Goal: Task Accomplishment & Management: Manage account settings

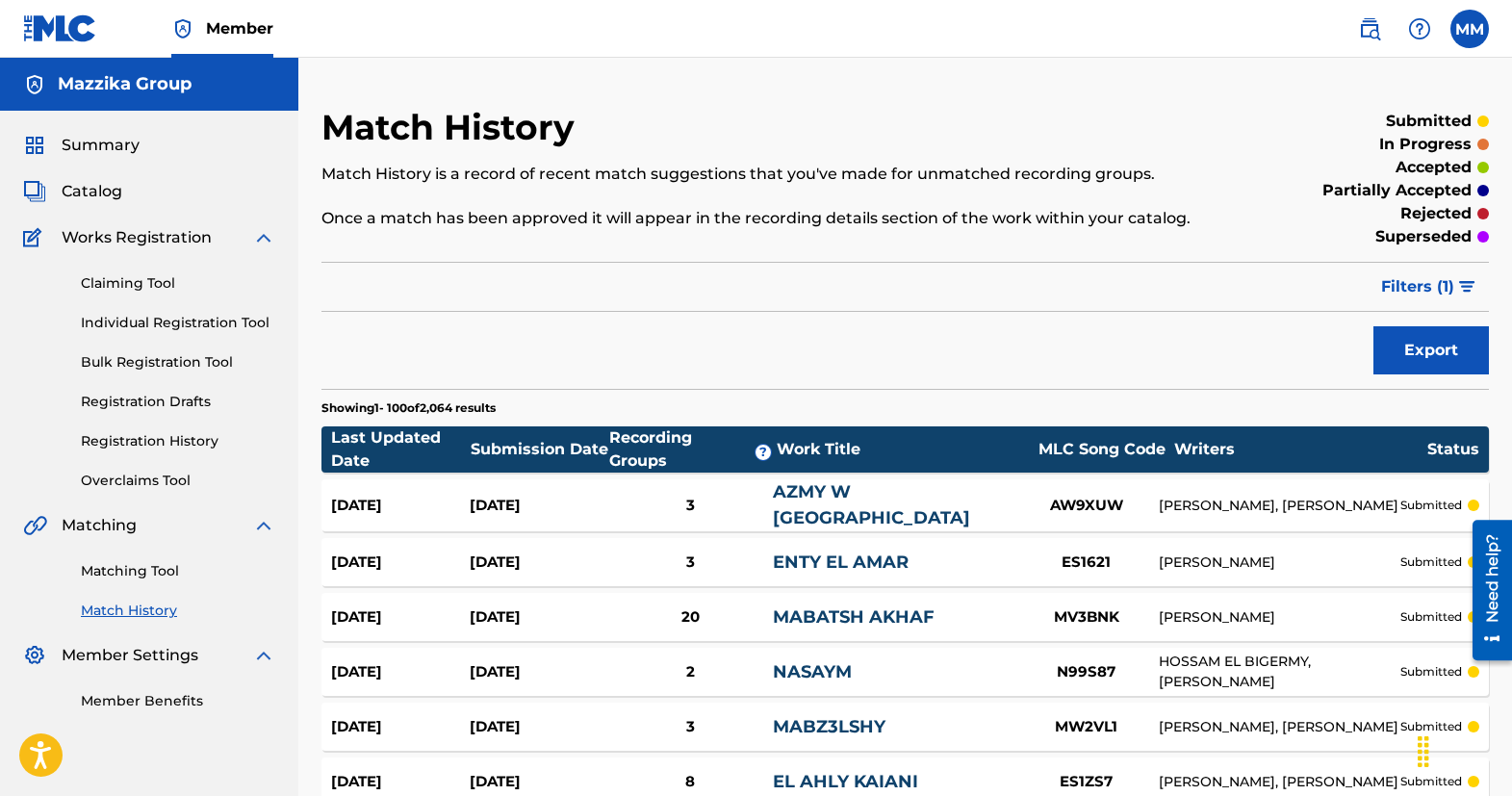
click at [100, 176] on div "Summary Catalog Works Registration Claiming Tool Individual Registration Tool B…" at bounding box center [149, 423] width 298 height 624
click at [97, 192] on span "Catalog" at bounding box center [92, 192] width 61 height 23
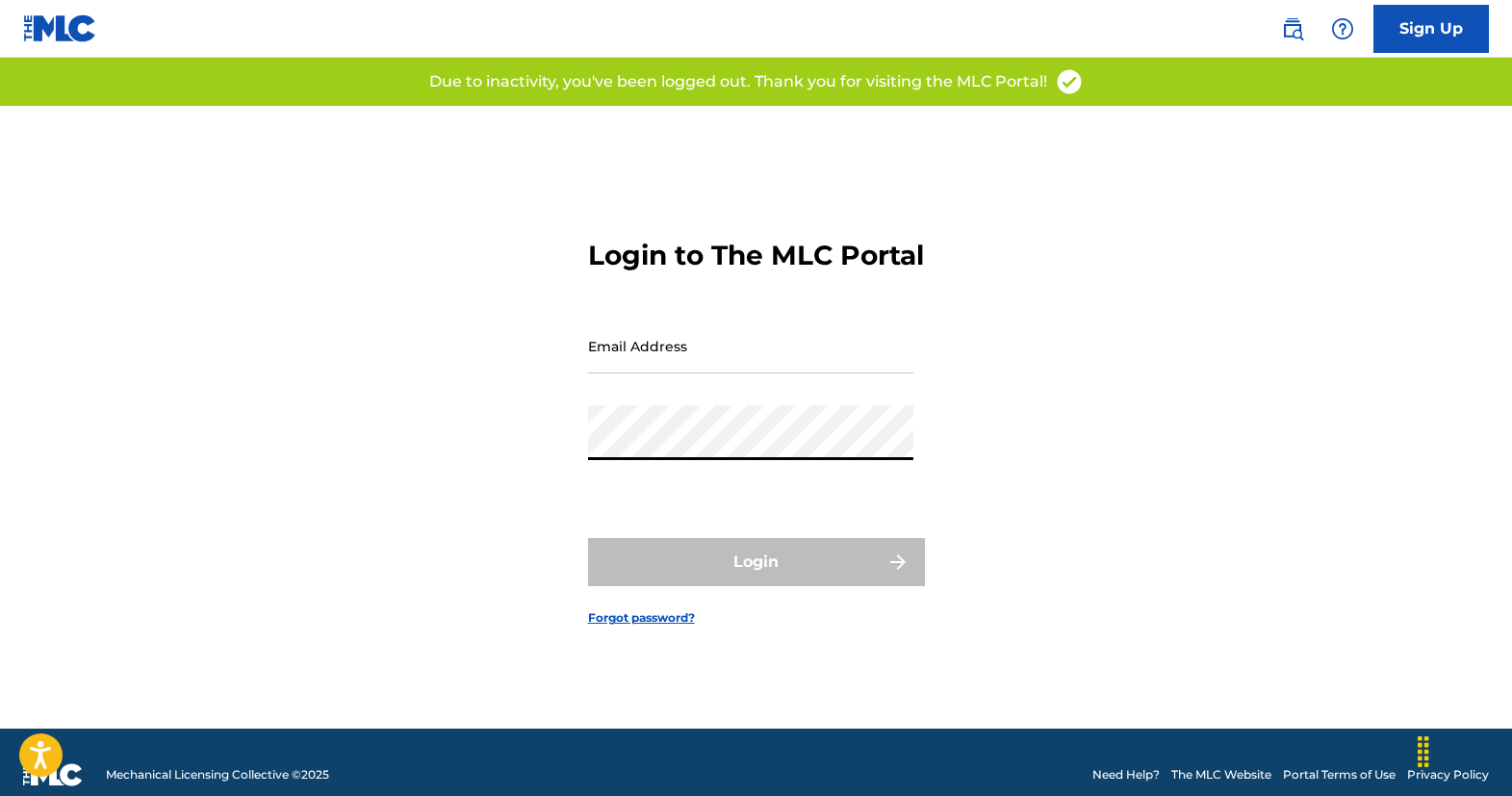
type input "[EMAIL_ADDRESS][DOMAIN_NAME]"
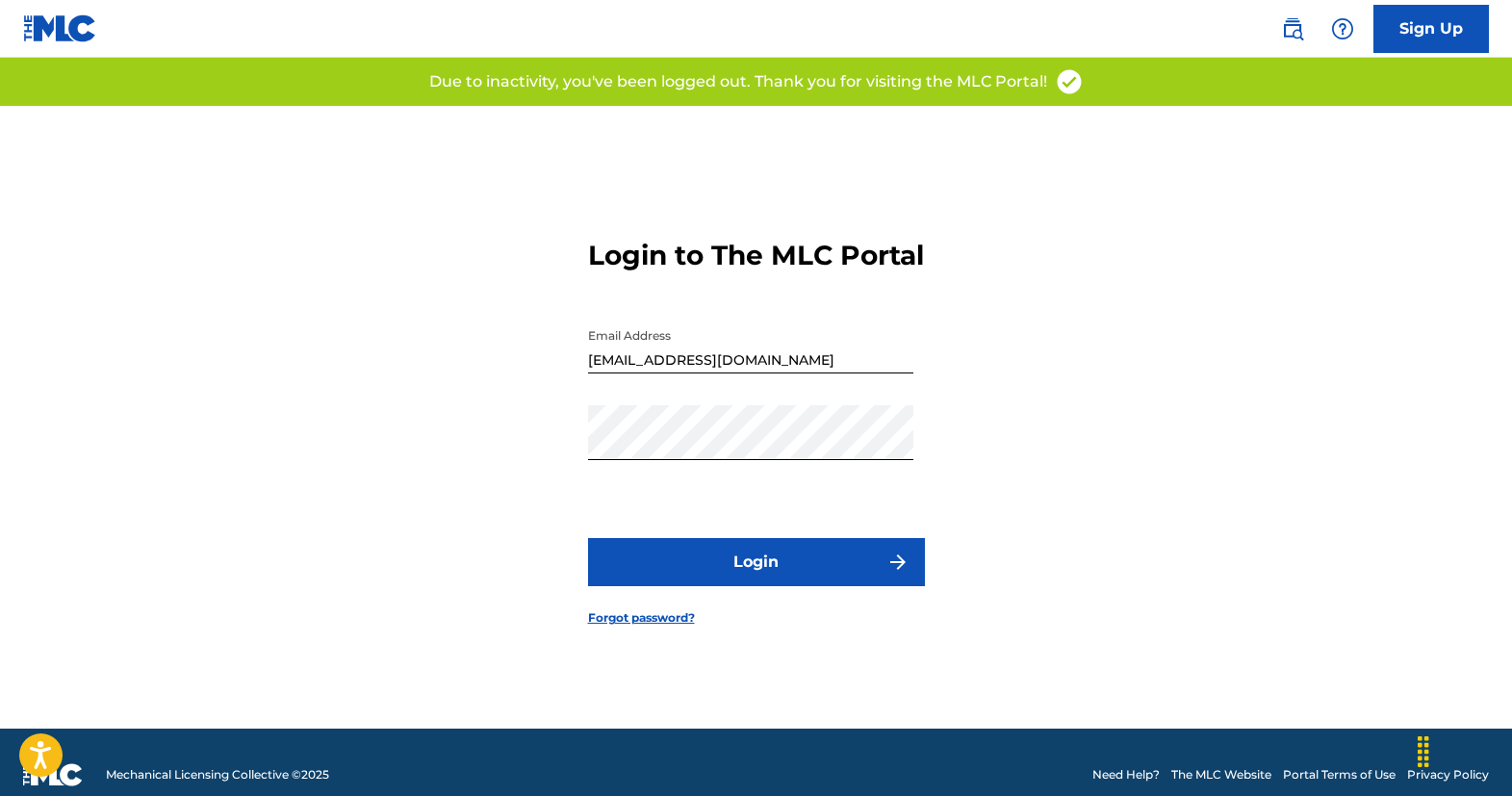
click at [774, 573] on button "Login" at bounding box center [757, 563] width 337 height 48
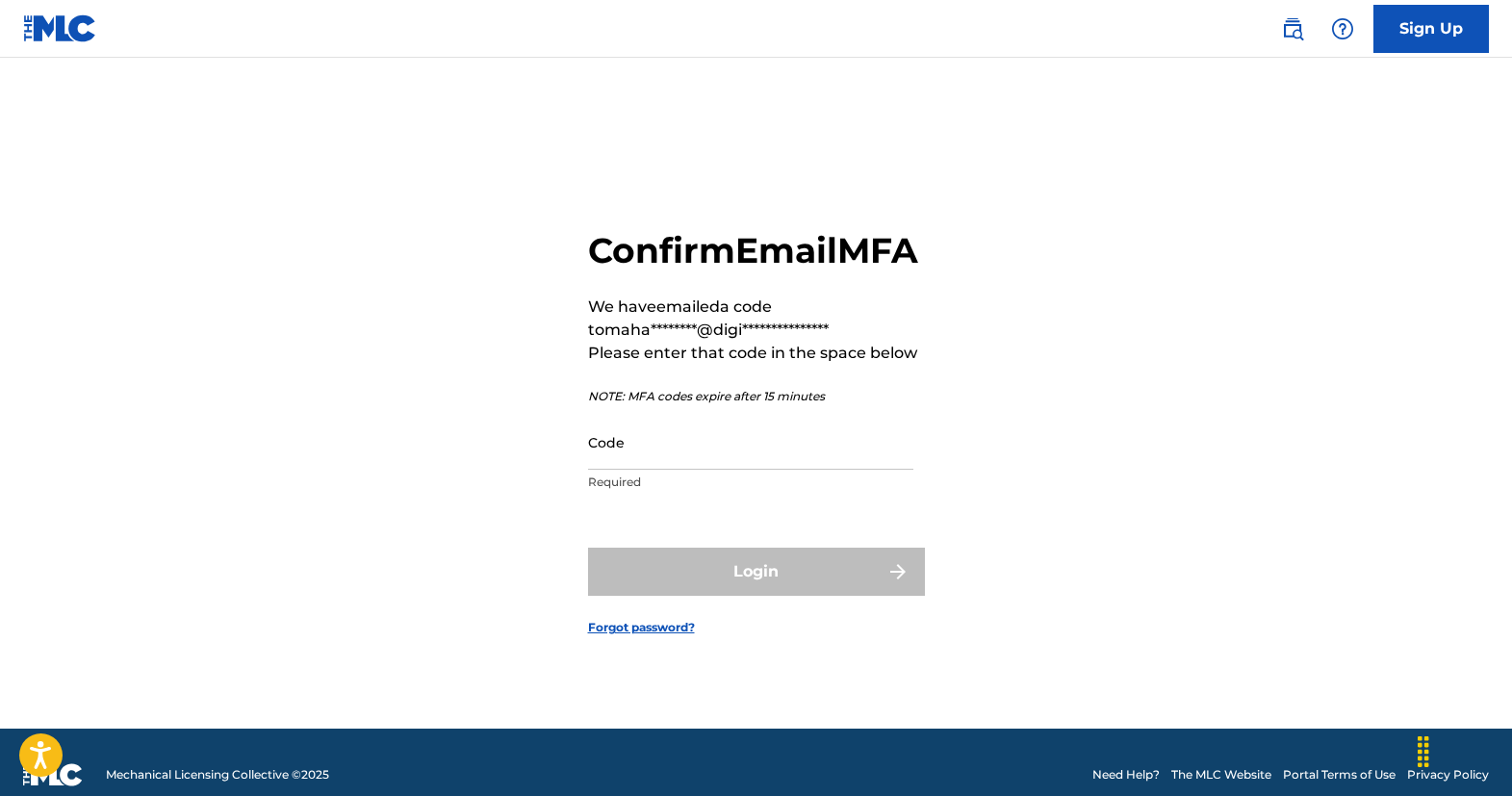
click at [61, 341] on main "**********" at bounding box center [756, 393] width 1512 height 671
click at [704, 470] on input "Code" at bounding box center [751, 442] width 325 height 55
paste input "058783"
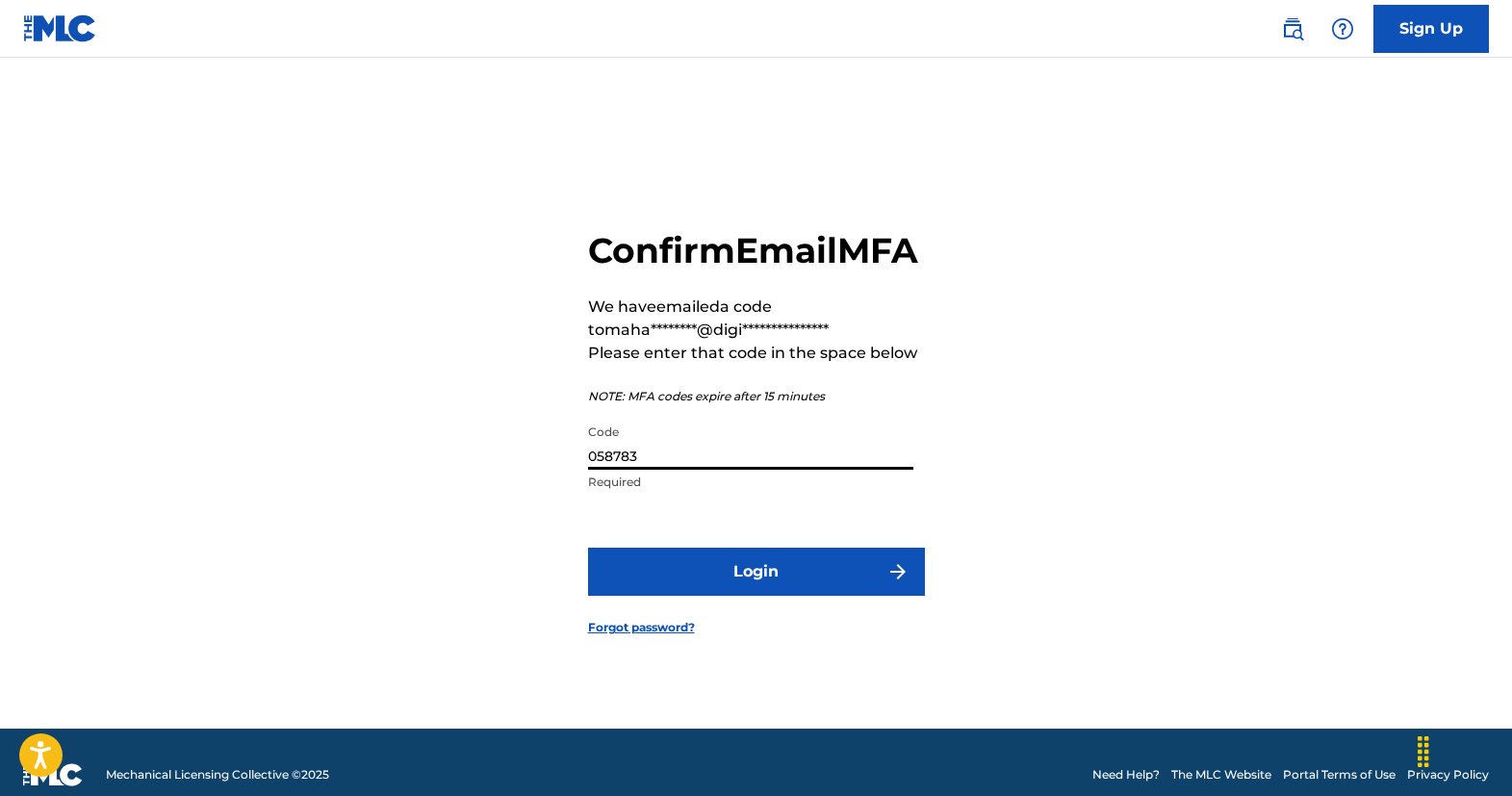
type input "058783"
click at [743, 592] on button "Login" at bounding box center [757, 572] width 337 height 48
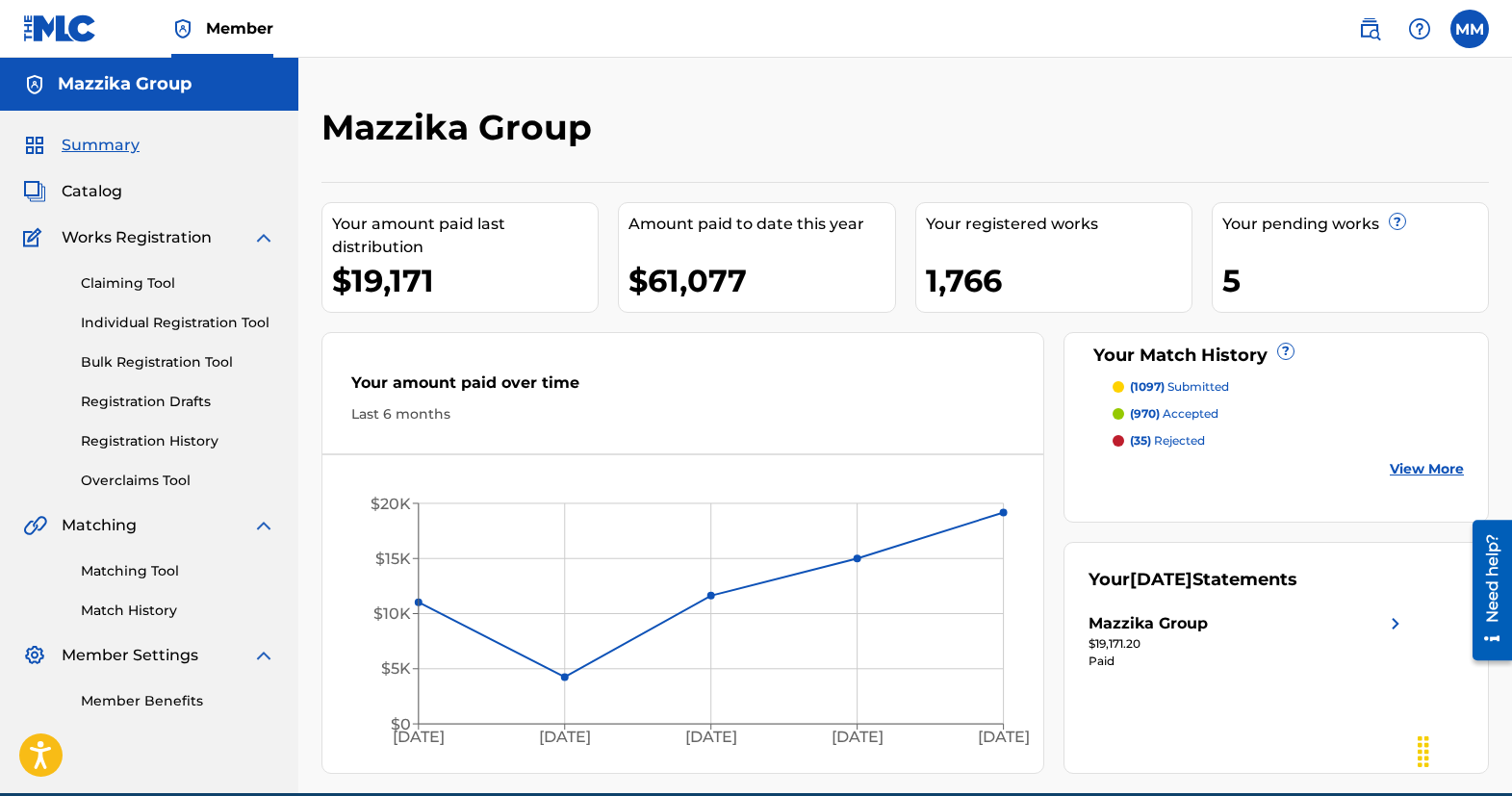
click at [91, 193] on span "Catalog" at bounding box center [92, 192] width 61 height 23
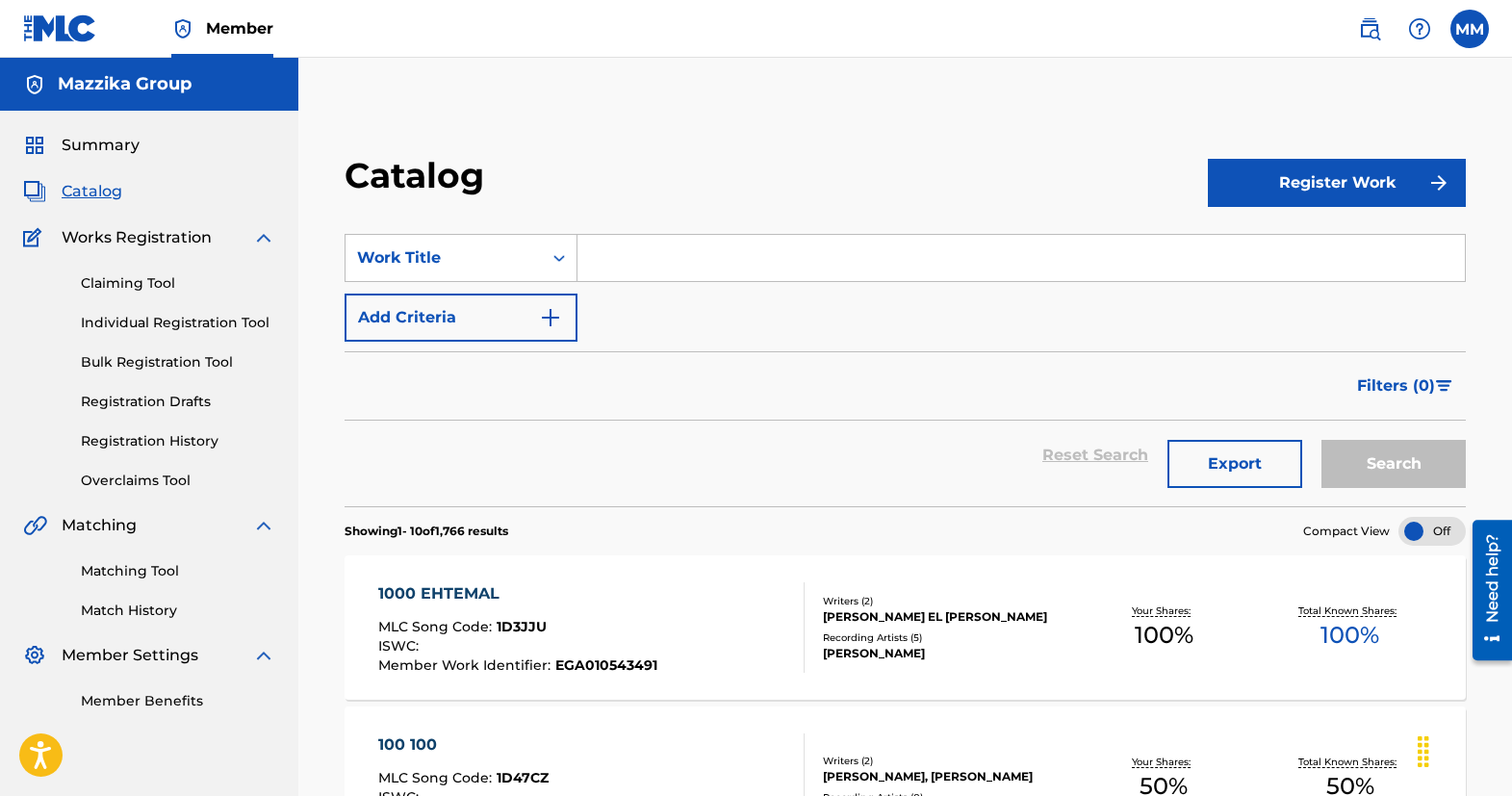
click at [653, 260] on input "Search Form" at bounding box center [1021, 258] width 888 height 46
paste input "Men Youm"
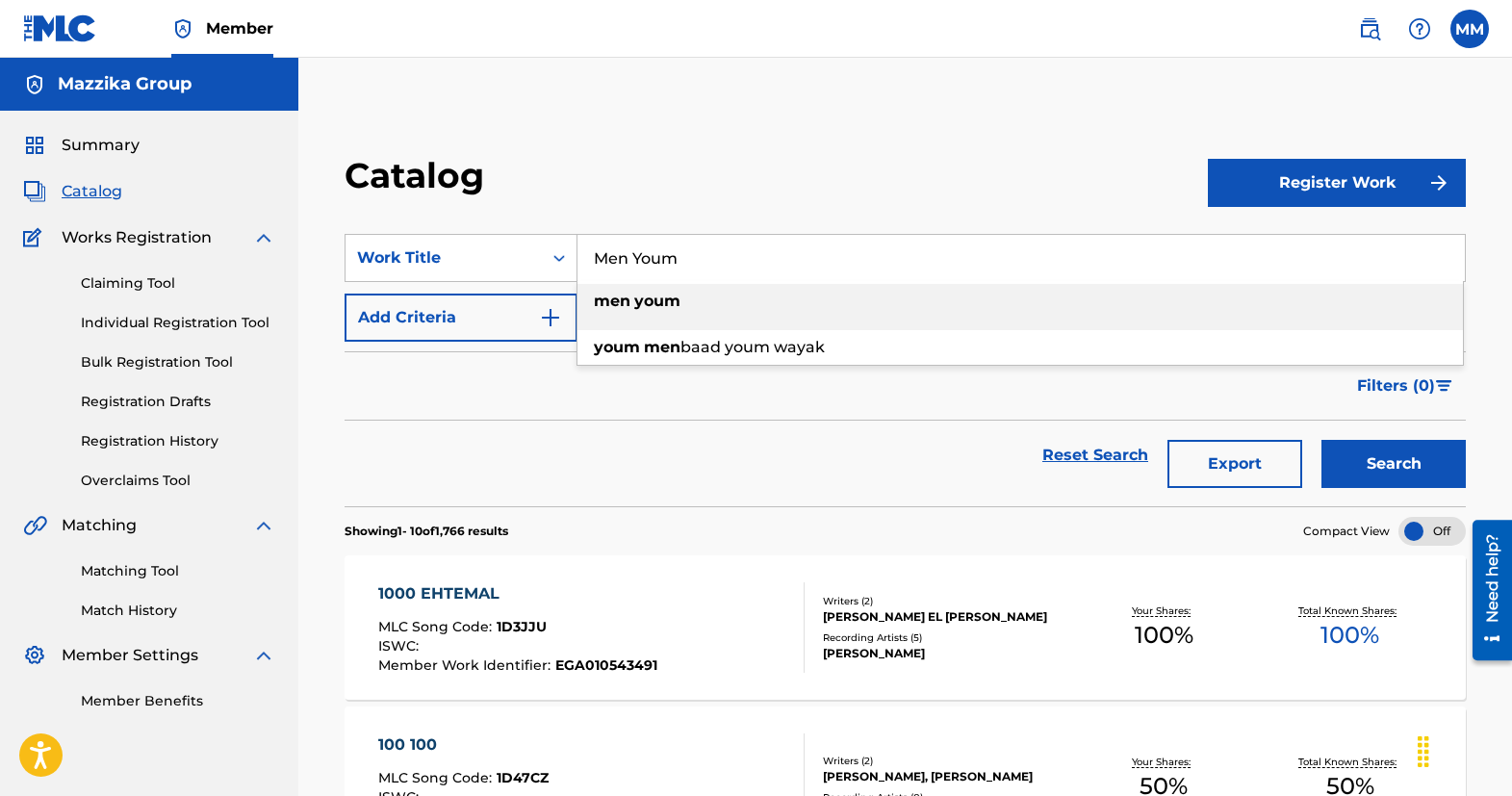
type input "Men Youm"
click at [1388, 467] on button "Search" at bounding box center [1393, 464] width 145 height 48
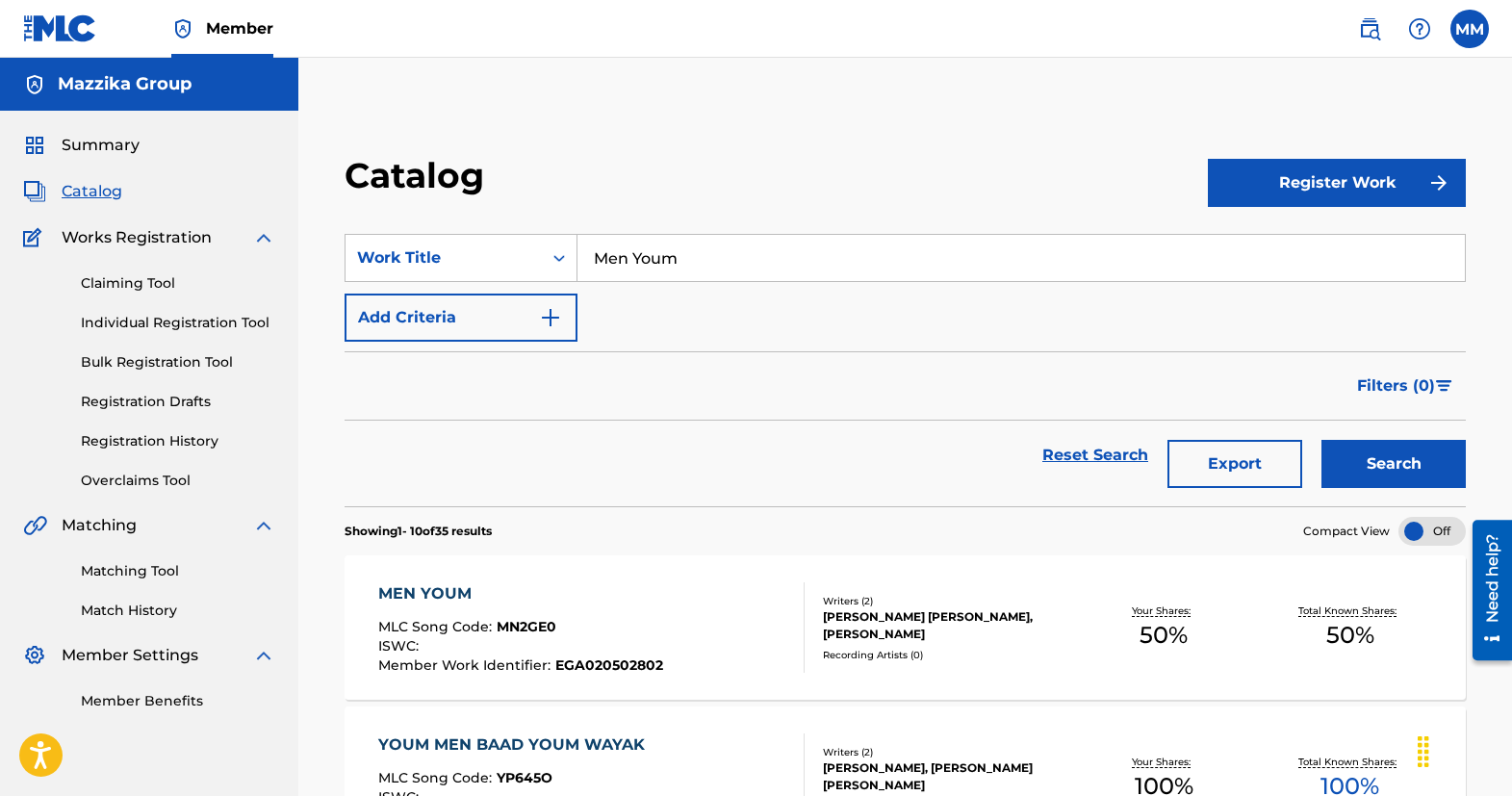
click at [446, 591] on div "MEN YOUM" at bounding box center [521, 594] width 285 height 23
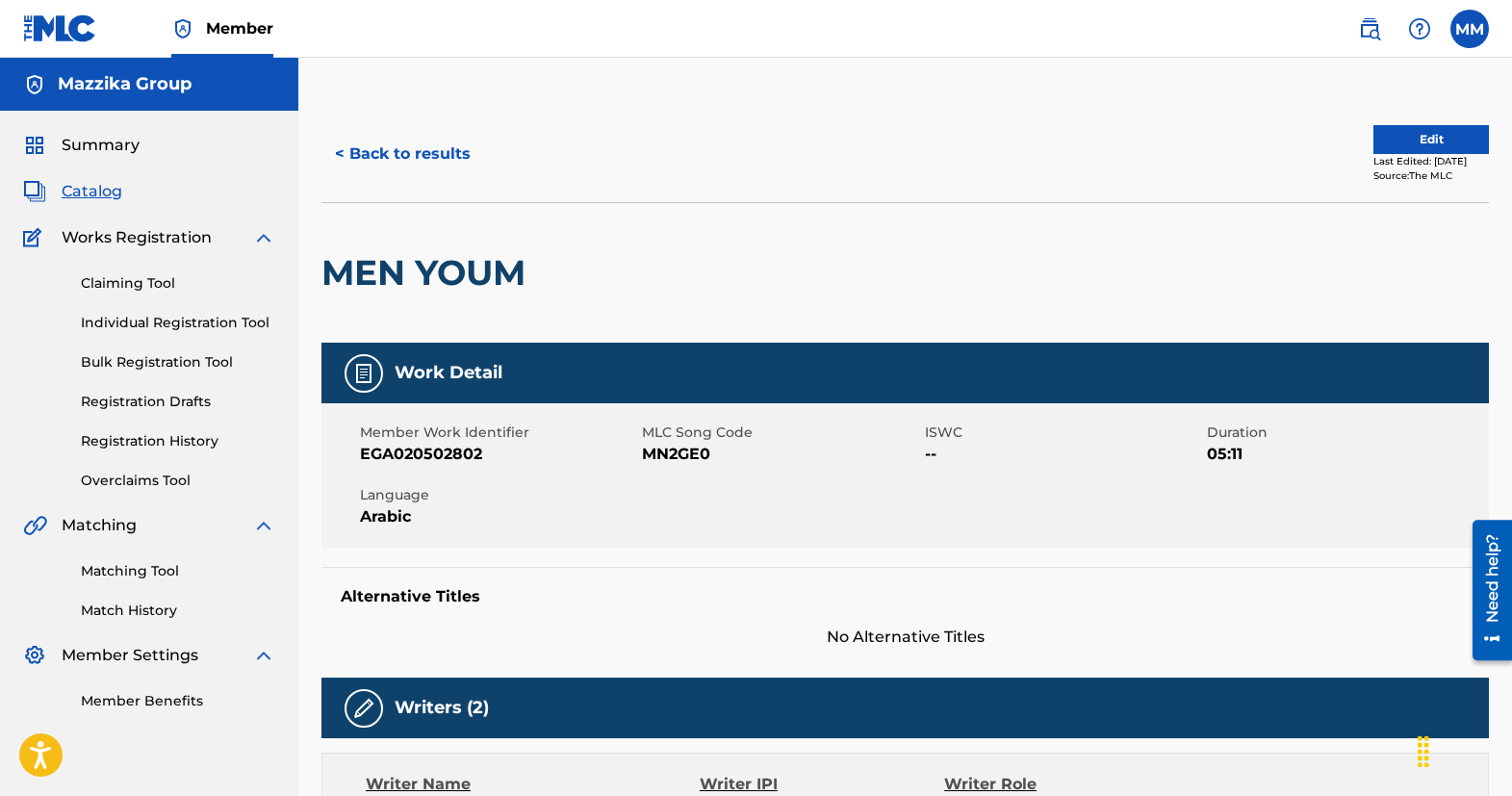
click at [1429, 136] on button "Edit" at bounding box center [1431, 139] width 116 height 29
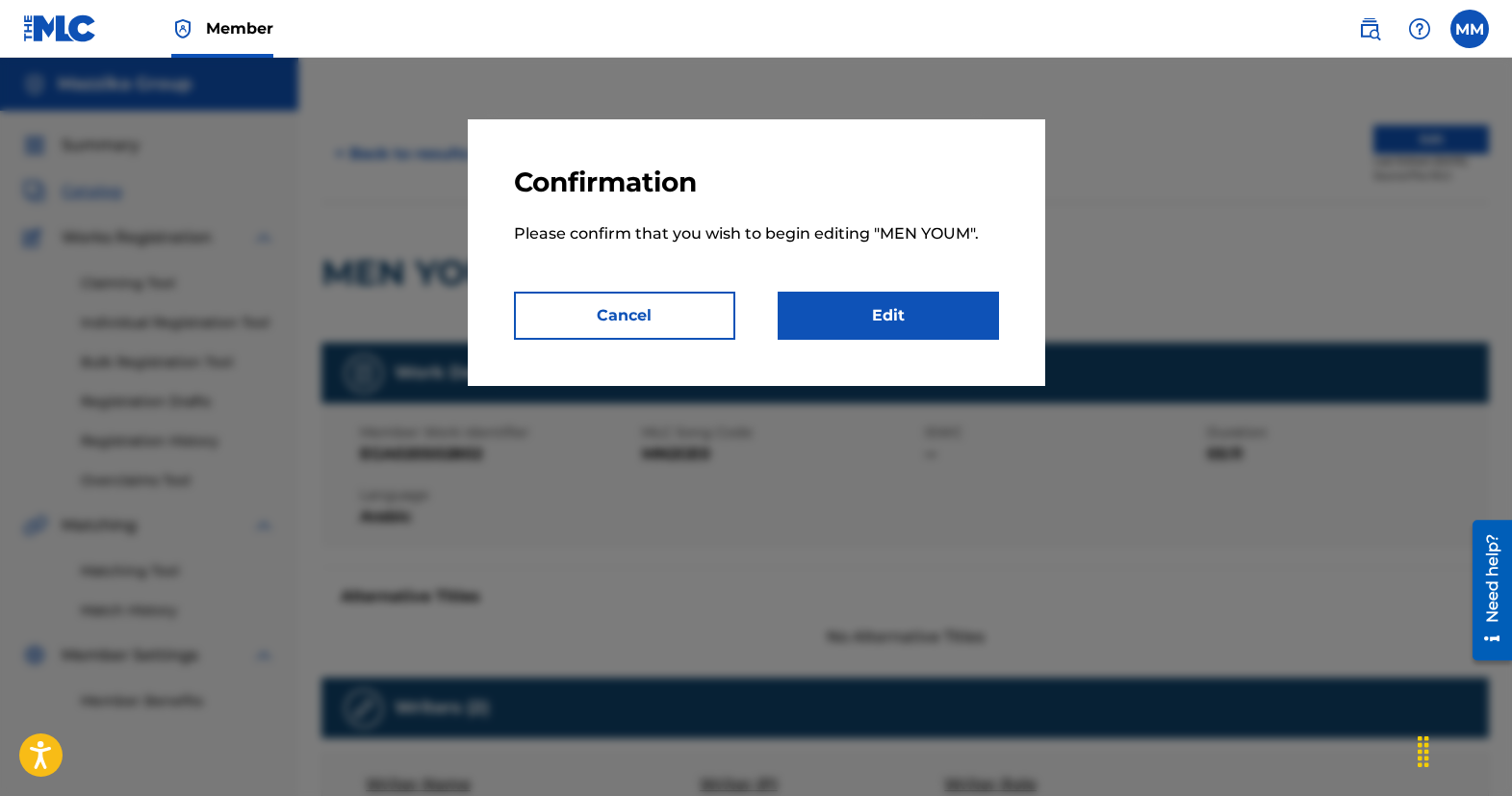
click at [826, 318] on link "Edit" at bounding box center [889, 315] width 221 height 48
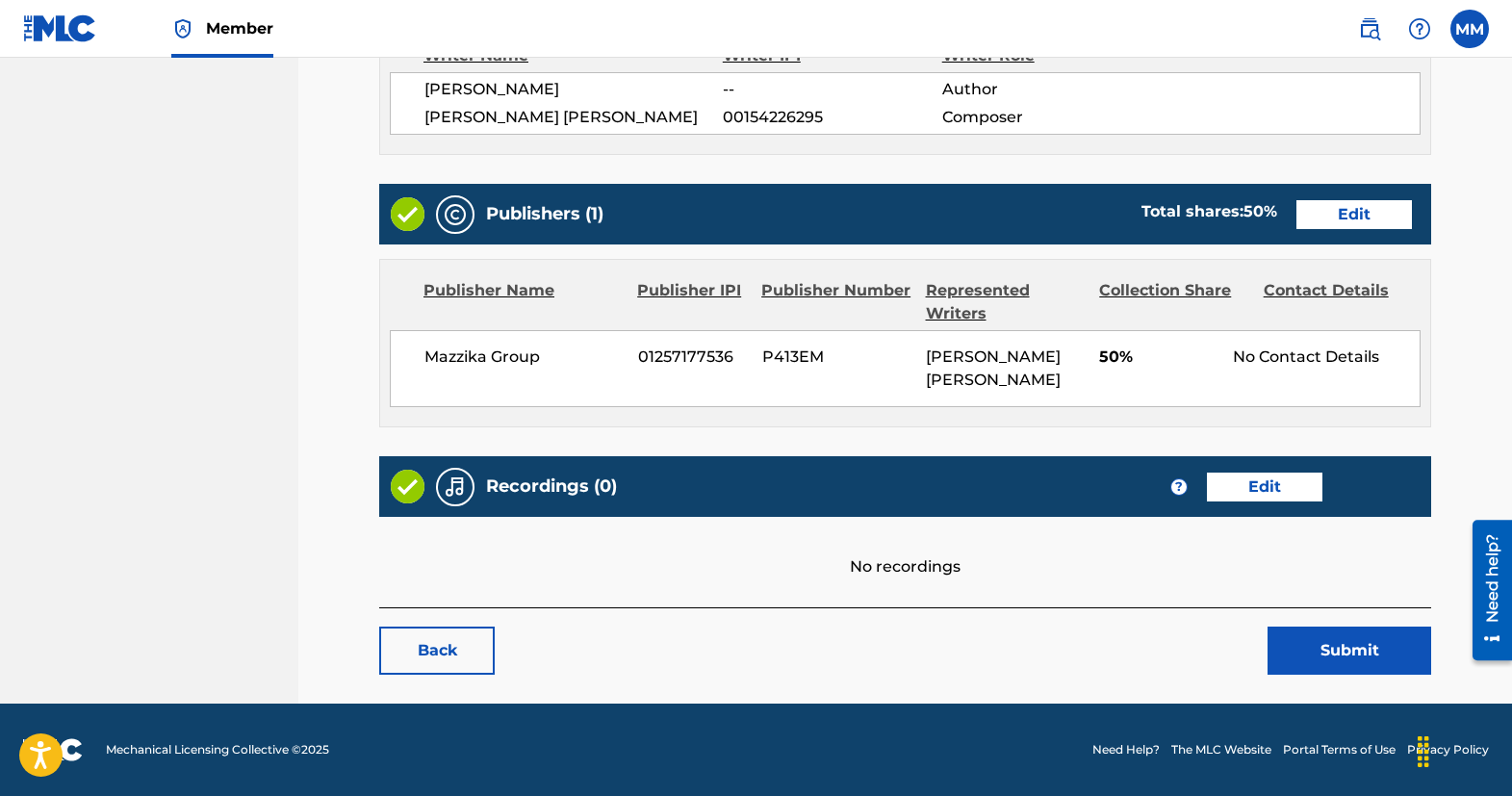
scroll to position [707, 0]
click at [1343, 200] on link "Edit" at bounding box center [1354, 214] width 116 height 29
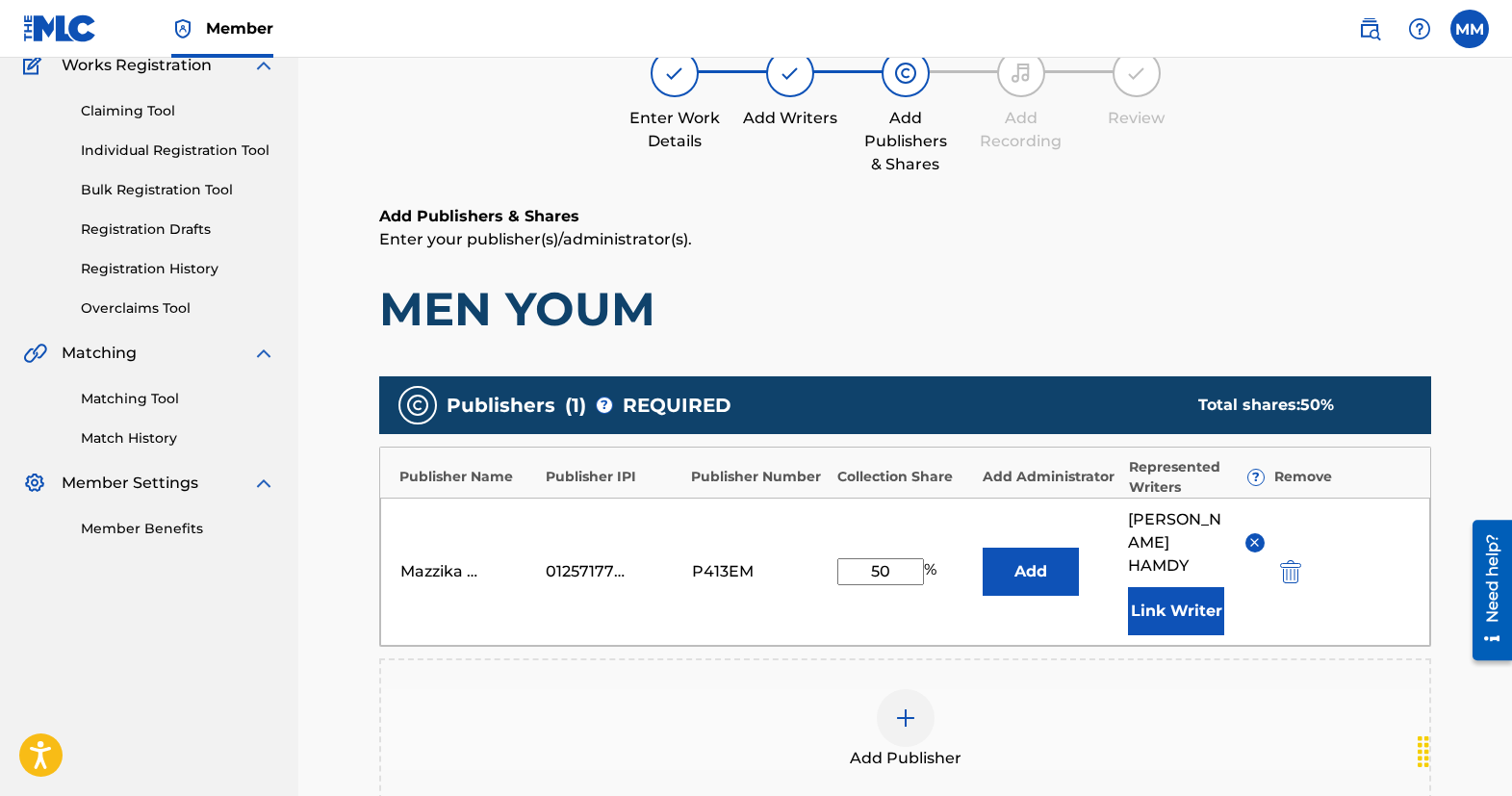
scroll to position [97, 0]
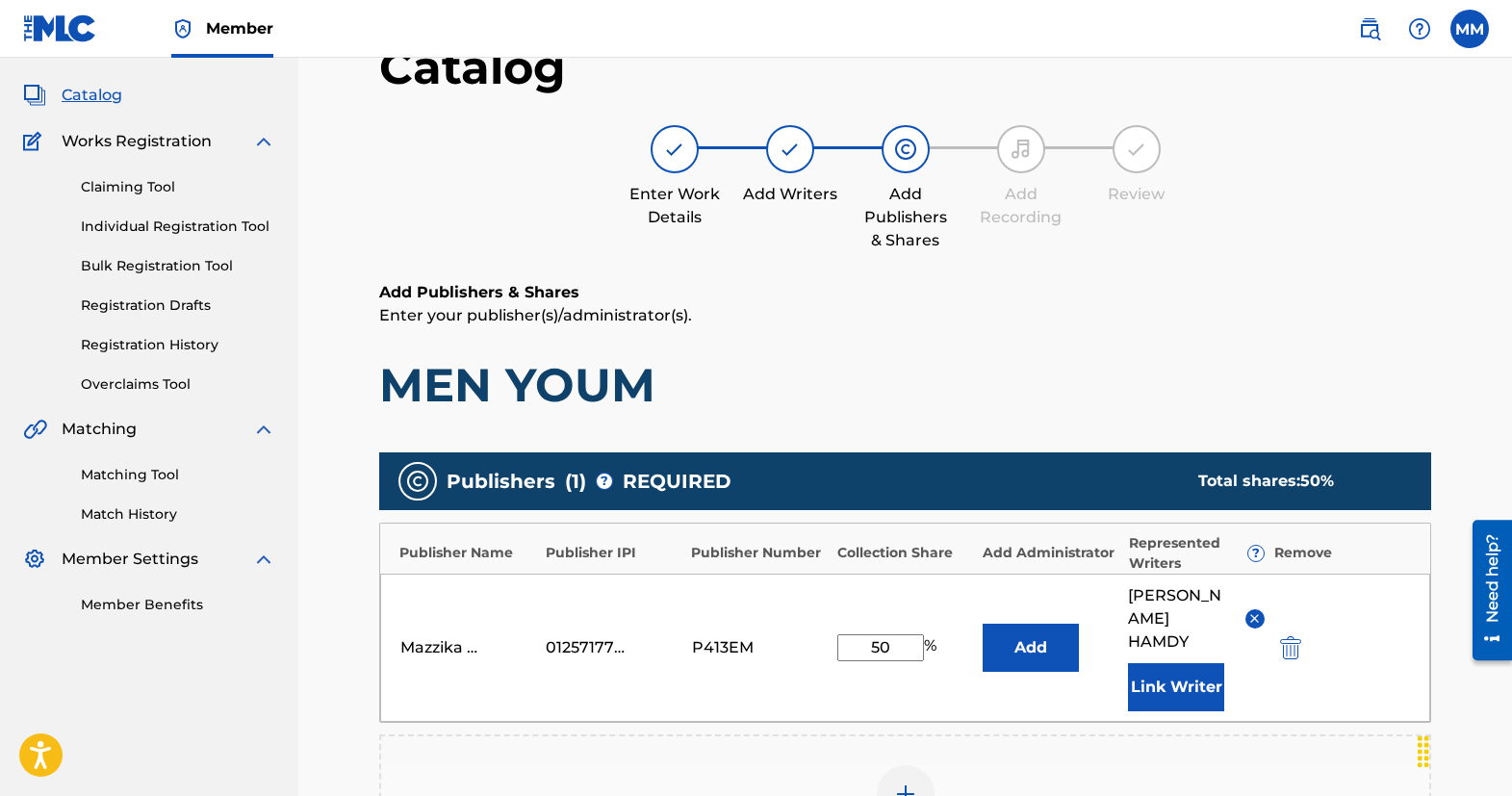
click at [901, 660] on input "50" at bounding box center [881, 647] width 87 height 27
type input "100"
click at [1159, 711] on button "Link Writer" at bounding box center [1176, 687] width 97 height 48
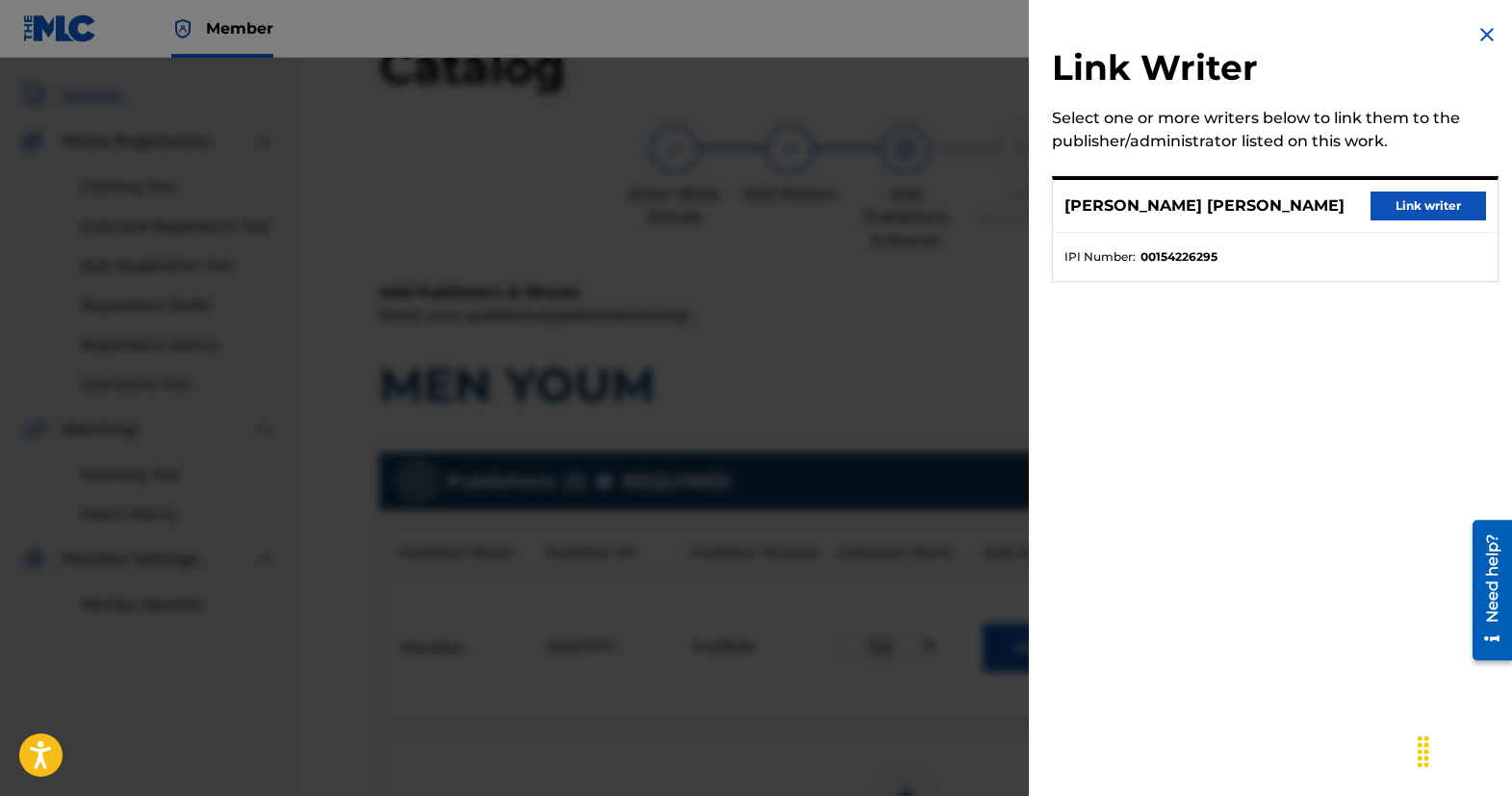
click at [1482, 32] on img at bounding box center [1487, 34] width 23 height 23
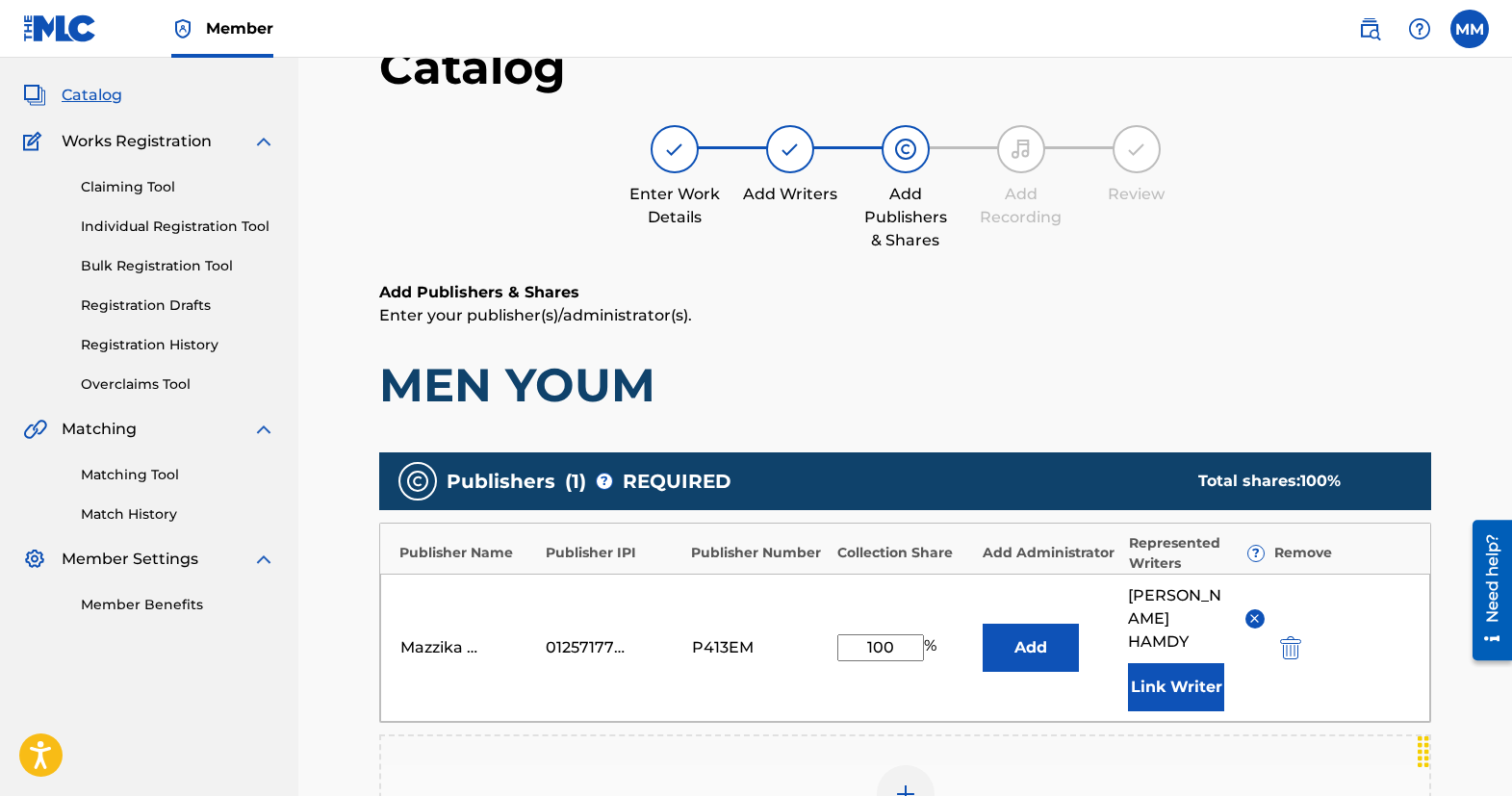
click at [1256, 625] on img at bounding box center [1255, 618] width 14 height 14
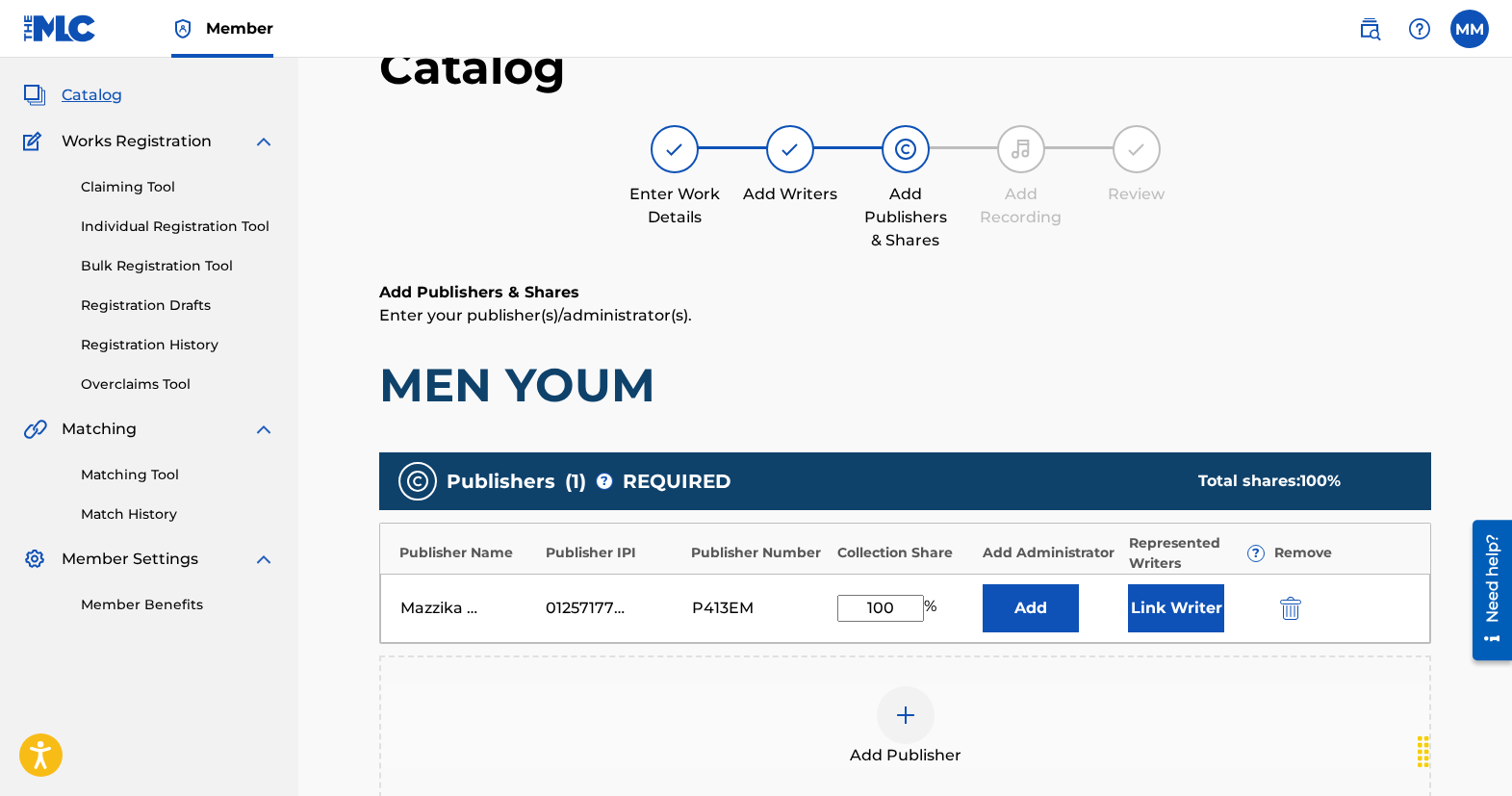
click at [1183, 602] on button "Link Writer" at bounding box center [1176, 608] width 97 height 48
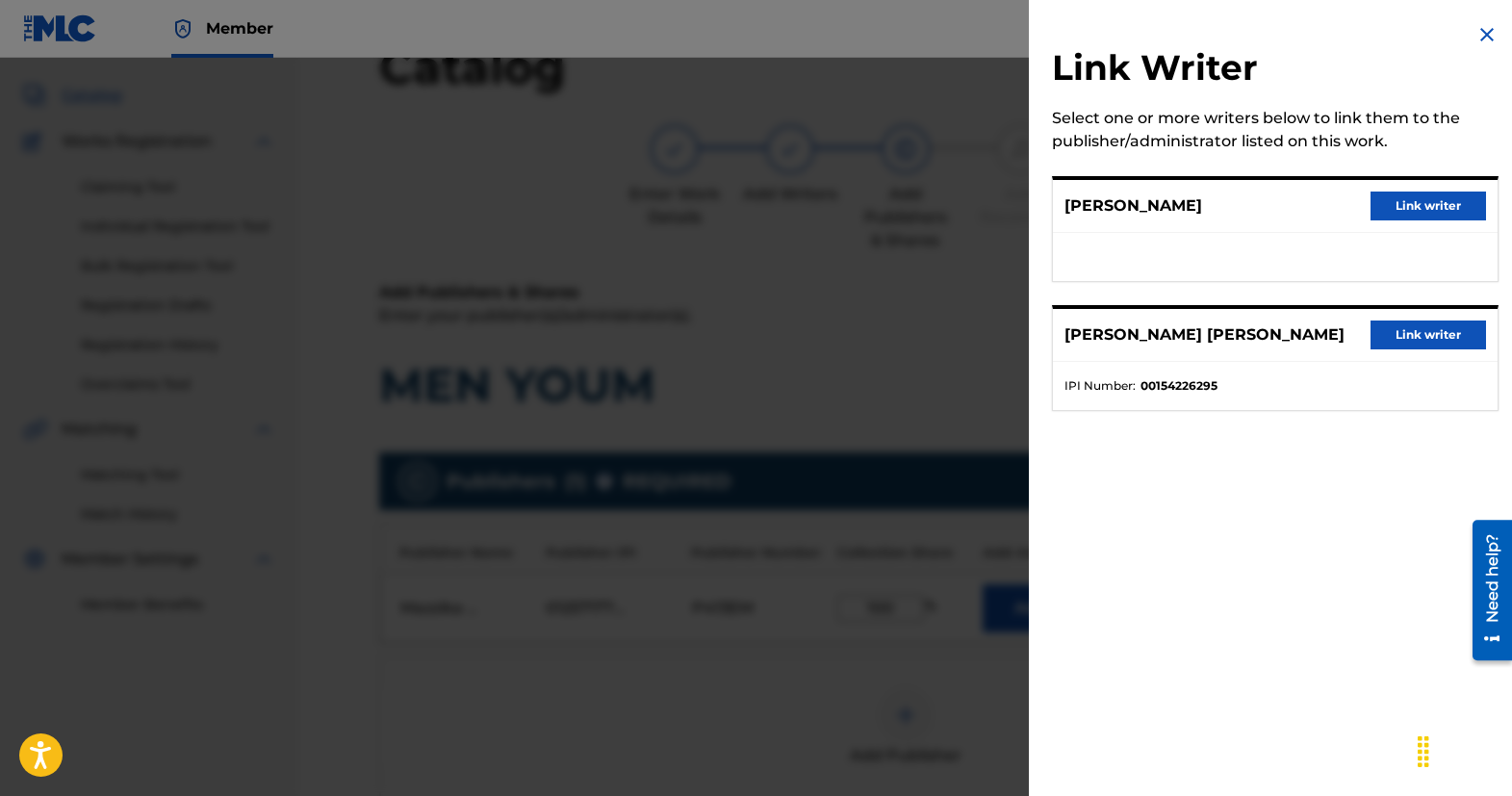
click at [1397, 200] on button "Link writer" at bounding box center [1429, 205] width 116 height 29
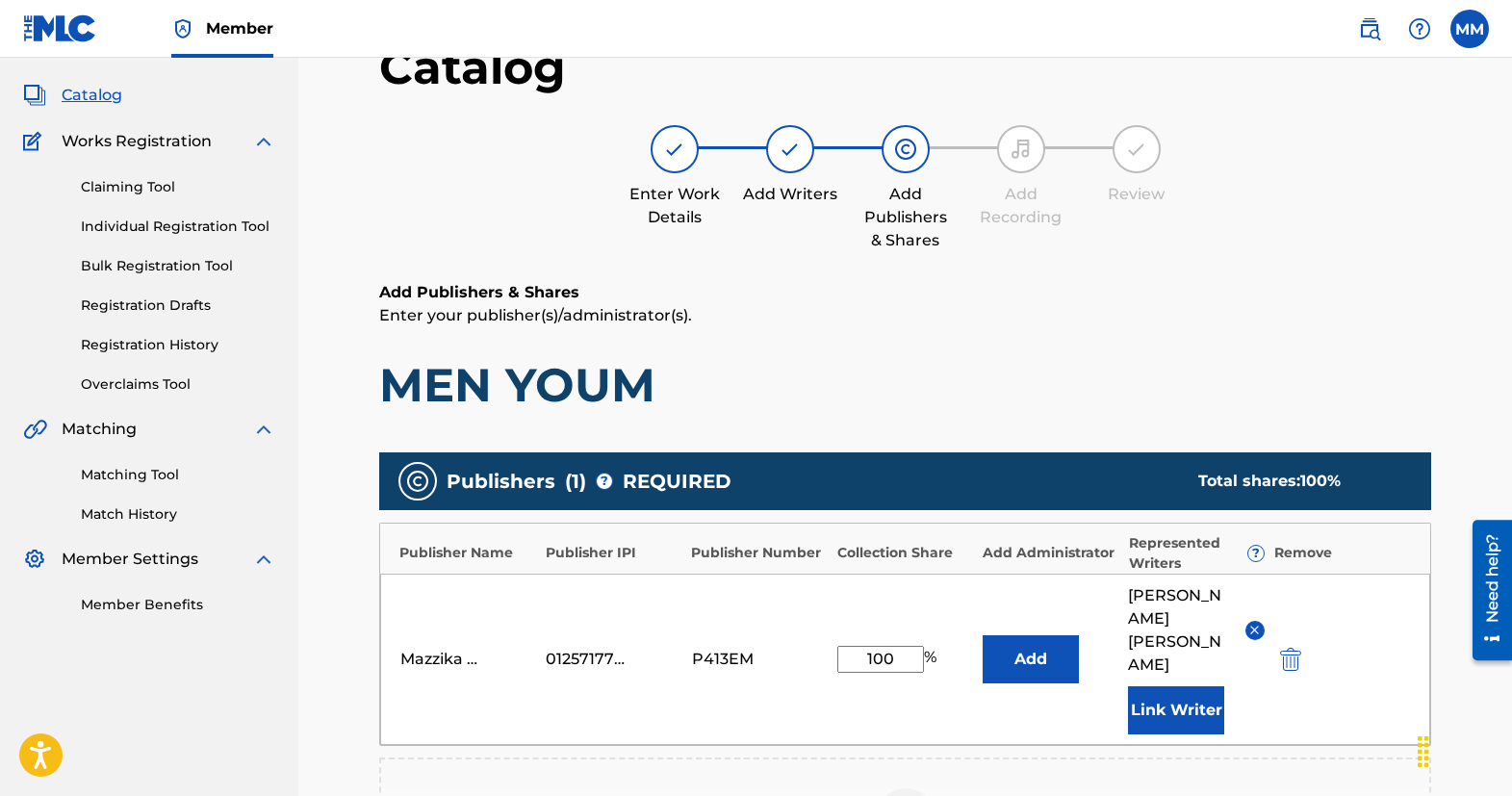
click at [1152, 686] on button "Link Writer" at bounding box center [1176, 710] width 97 height 48
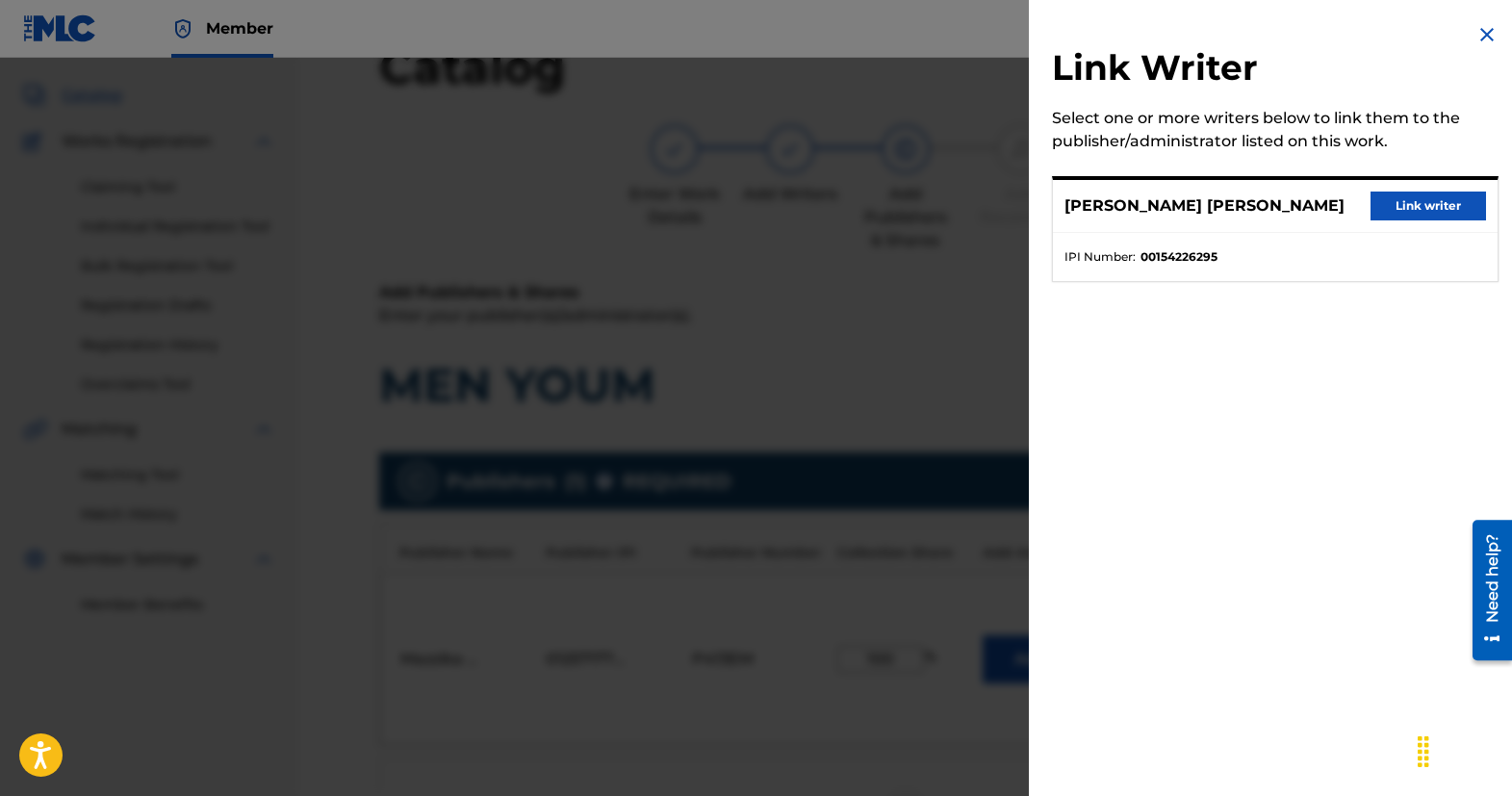
click at [1427, 214] on button "Link writer" at bounding box center [1429, 205] width 116 height 29
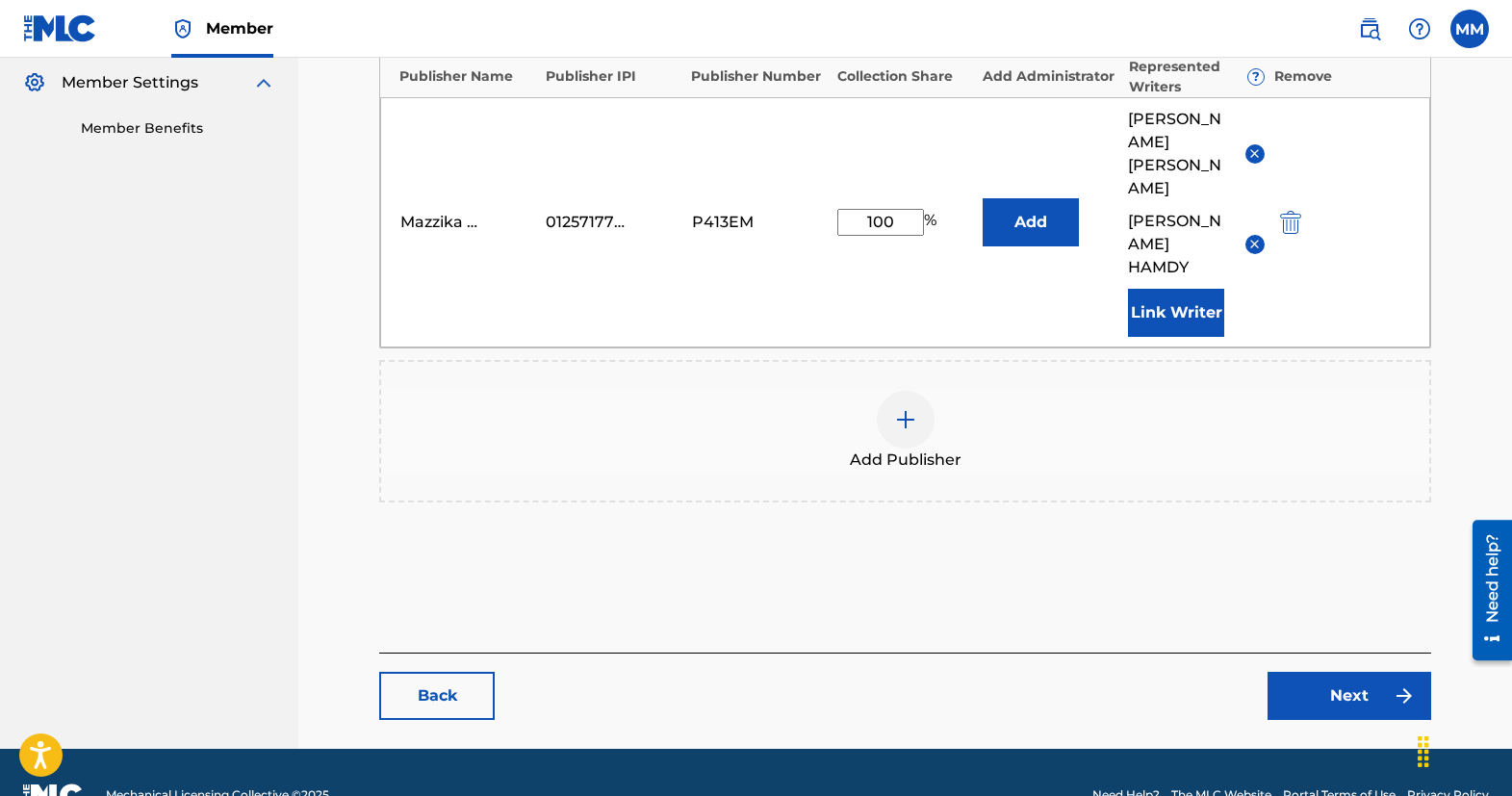
scroll to position [578, 0]
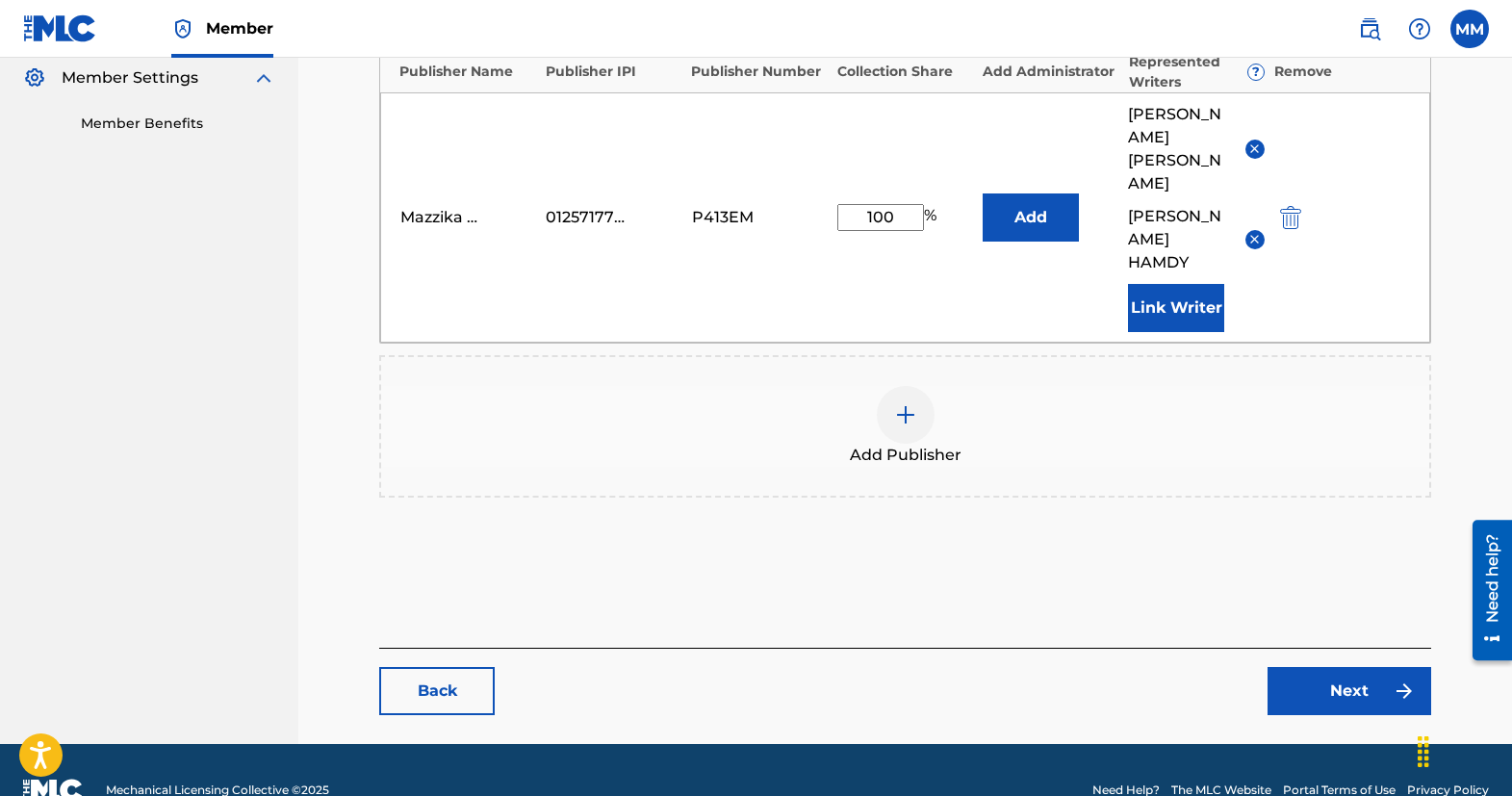
click at [1373, 671] on link "Next" at bounding box center [1349, 691] width 164 height 48
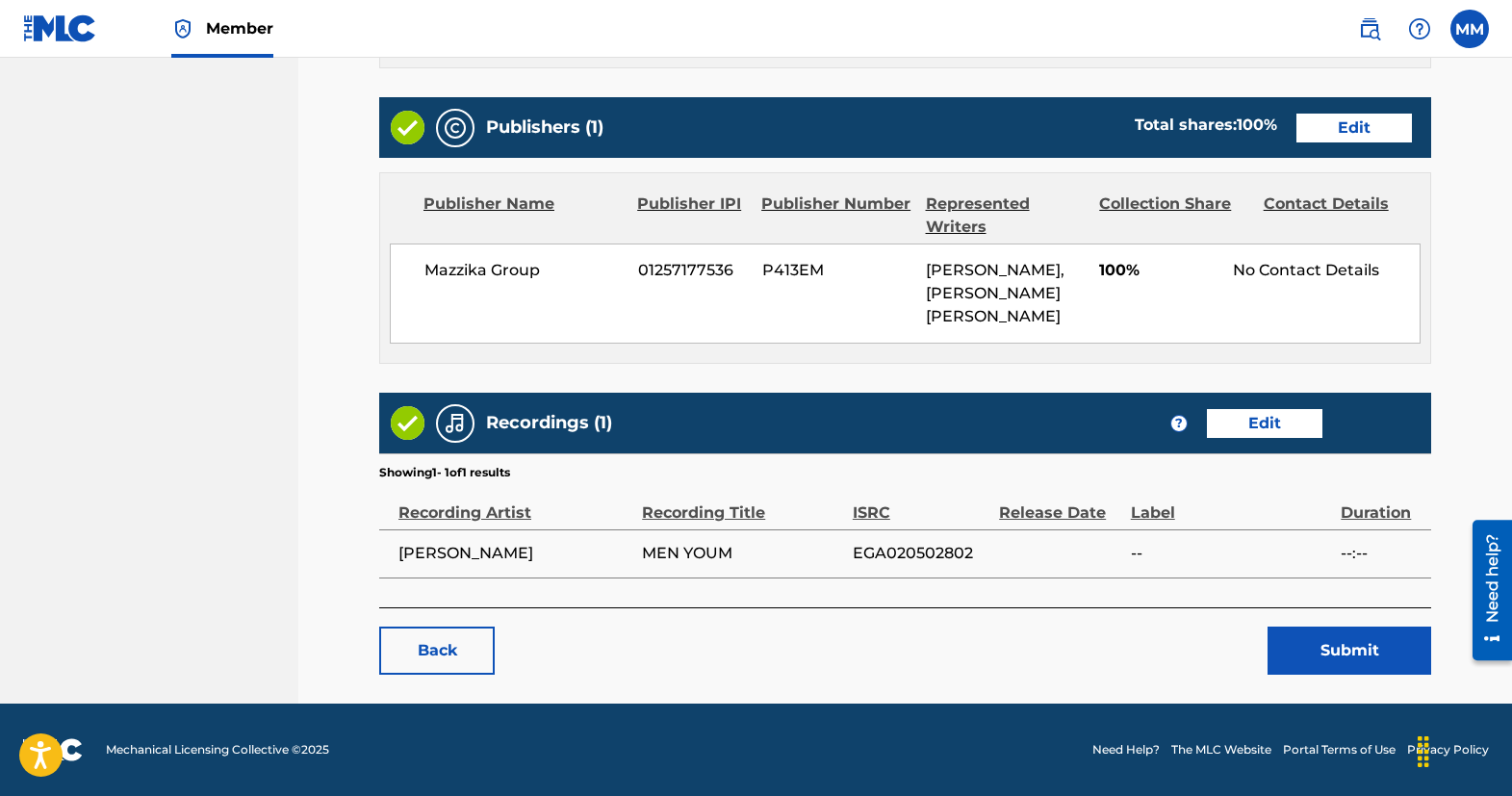
scroll to position [793, 0]
click at [1322, 658] on button "Submit" at bounding box center [1349, 650] width 164 height 48
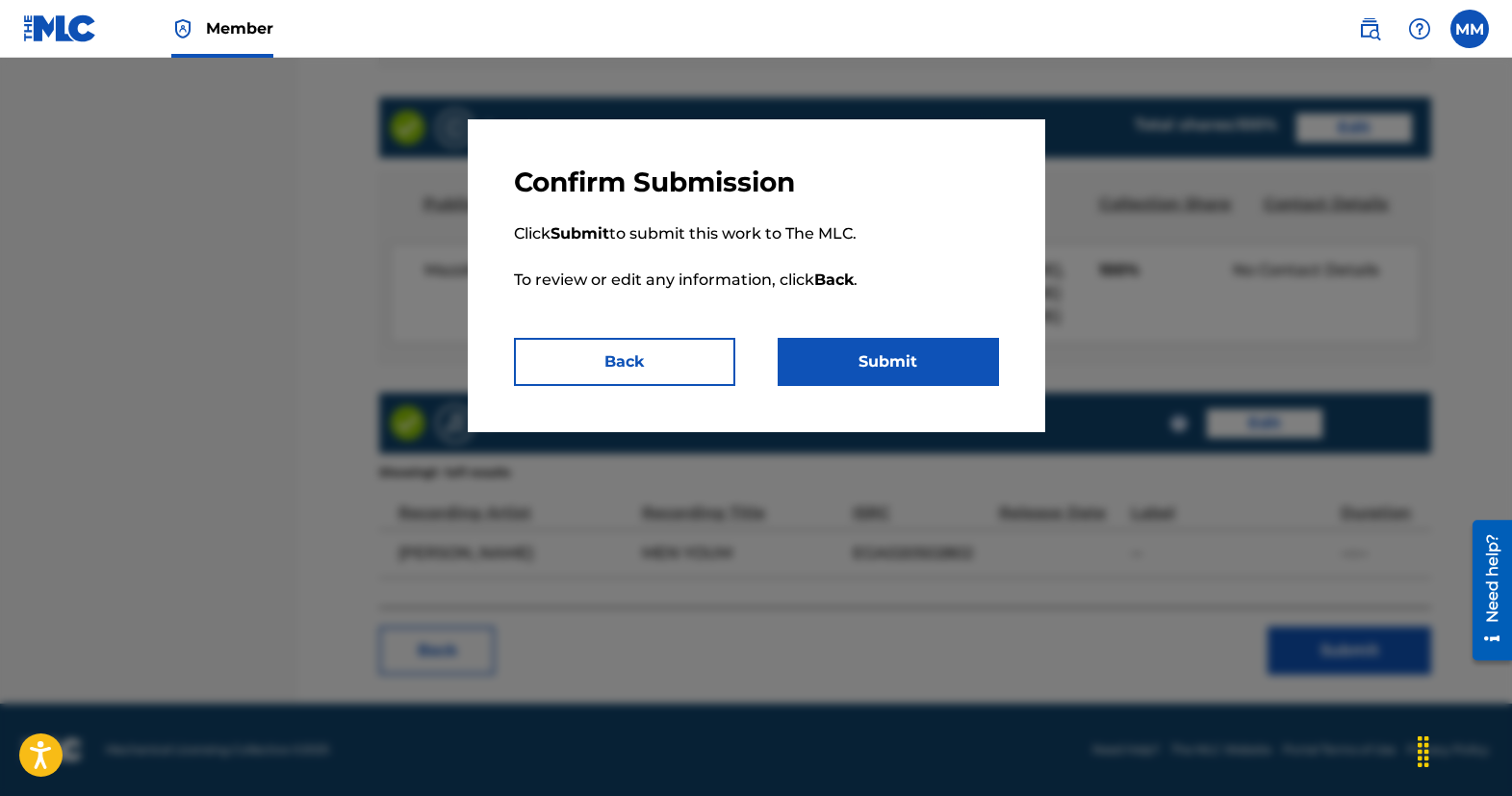
click at [878, 349] on button "Submit" at bounding box center [889, 362] width 221 height 48
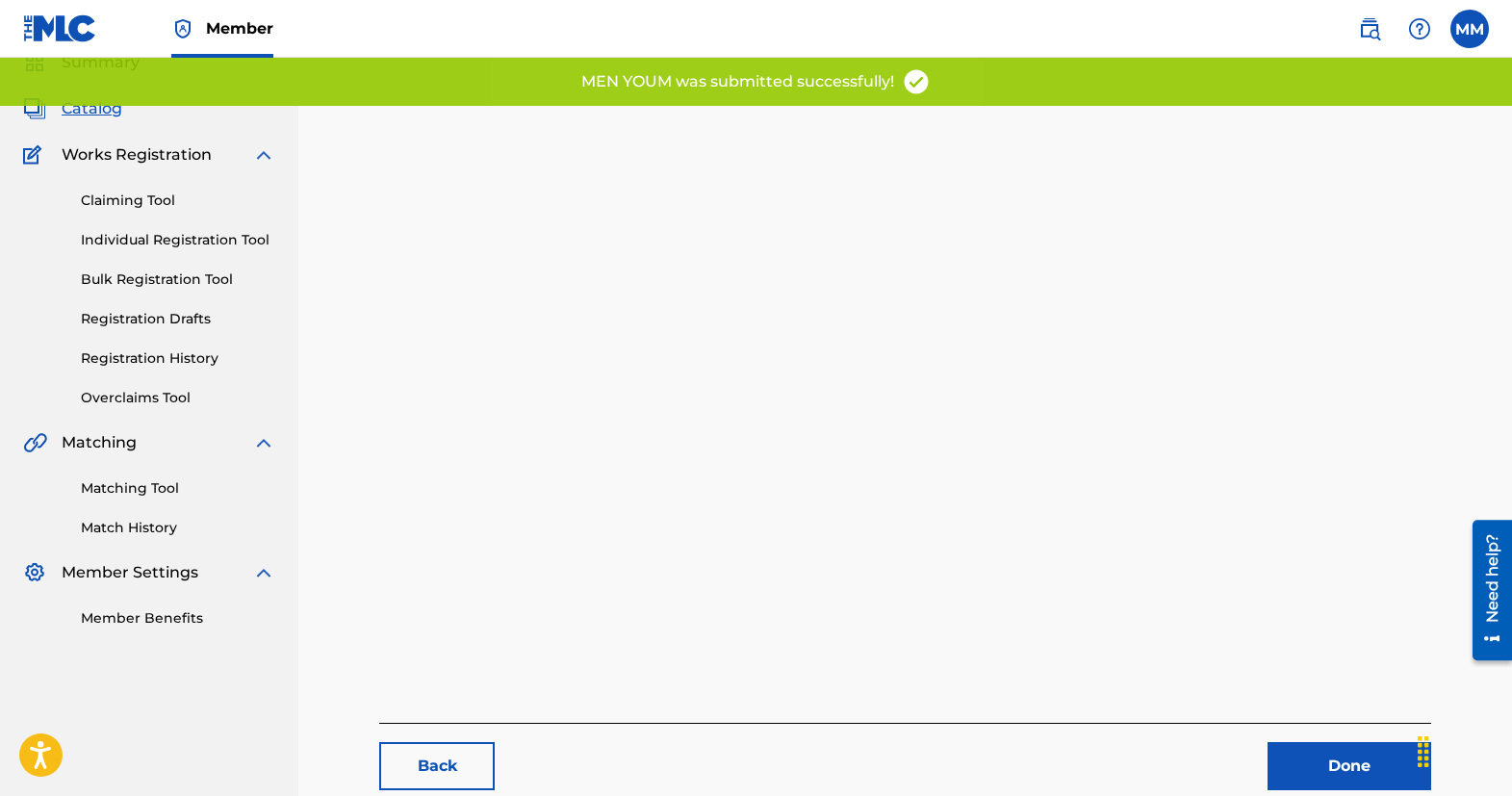
scroll to position [199, 0]
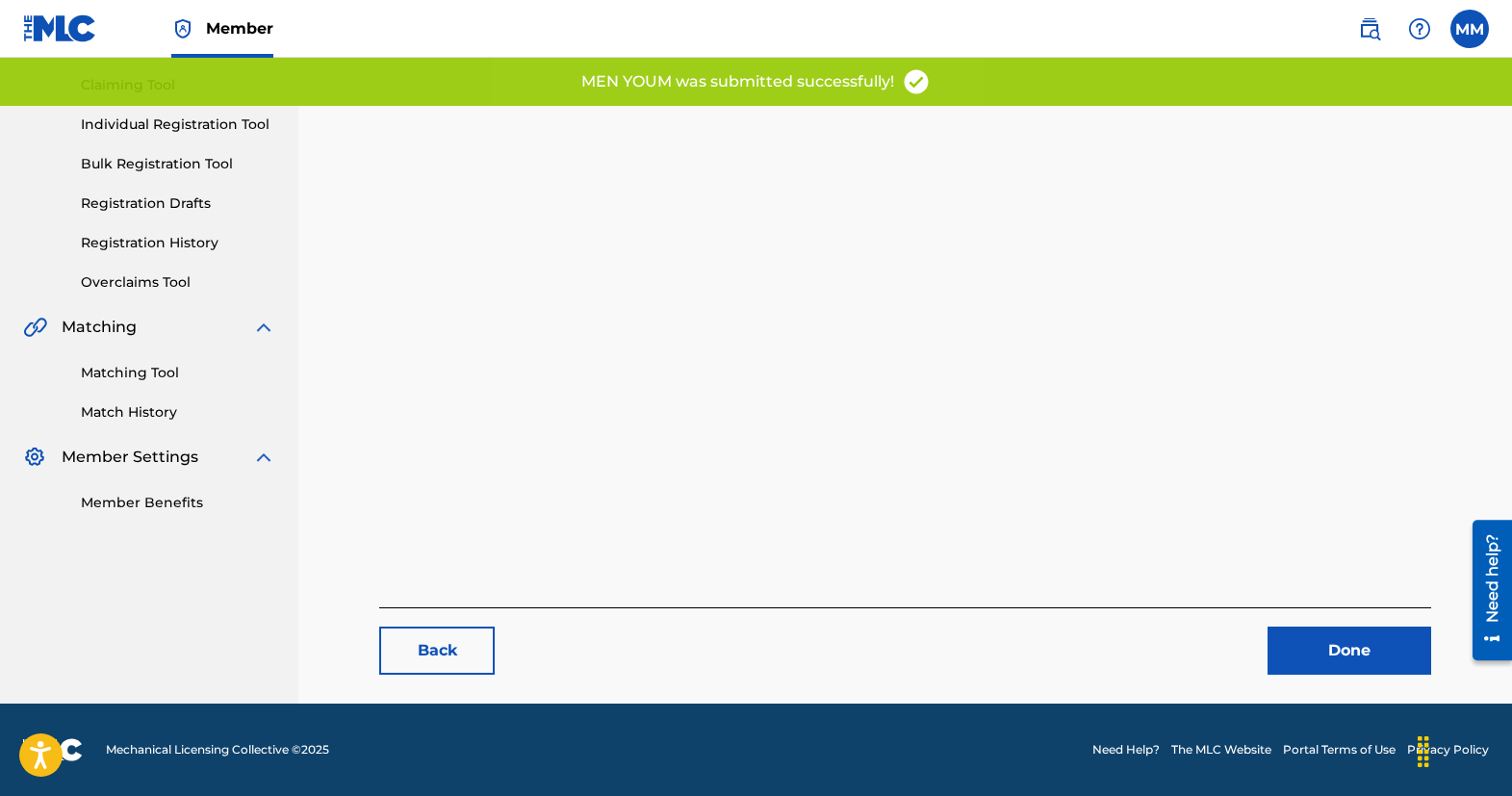
click at [1353, 647] on link "Done" at bounding box center [1349, 650] width 164 height 48
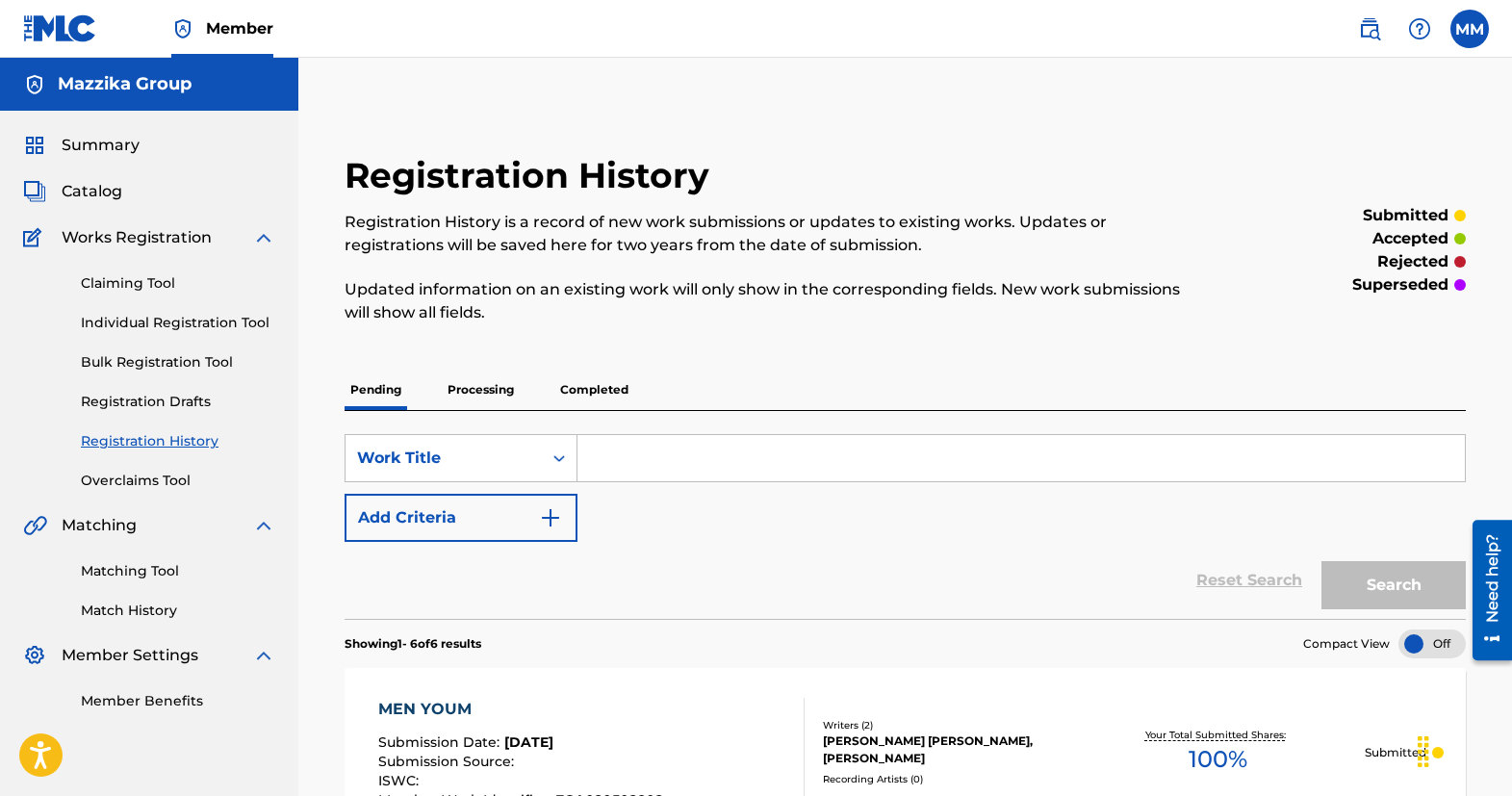
click at [74, 198] on span "Catalog" at bounding box center [92, 192] width 61 height 23
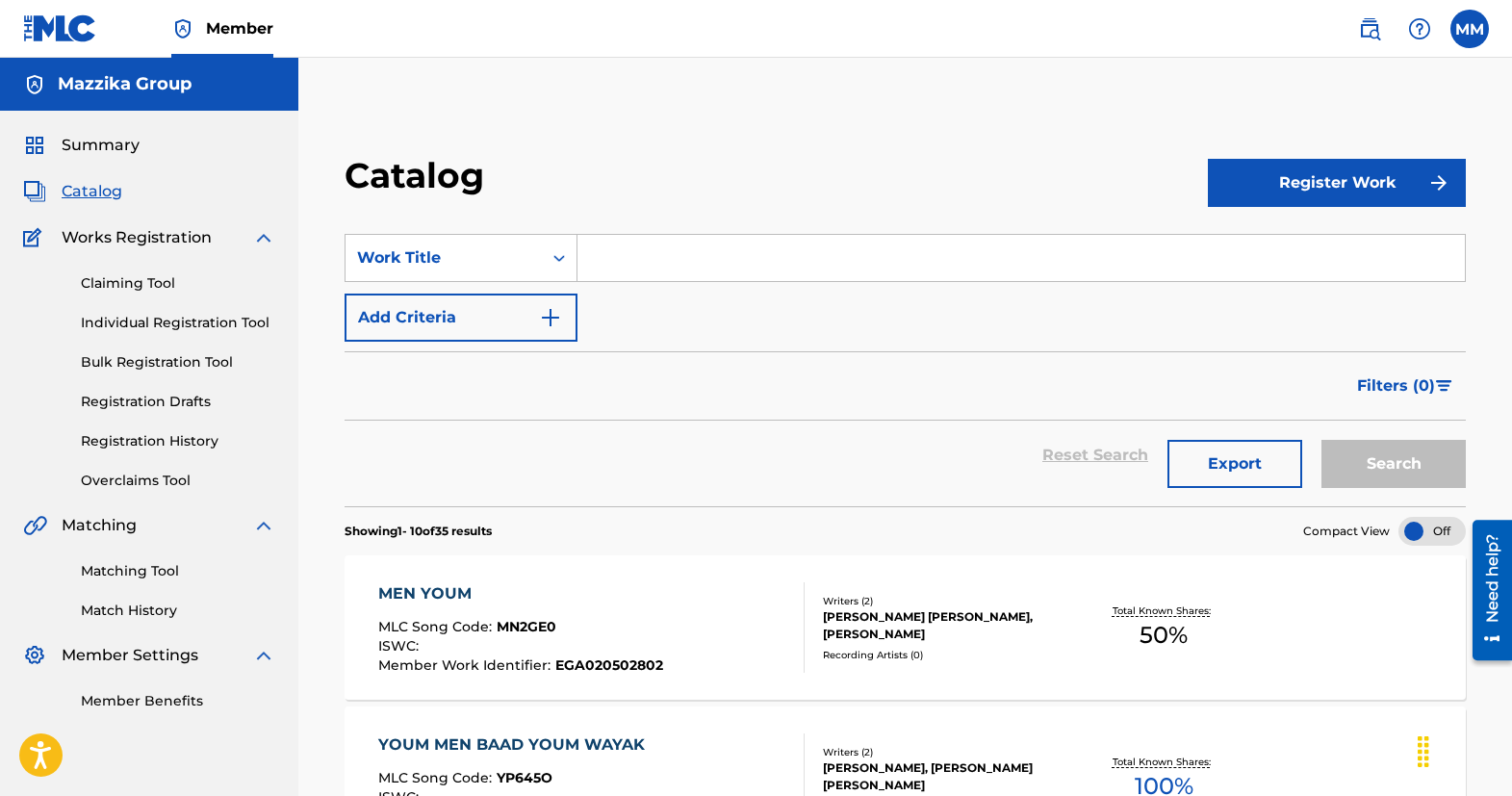
click at [796, 263] on input "Search Form" at bounding box center [1021, 258] width 888 height 46
paste input "KHALEENY GANBAK"
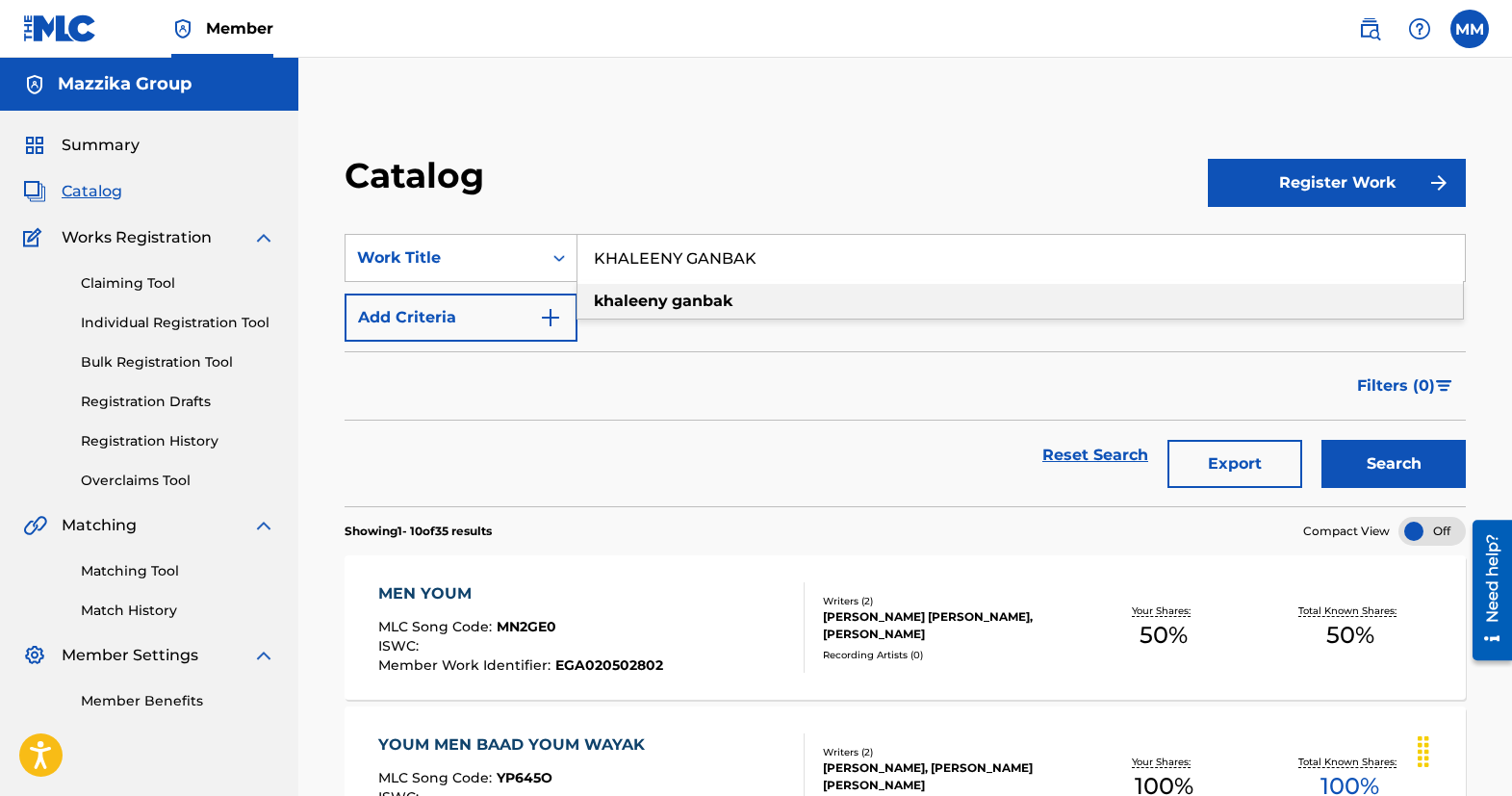
type input "KHALEENY GANBAK"
click at [1407, 466] on button "Search" at bounding box center [1393, 464] width 145 height 48
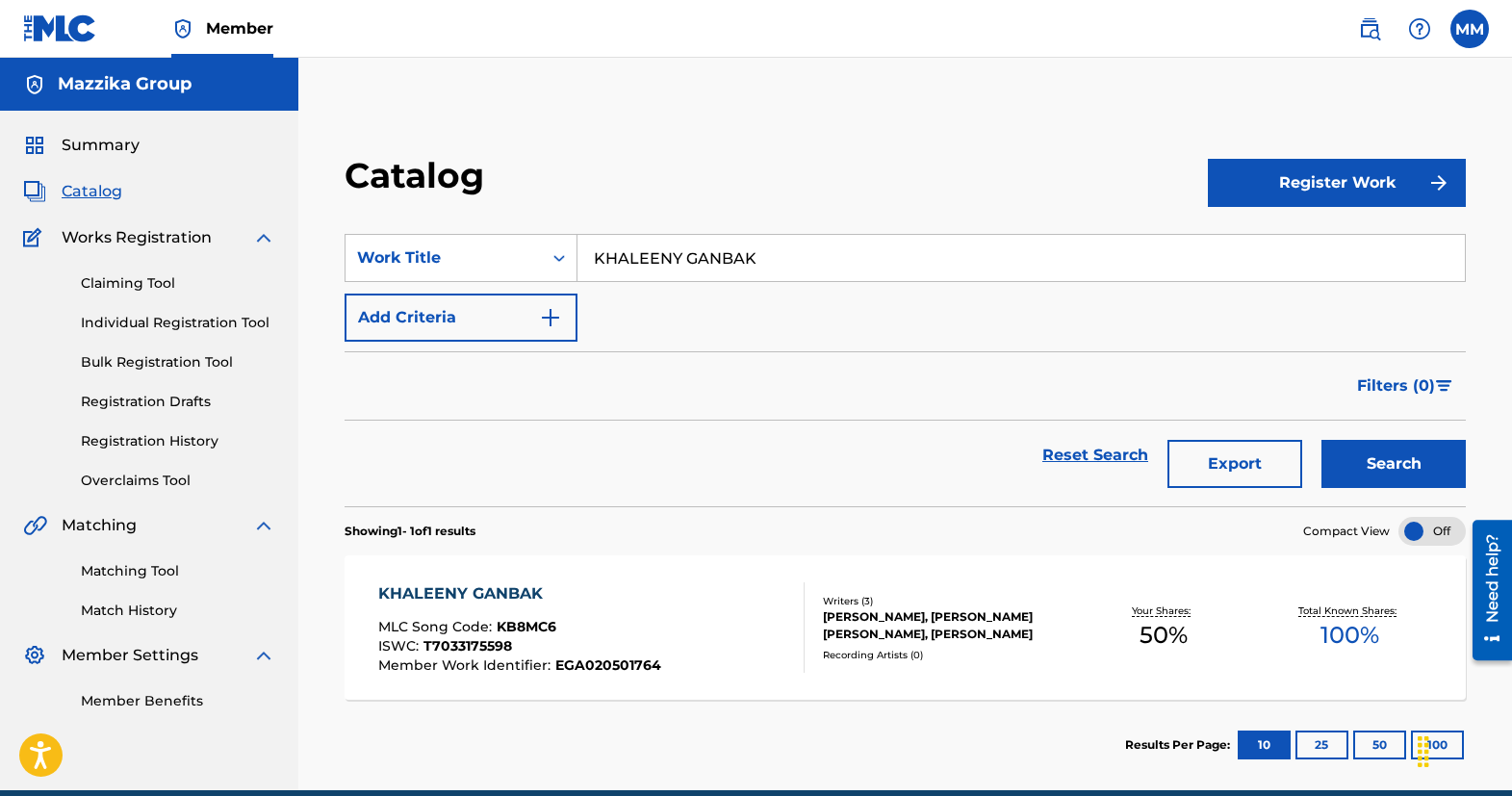
click at [427, 589] on div "KHALEENY GANBAK" at bounding box center [520, 594] width 283 height 23
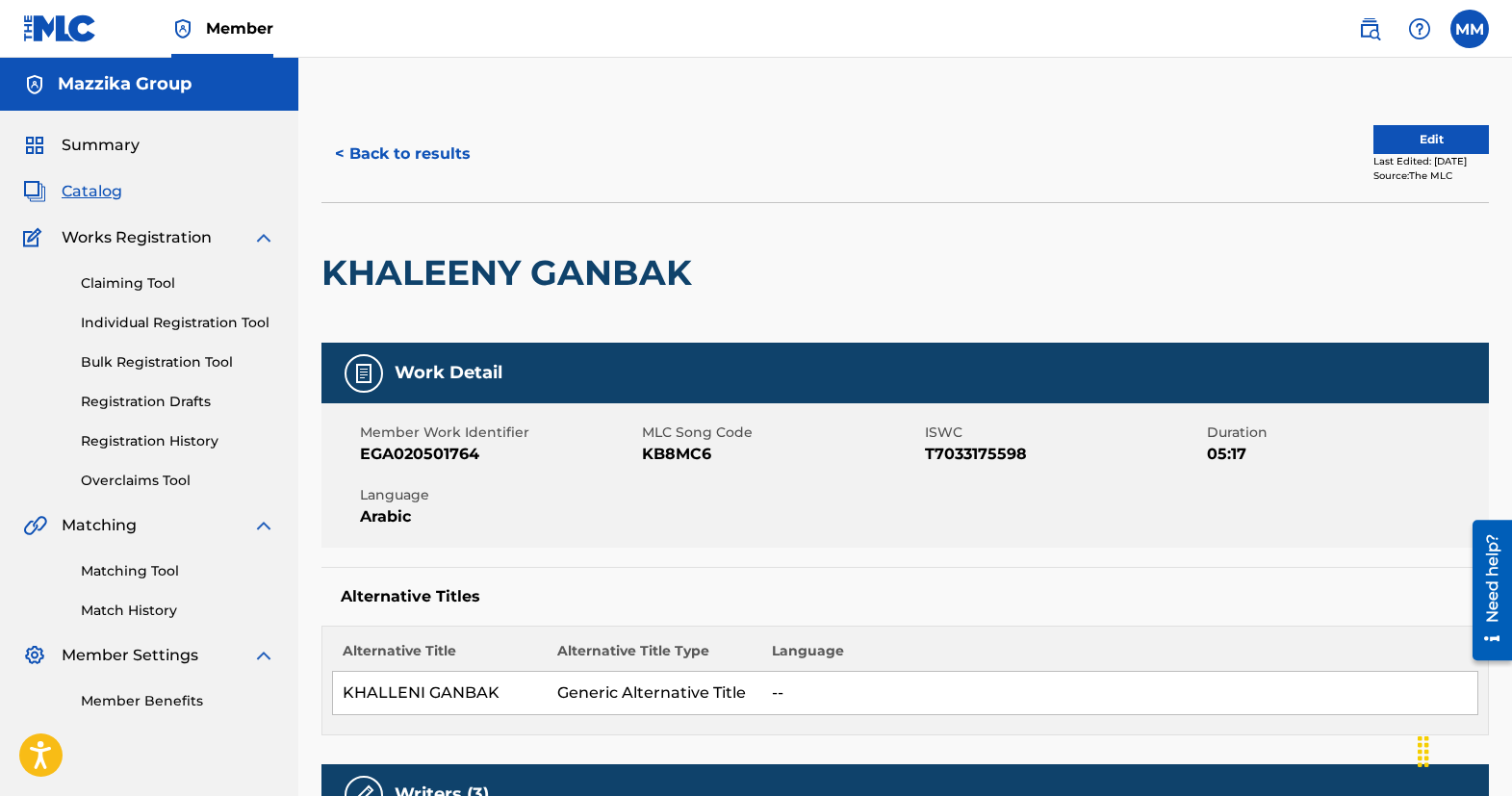
click at [1411, 142] on button "Edit" at bounding box center [1431, 139] width 116 height 29
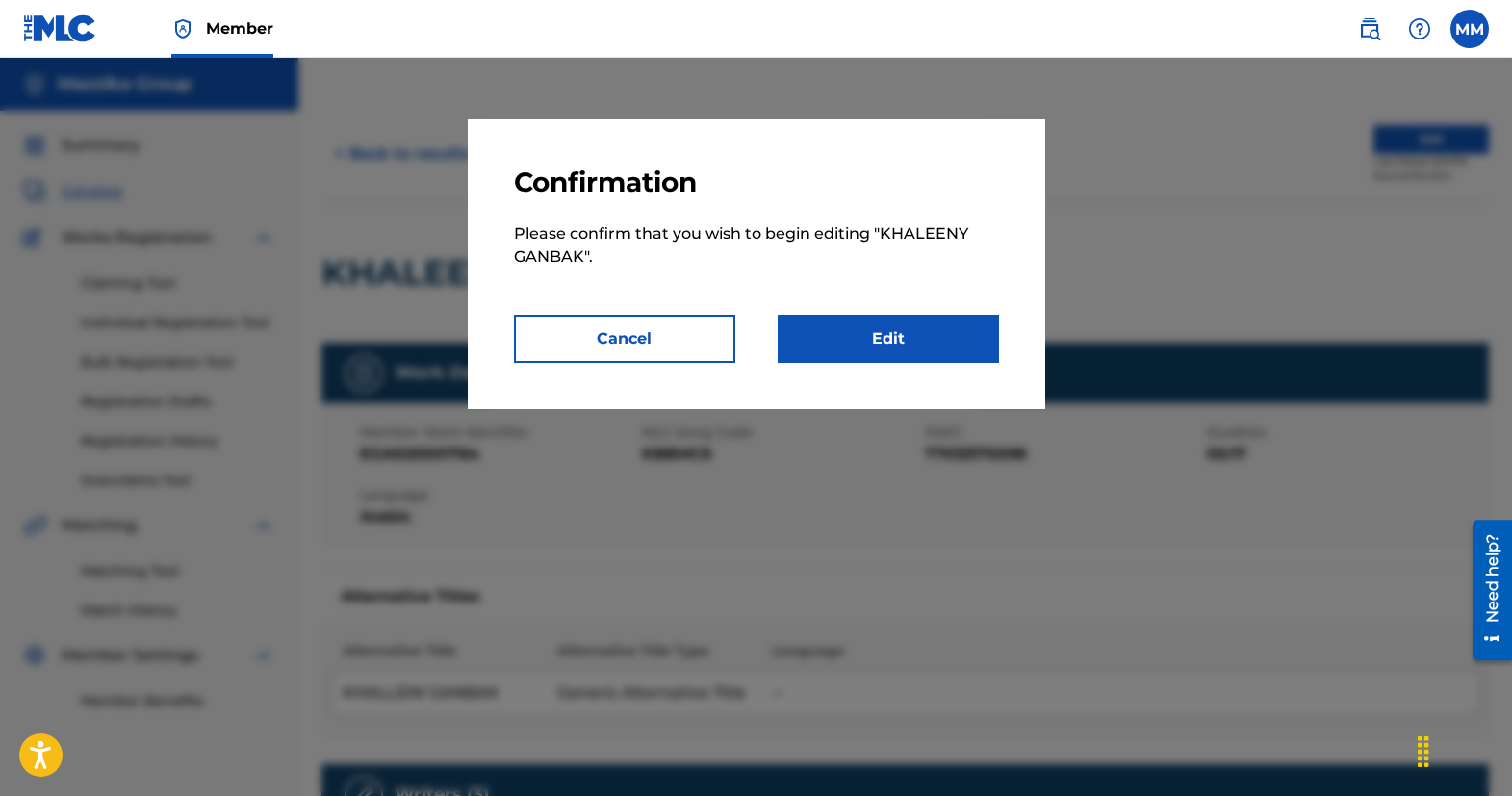
click at [845, 349] on link "Edit" at bounding box center [889, 339] width 221 height 48
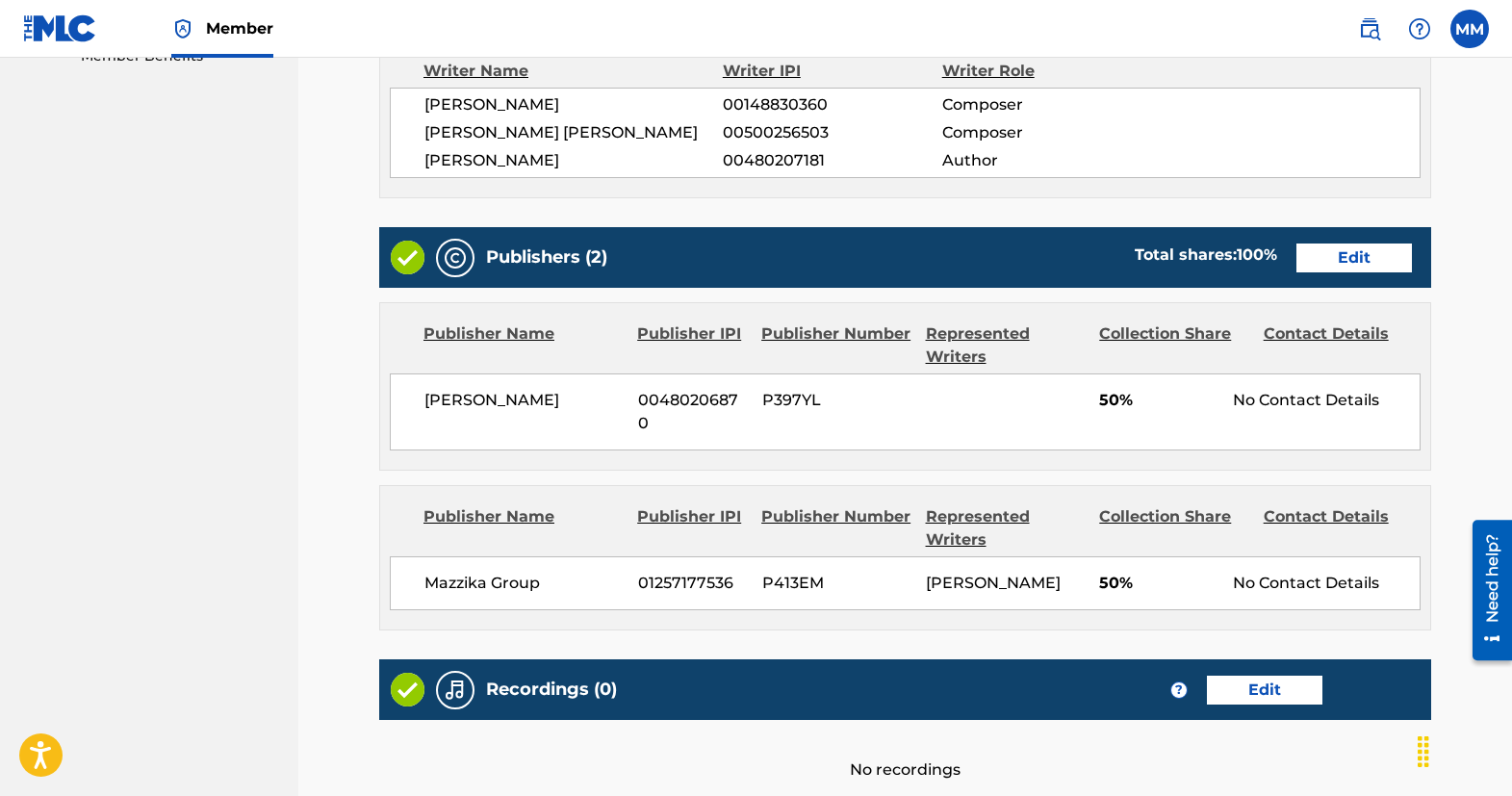
scroll to position [674, 0]
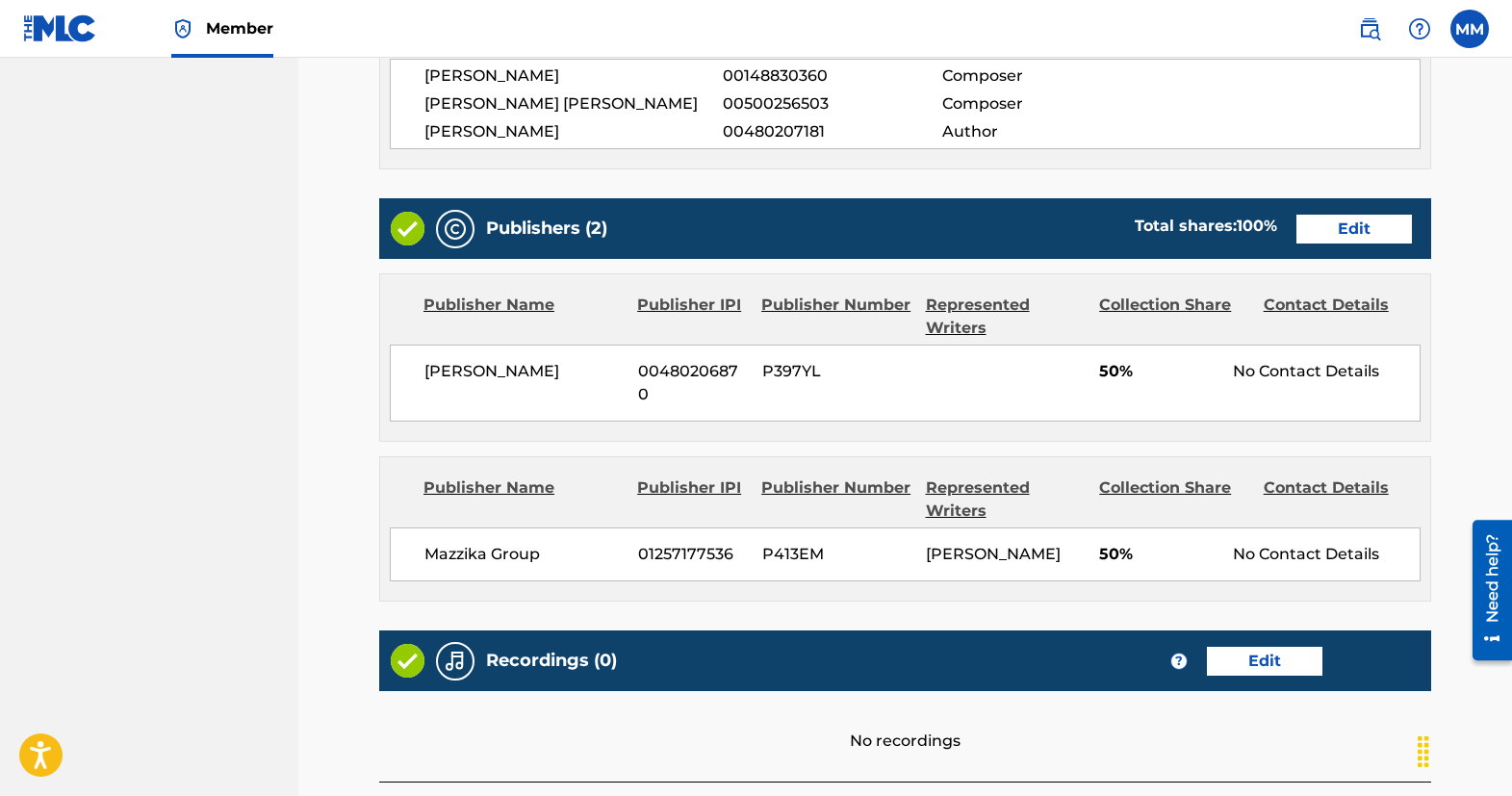
click at [1321, 243] on link "Edit" at bounding box center [1354, 228] width 116 height 29
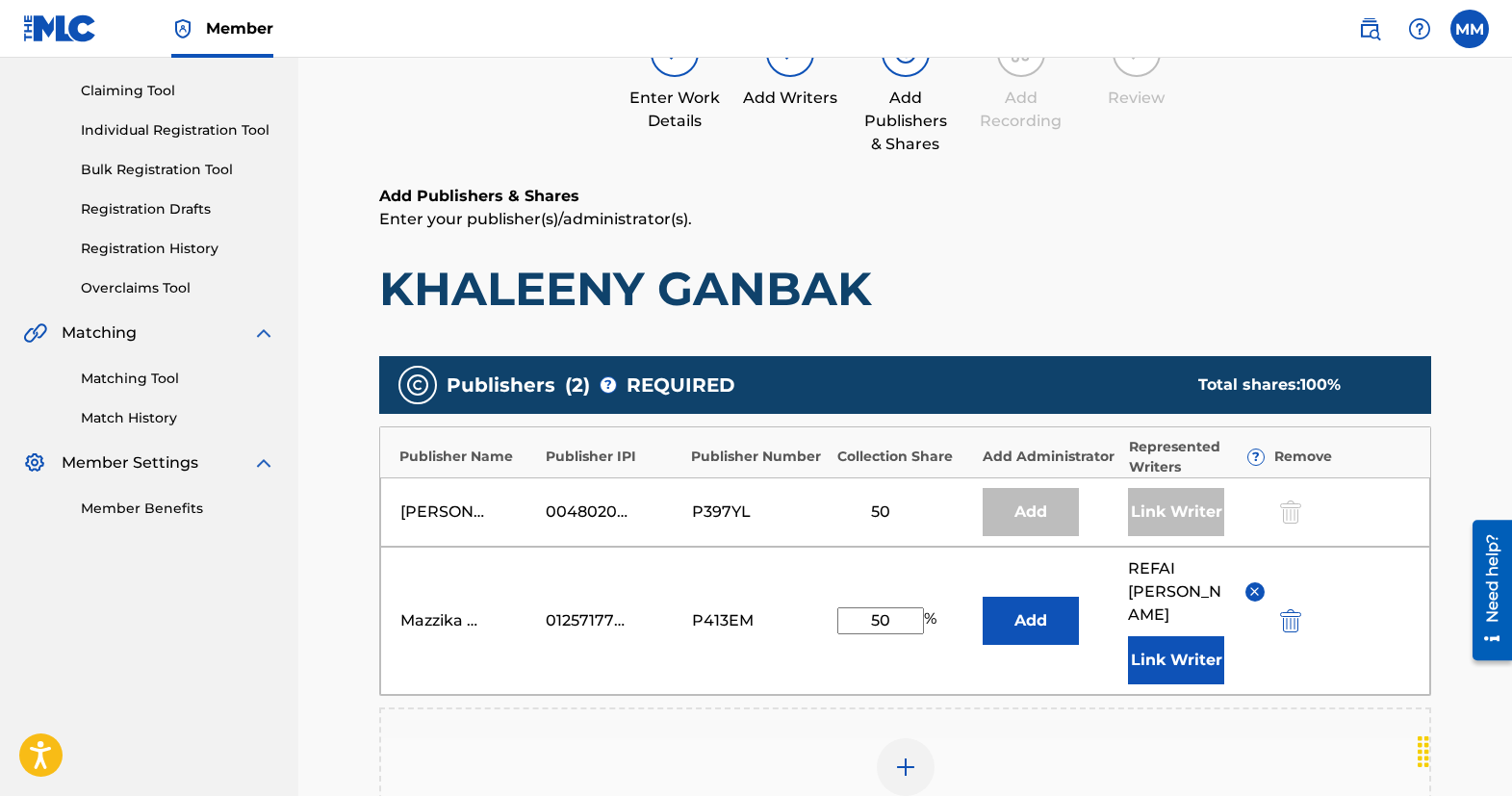
scroll to position [289, 0]
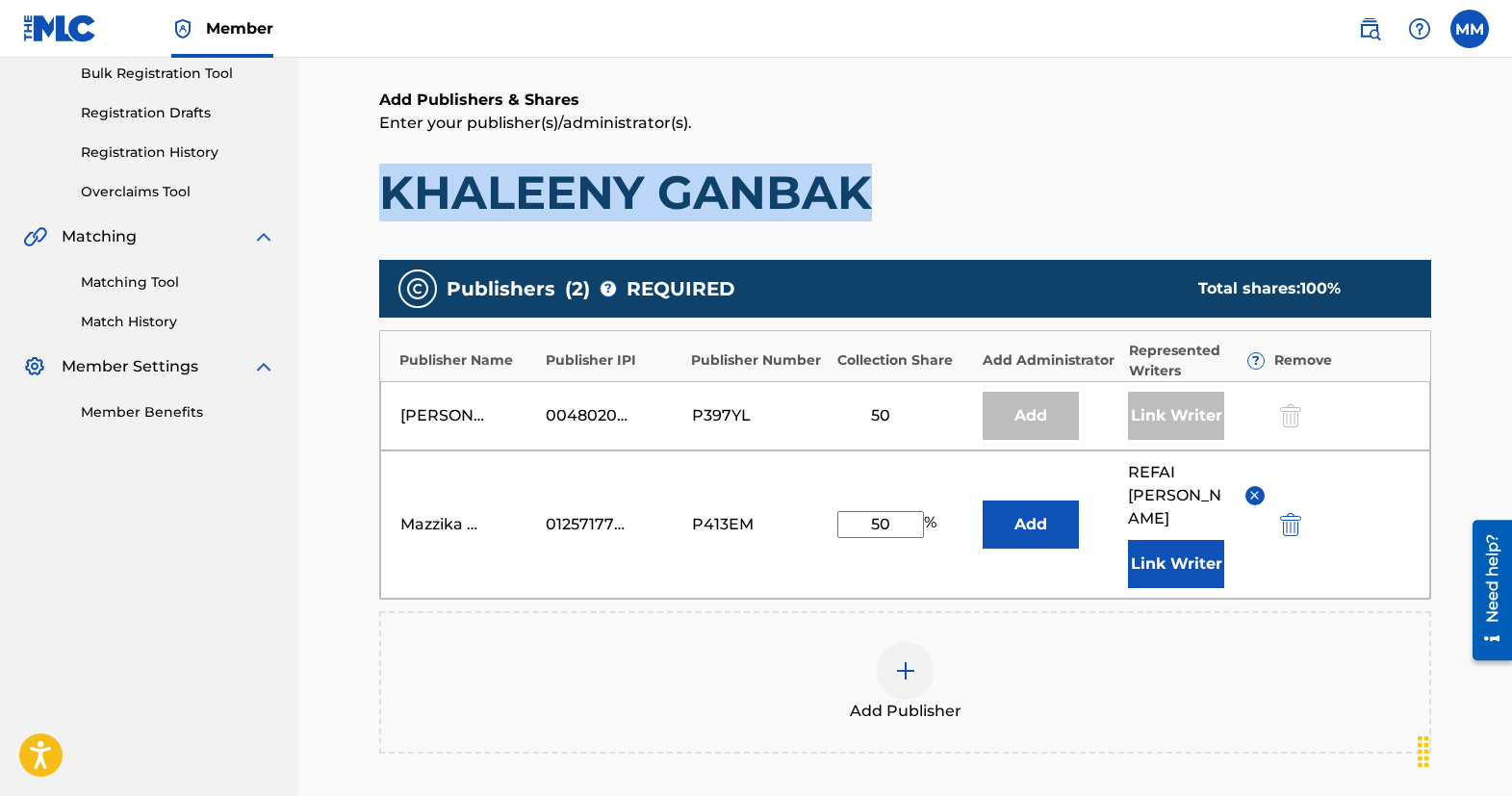
drag, startPoint x: 857, startPoint y: 193, endPoint x: 386, endPoint y: 188, distance: 471.0
click at [386, 188] on h1 "KHALEENY GANBAK" at bounding box center [905, 193] width 1052 height 58
copy h1 "KHALEENY GANBAK"
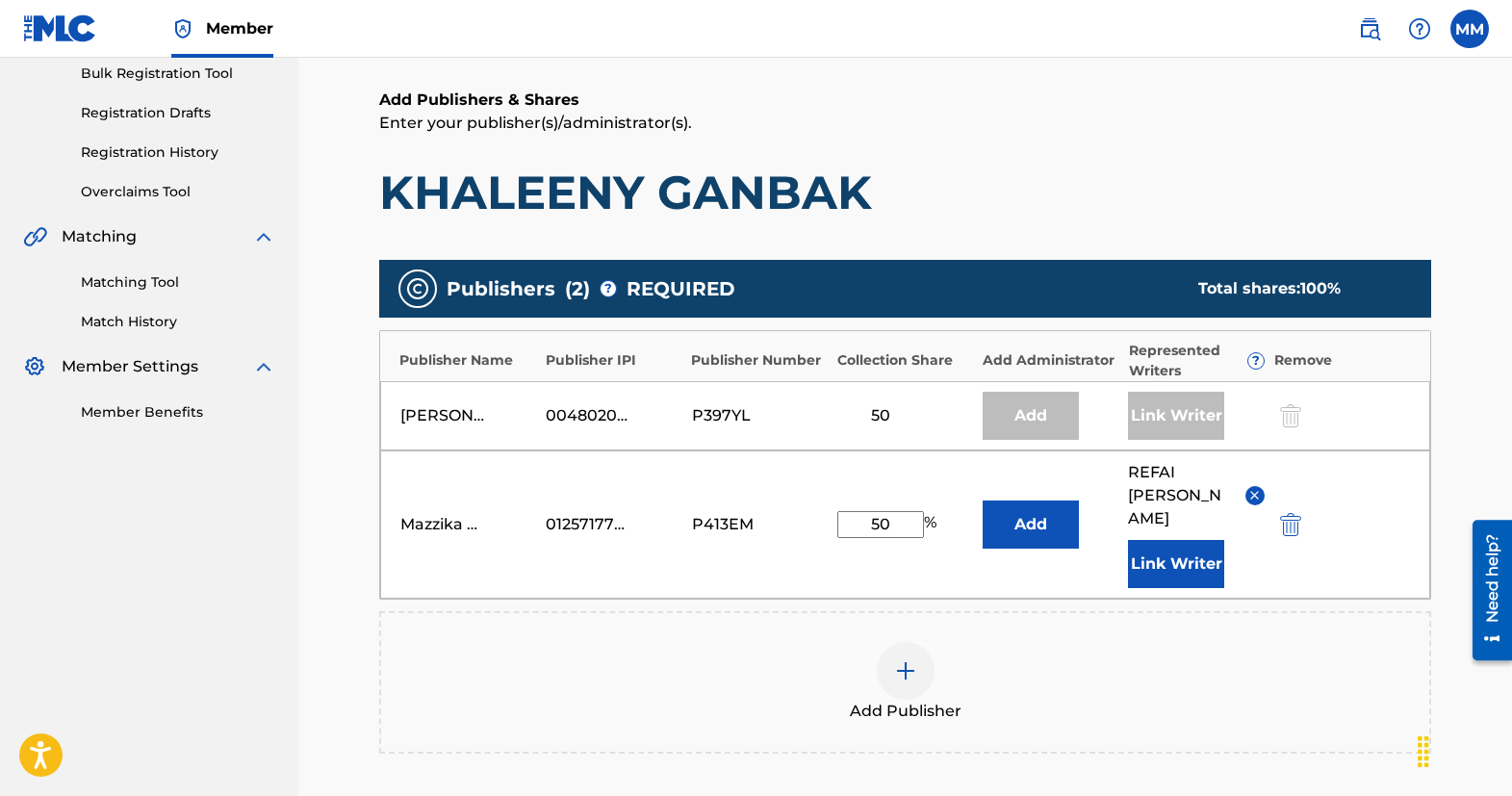
click at [878, 512] on input "50" at bounding box center [881, 525] width 87 height 27
type input "75"
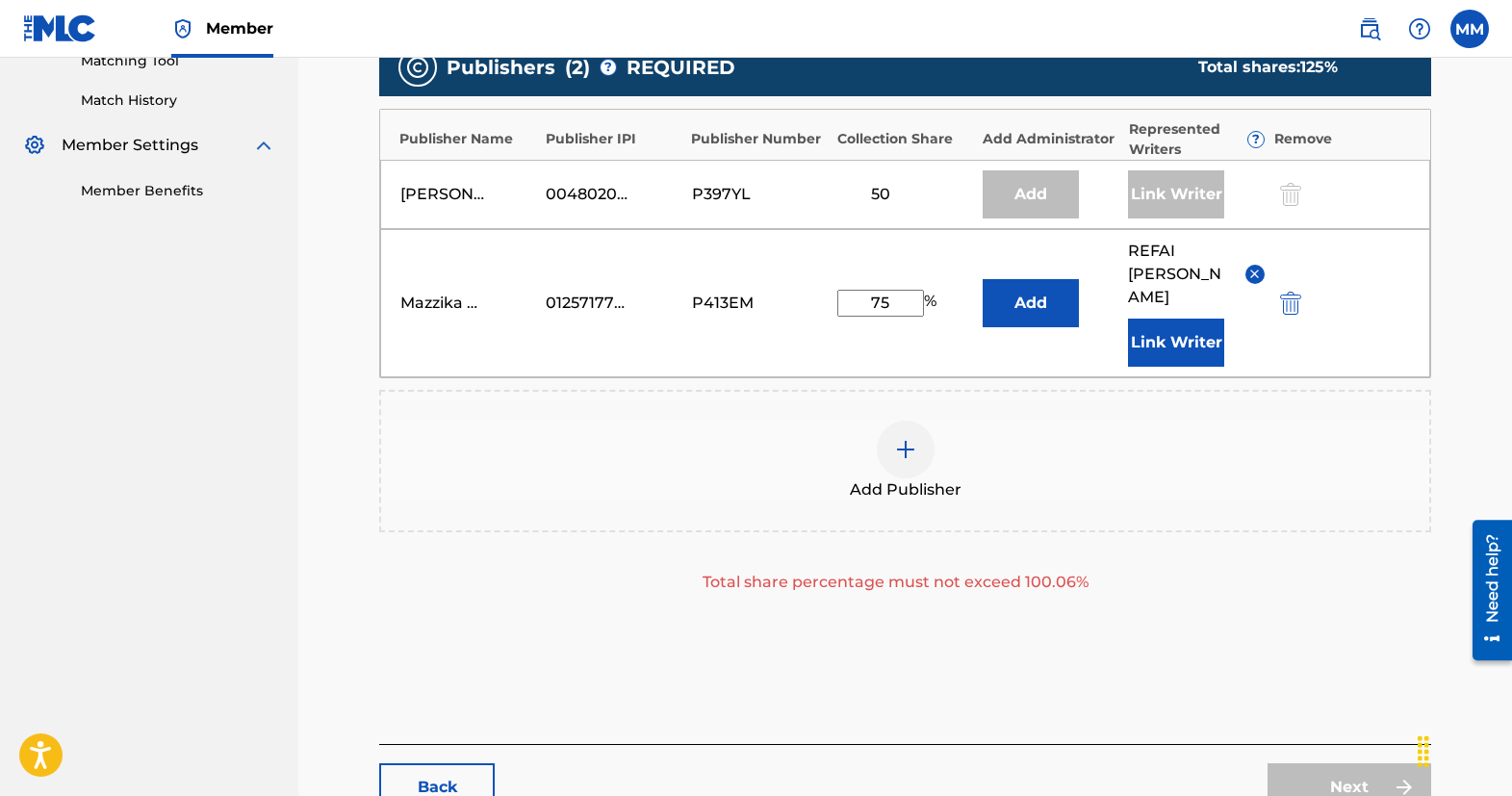
scroll to position [385, 0]
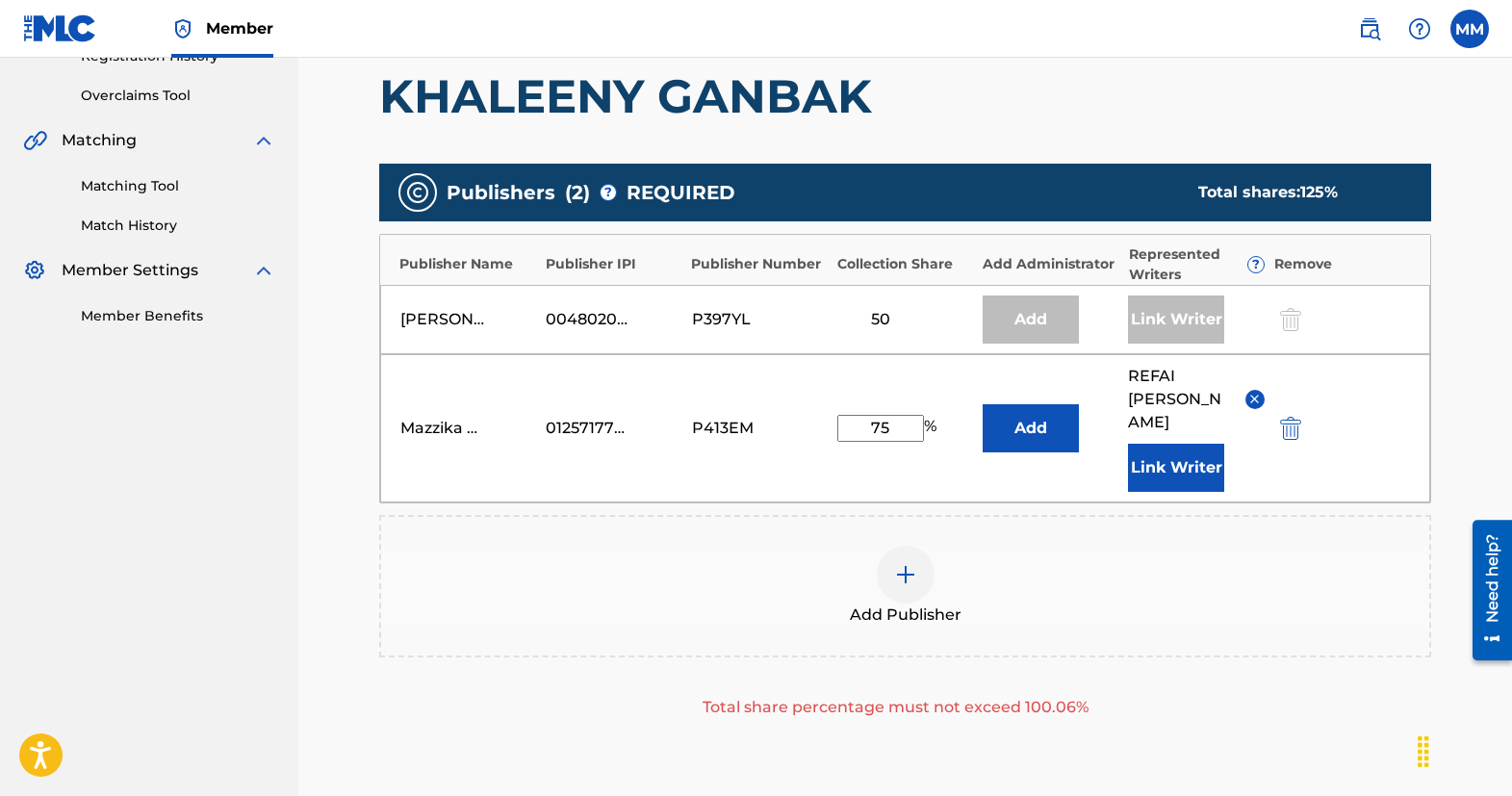
click at [876, 415] on input "75" at bounding box center [881, 428] width 87 height 27
click at [723, 546] on div "Add Publisher" at bounding box center [905, 586] width 1048 height 81
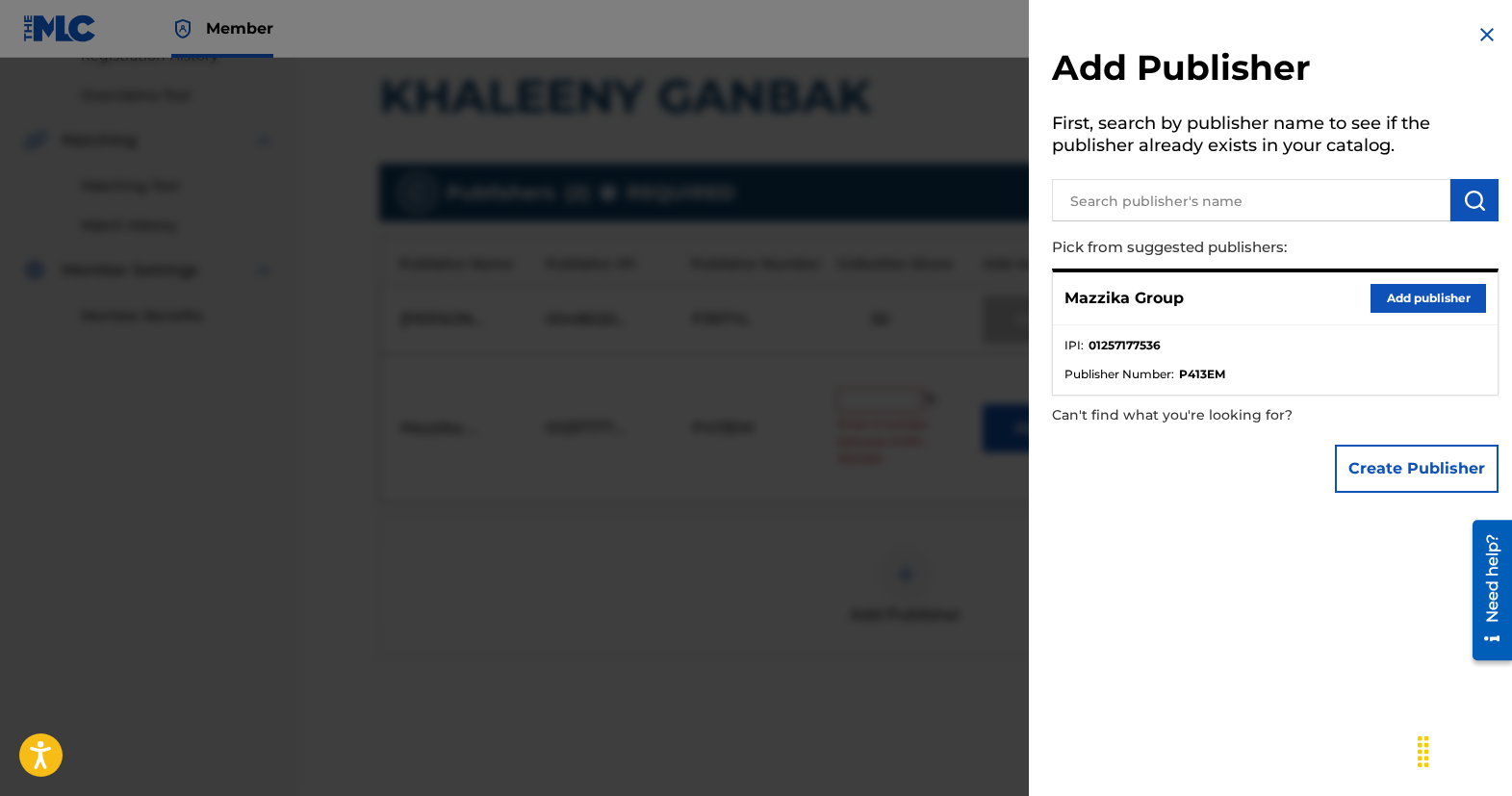
click at [1484, 33] on img at bounding box center [1487, 34] width 23 height 23
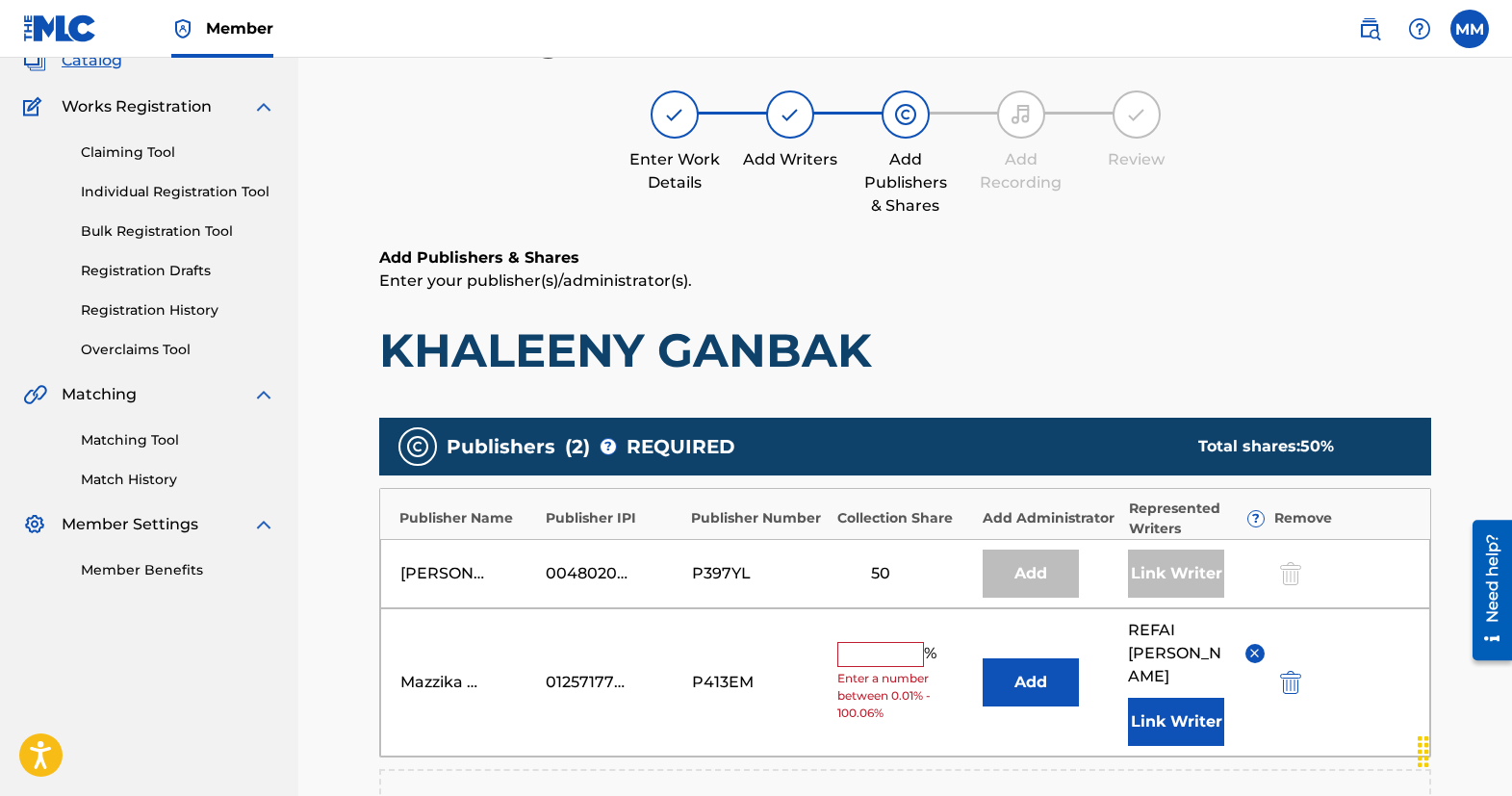
scroll to position [0, 0]
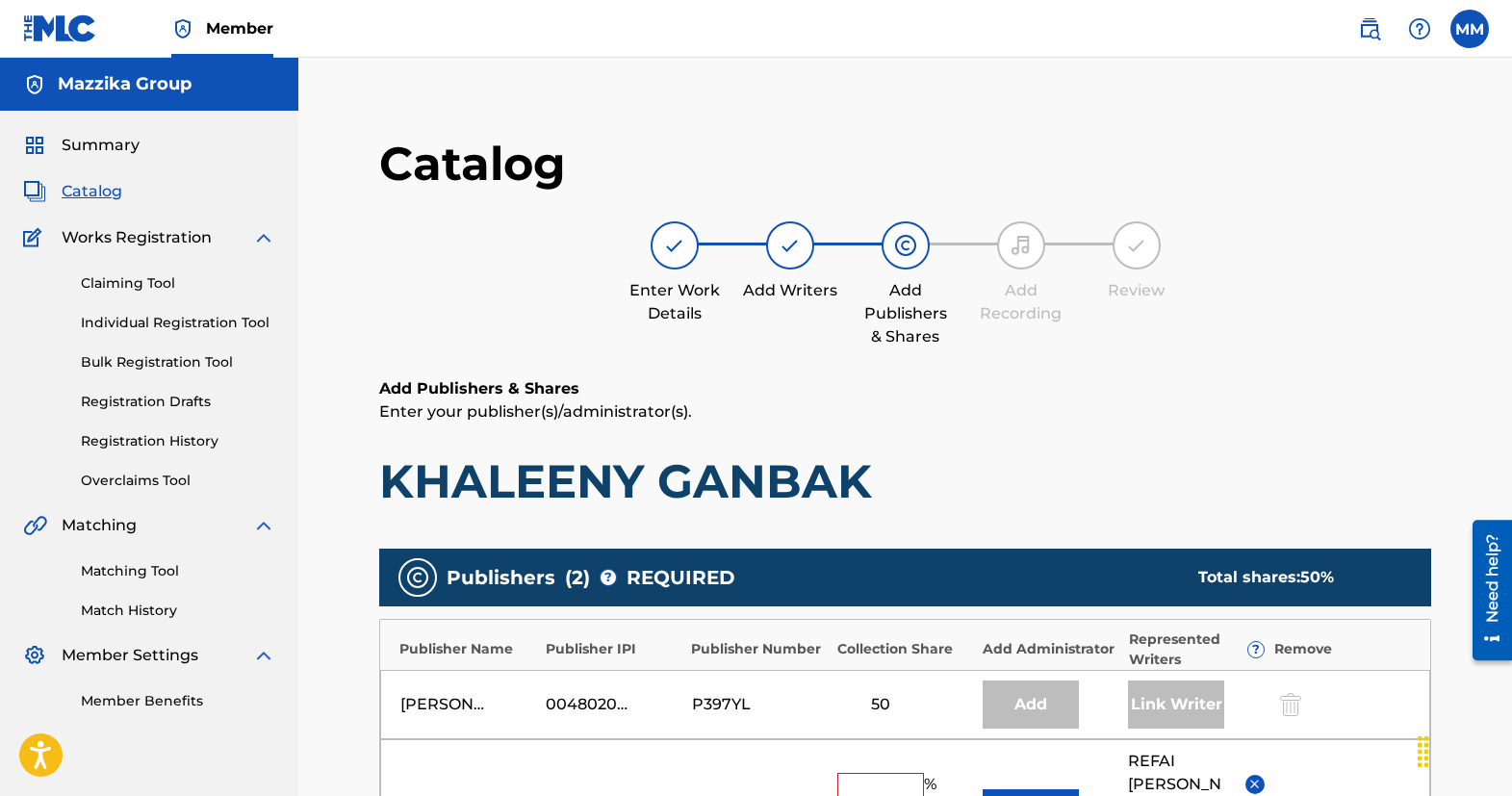
click at [766, 512] on div "Add Publishers & Shares Enter your publisher(s)/administrator(s). KHALEENY GANB…" at bounding box center [905, 785] width 1052 height 816
click at [89, 192] on span "Catalog" at bounding box center [92, 192] width 61 height 23
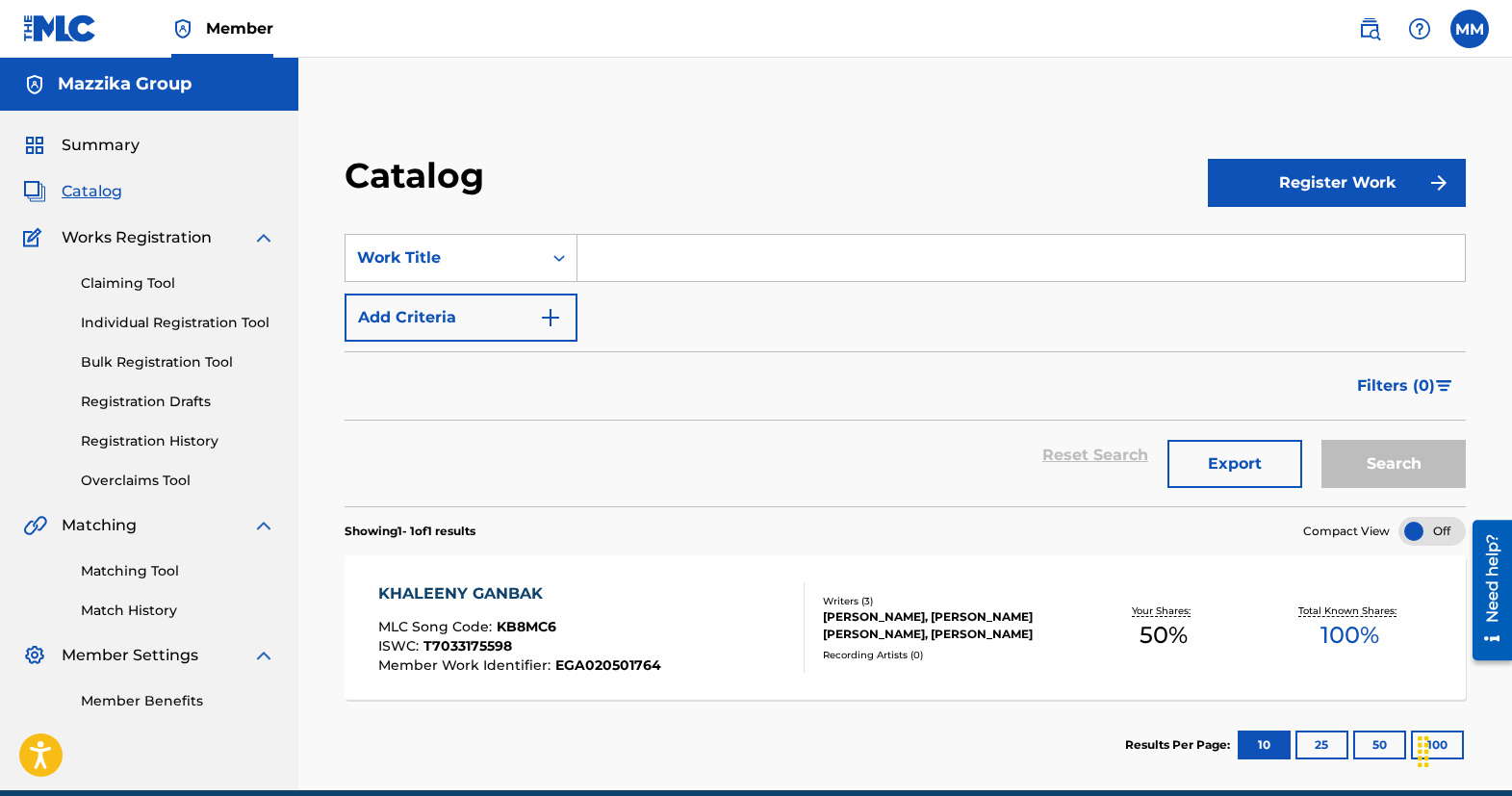
click at [704, 254] on input "Search Form" at bounding box center [1021, 258] width 888 height 46
click at [1370, 29] on img at bounding box center [1369, 28] width 23 height 23
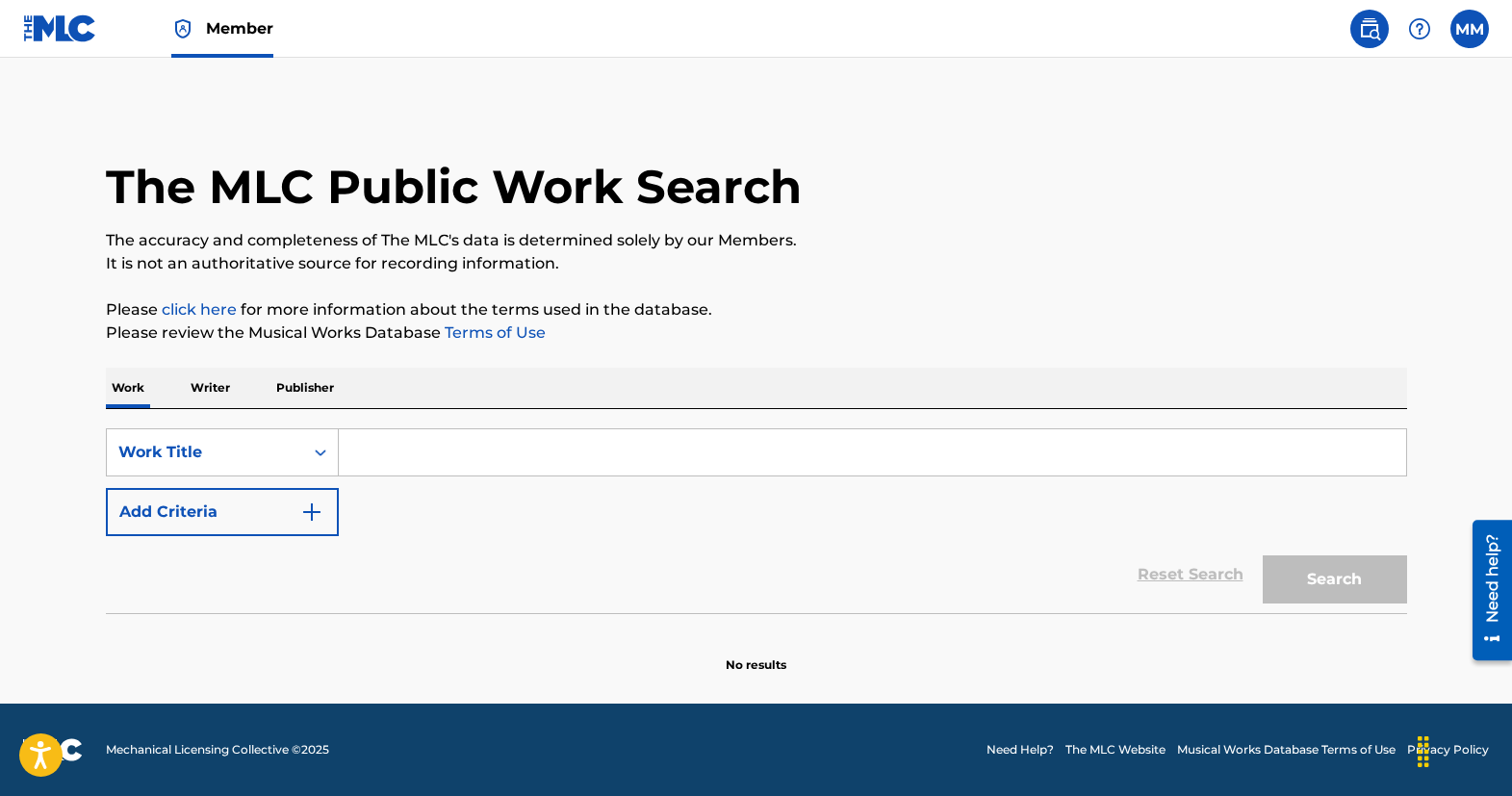
paste input "MOKHLESSA"
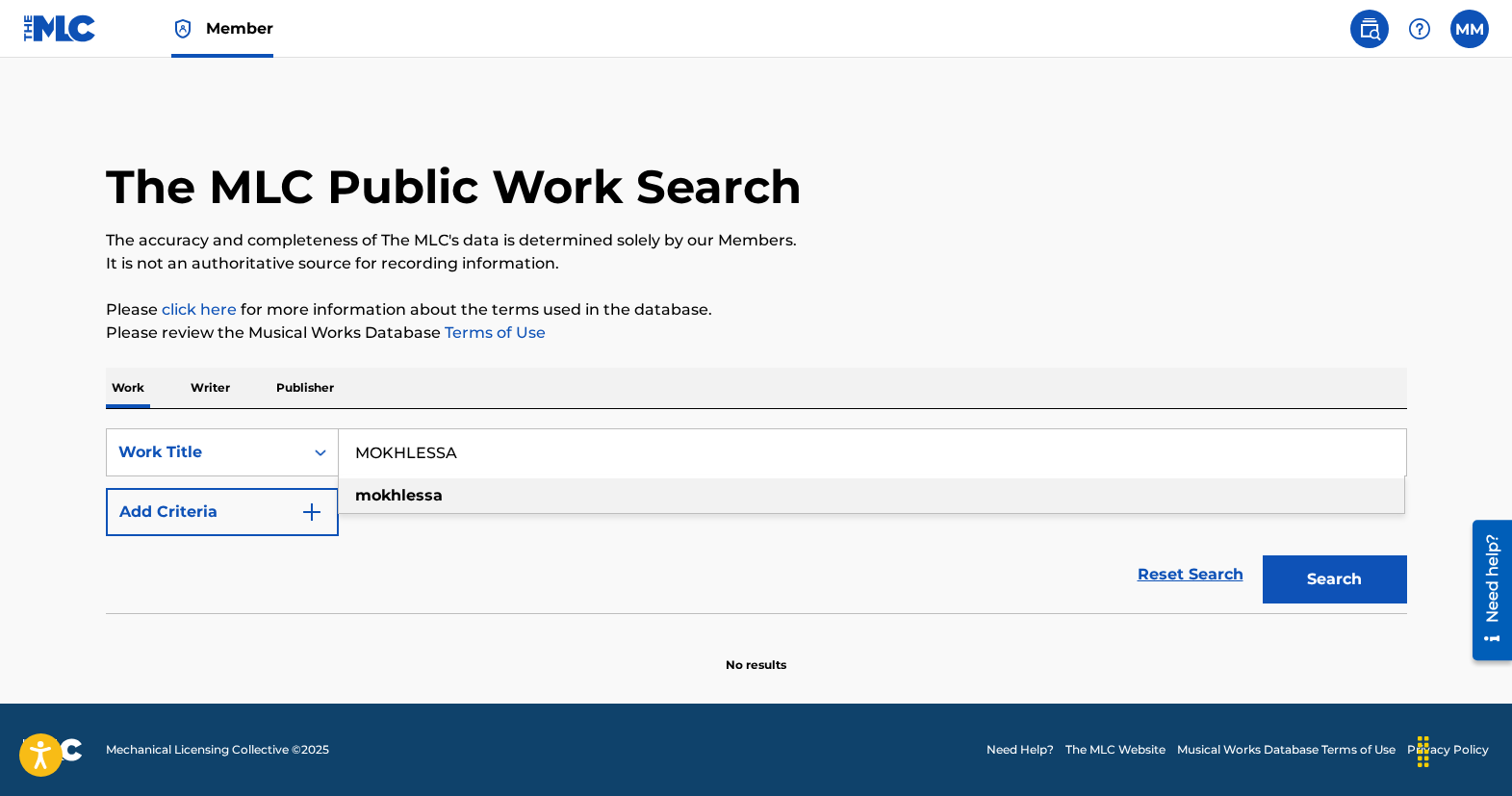
type input "MOKHLESSA"
click at [1336, 593] on button "Search" at bounding box center [1334, 580] width 145 height 48
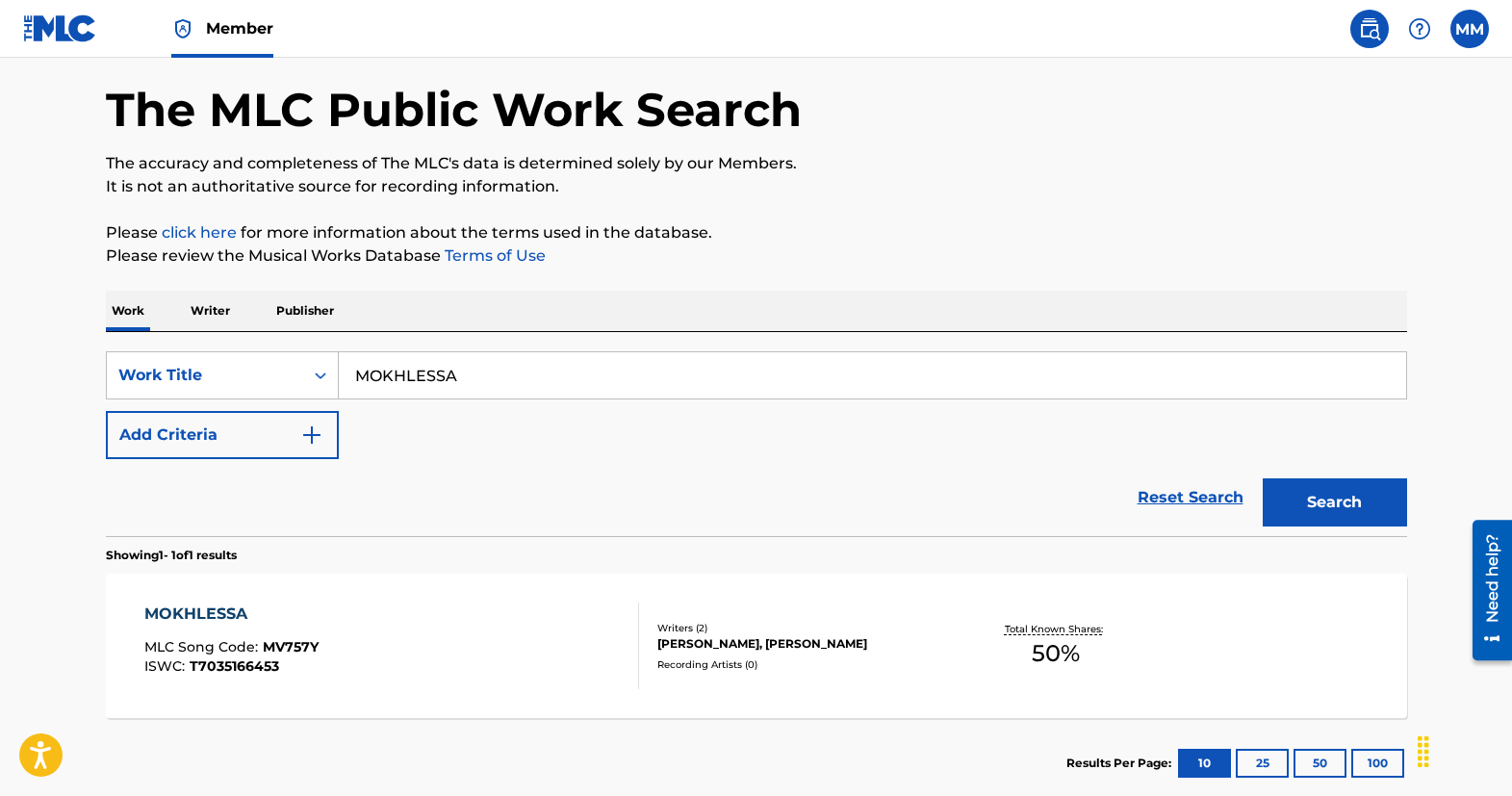
scroll to position [192, 0]
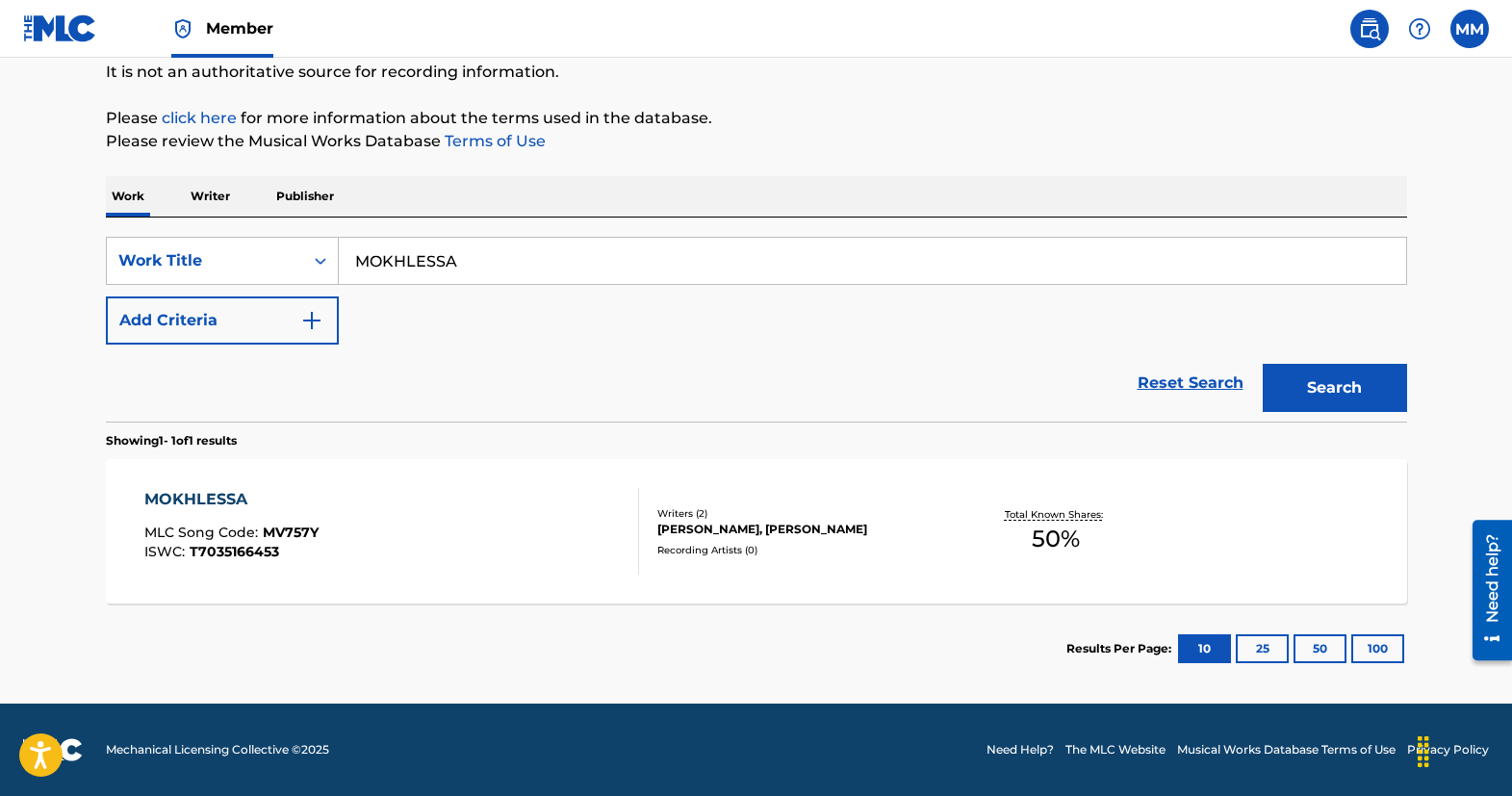
click at [212, 504] on div "MOKHLESSA" at bounding box center [231, 499] width 175 height 23
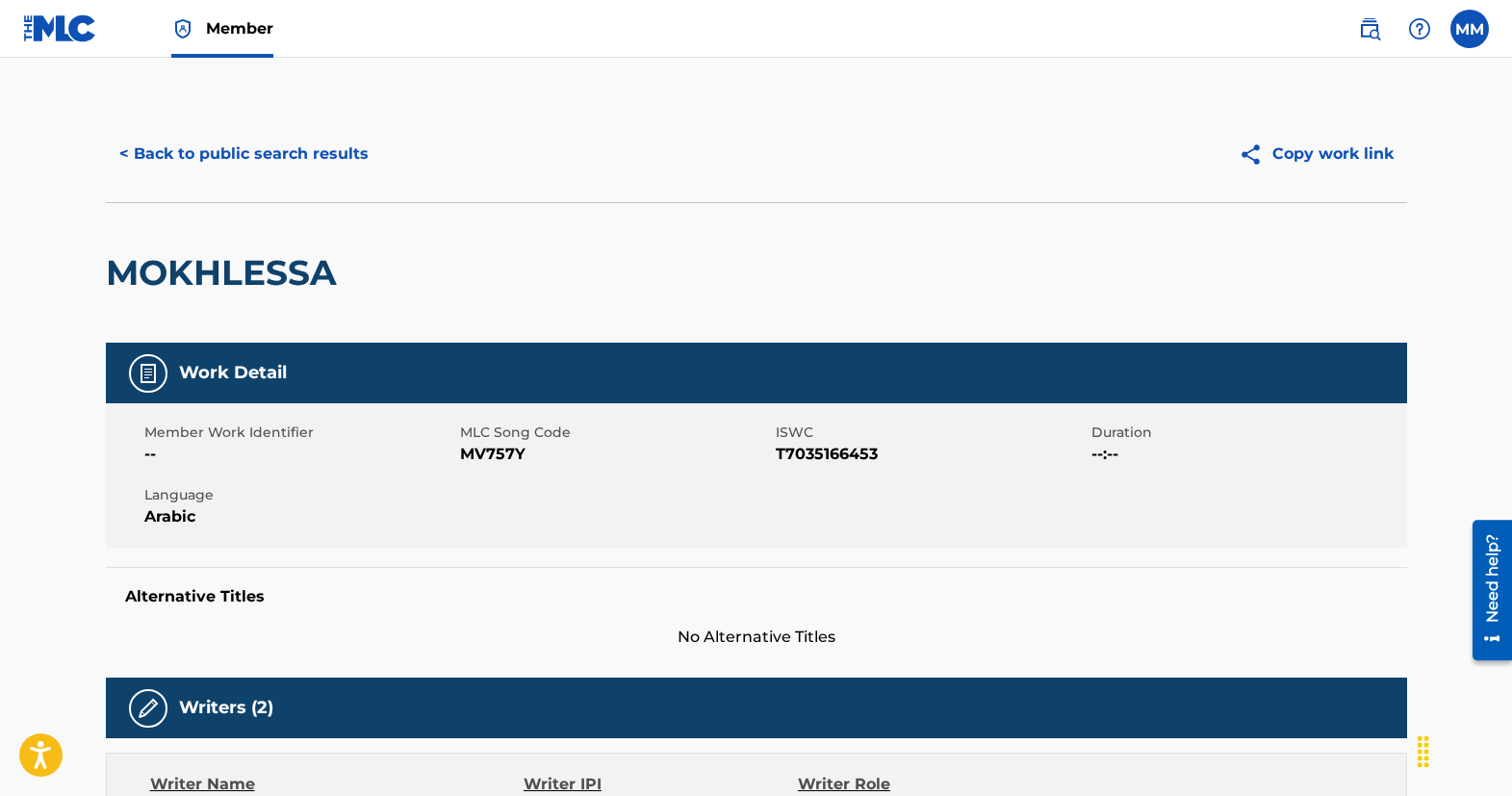
click at [193, 155] on button "< Back to public search results" at bounding box center [243, 154] width 276 height 48
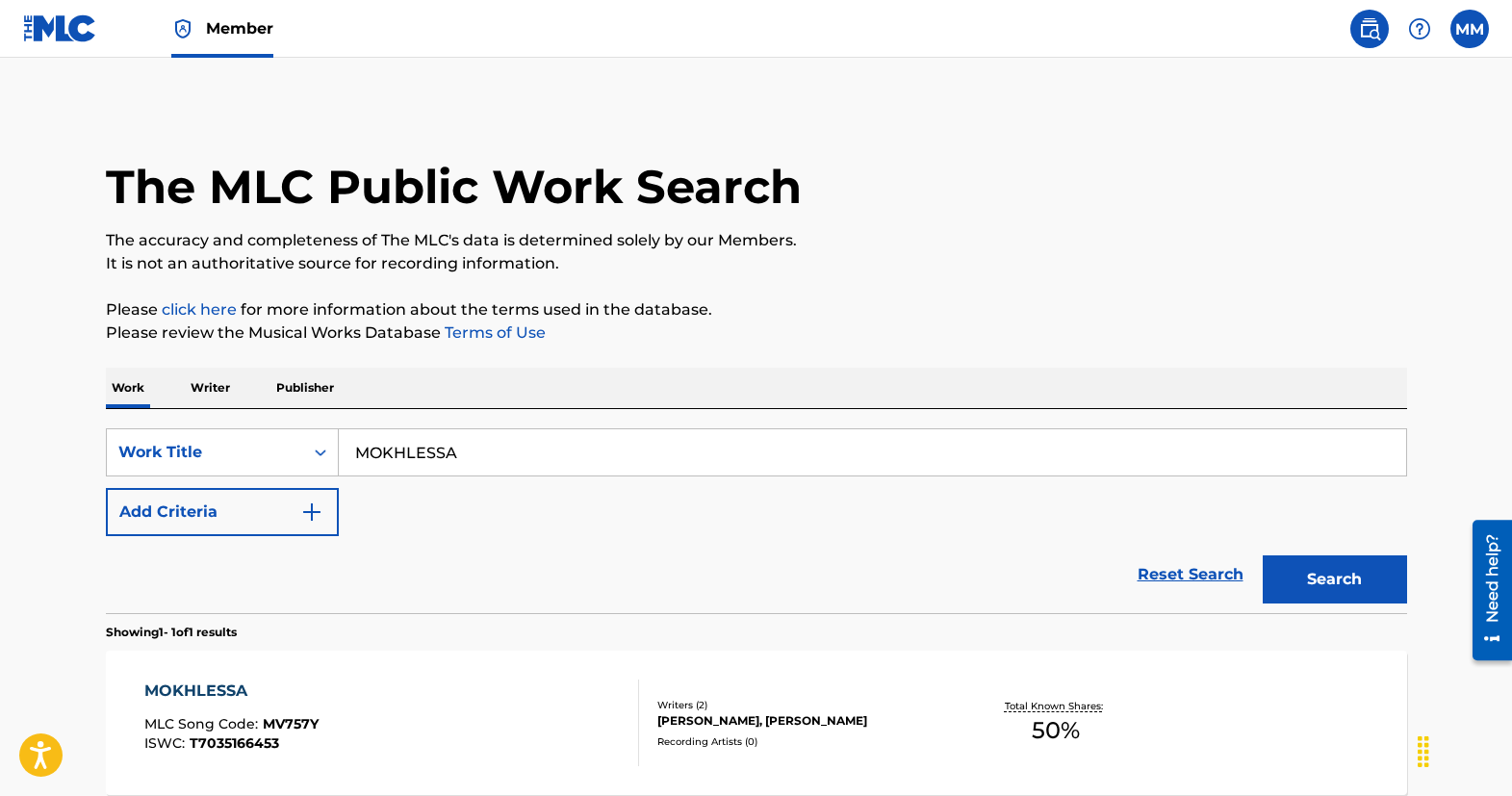
click at [67, 18] on img at bounding box center [60, 28] width 74 height 28
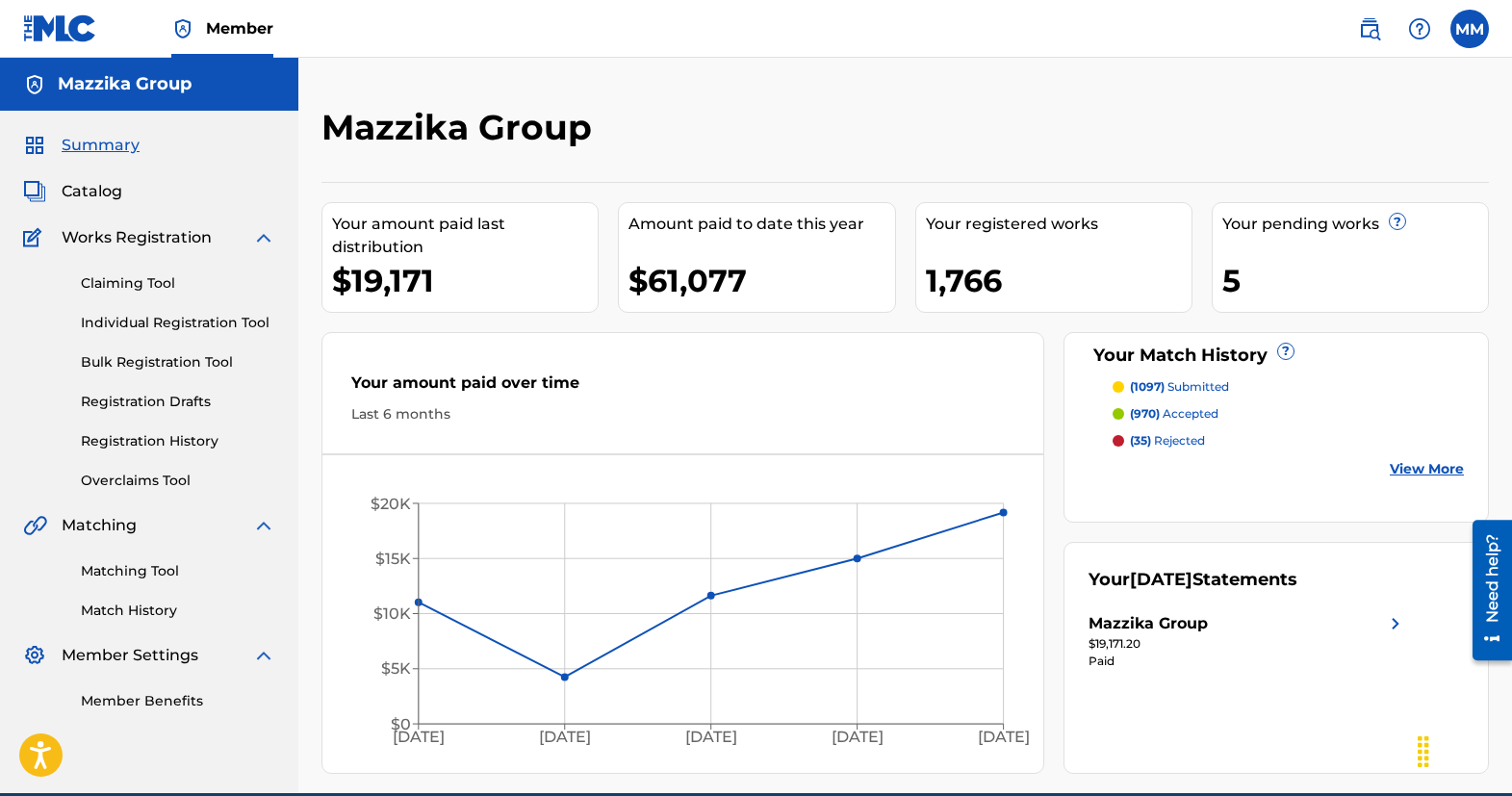
click at [131, 318] on link "Individual Registration Tool" at bounding box center [178, 323] width 194 height 20
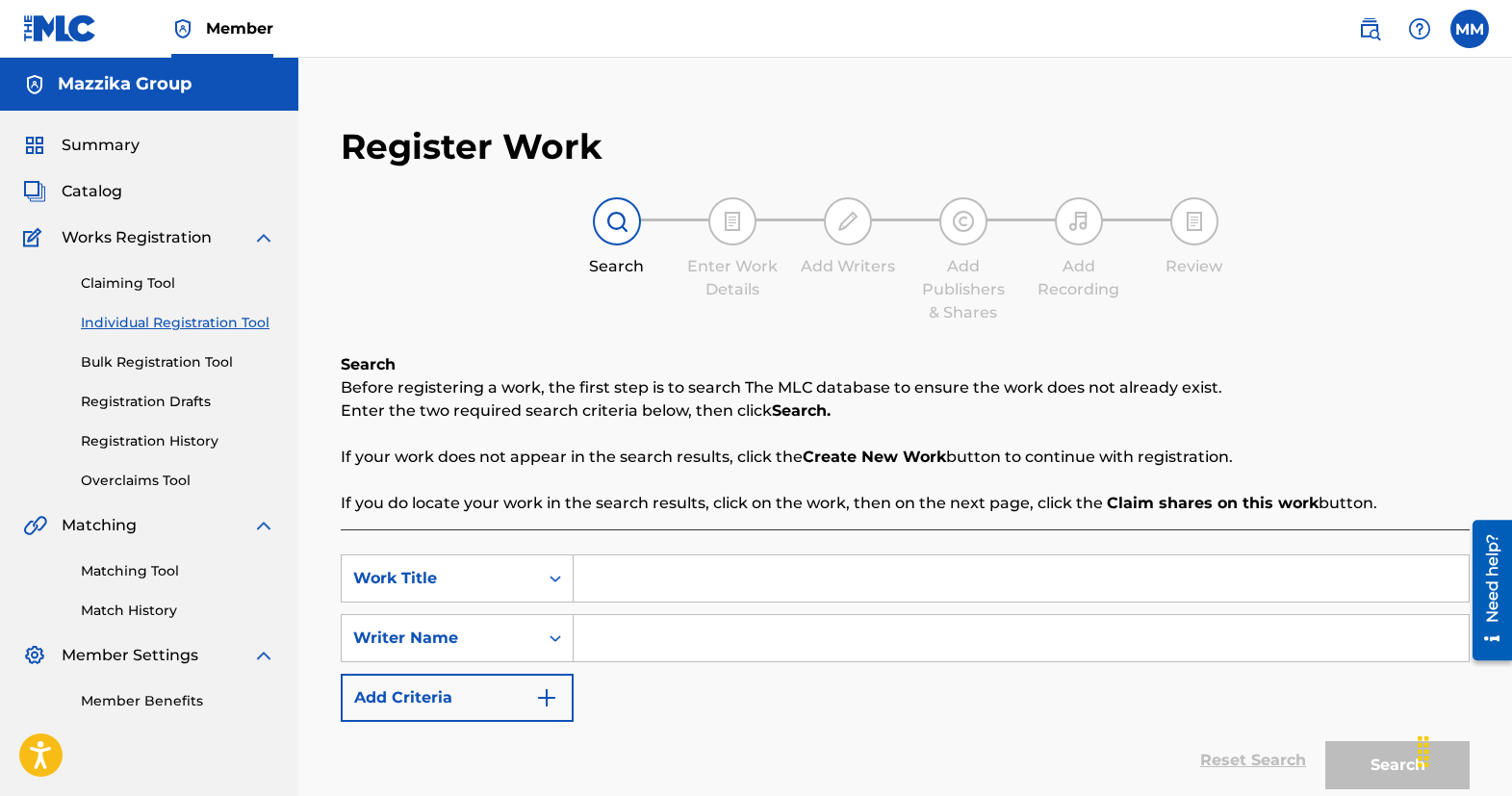
click at [682, 590] on input "Search Form" at bounding box center [1021, 579] width 896 height 46
paste input "MOKHLESSA"
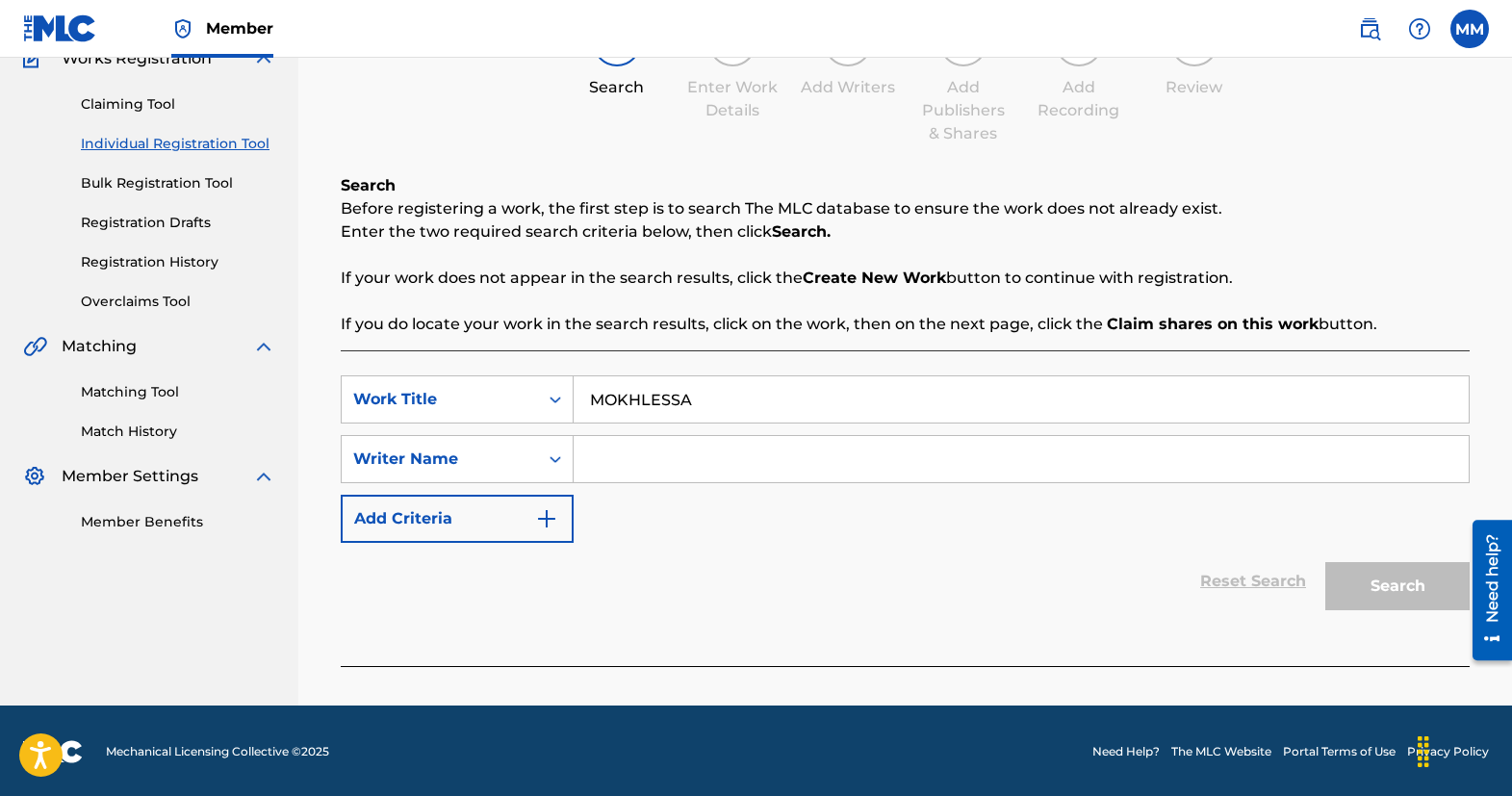
scroll to position [181, 0]
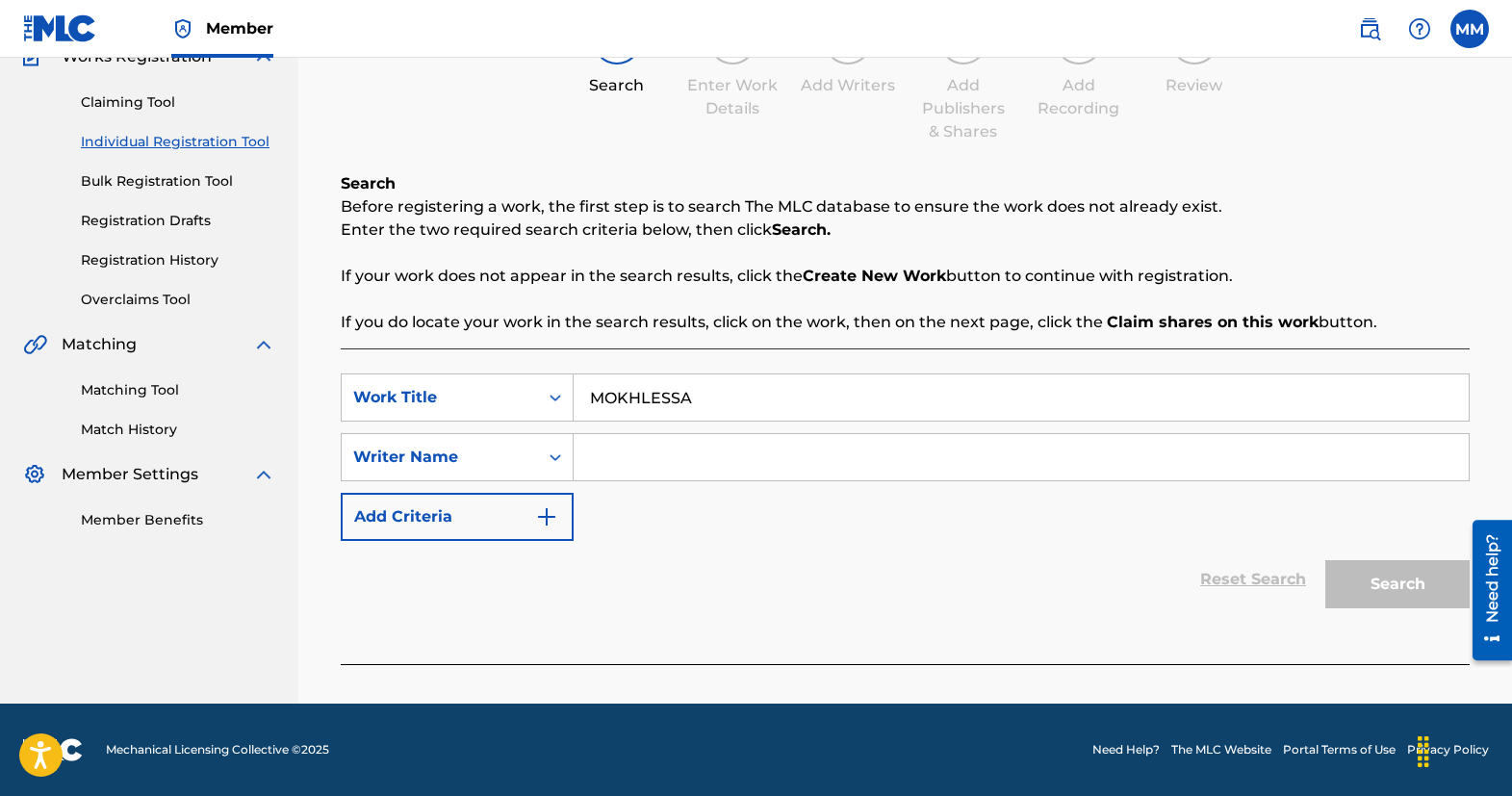
type input "MOKHLESSA"
click at [137, 304] on link "Overclaims Tool" at bounding box center [178, 300] width 194 height 20
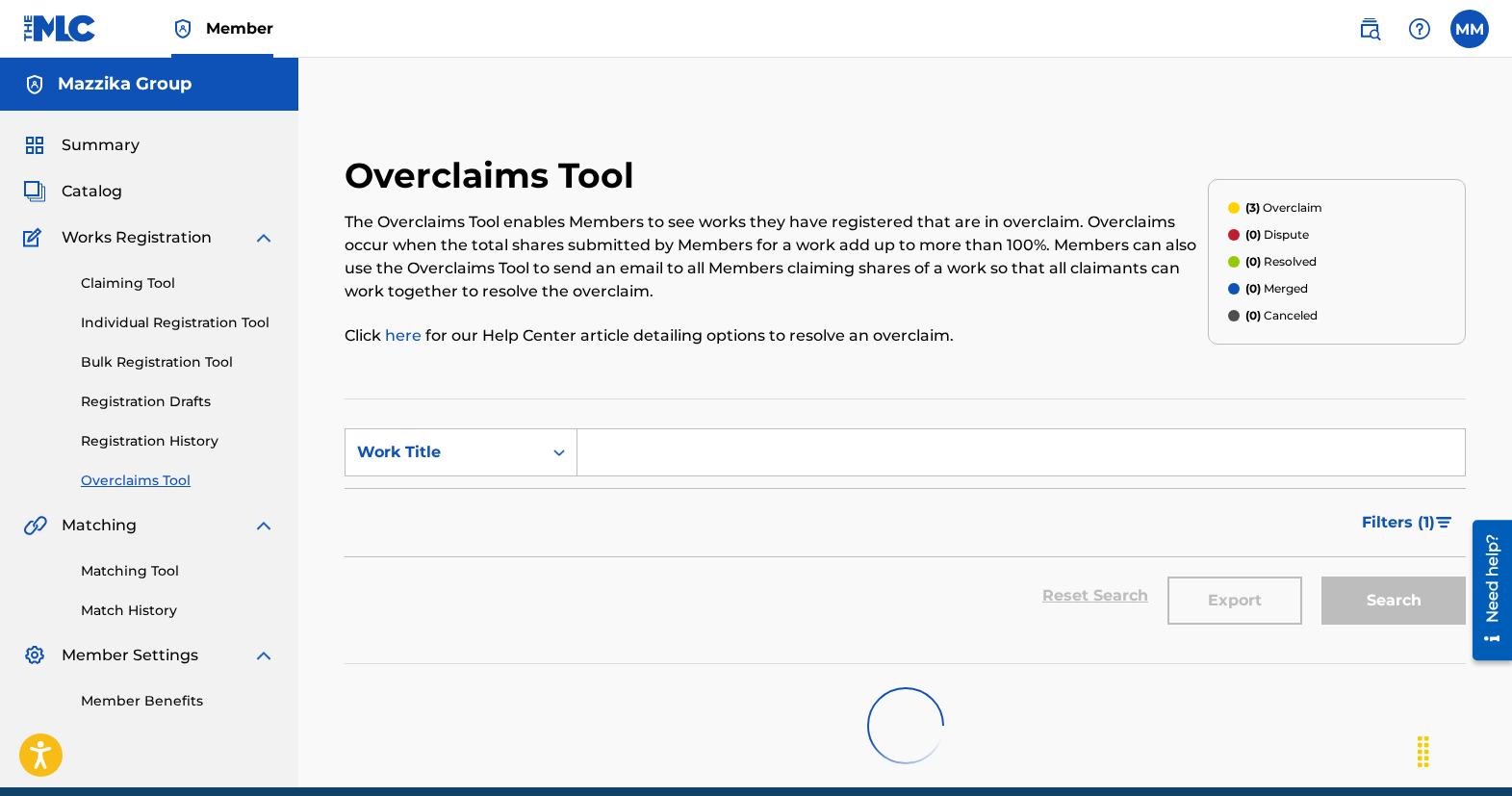
click at [717, 450] on input "Search Form" at bounding box center [1021, 453] width 888 height 46
paste input "MOKHLESSA"
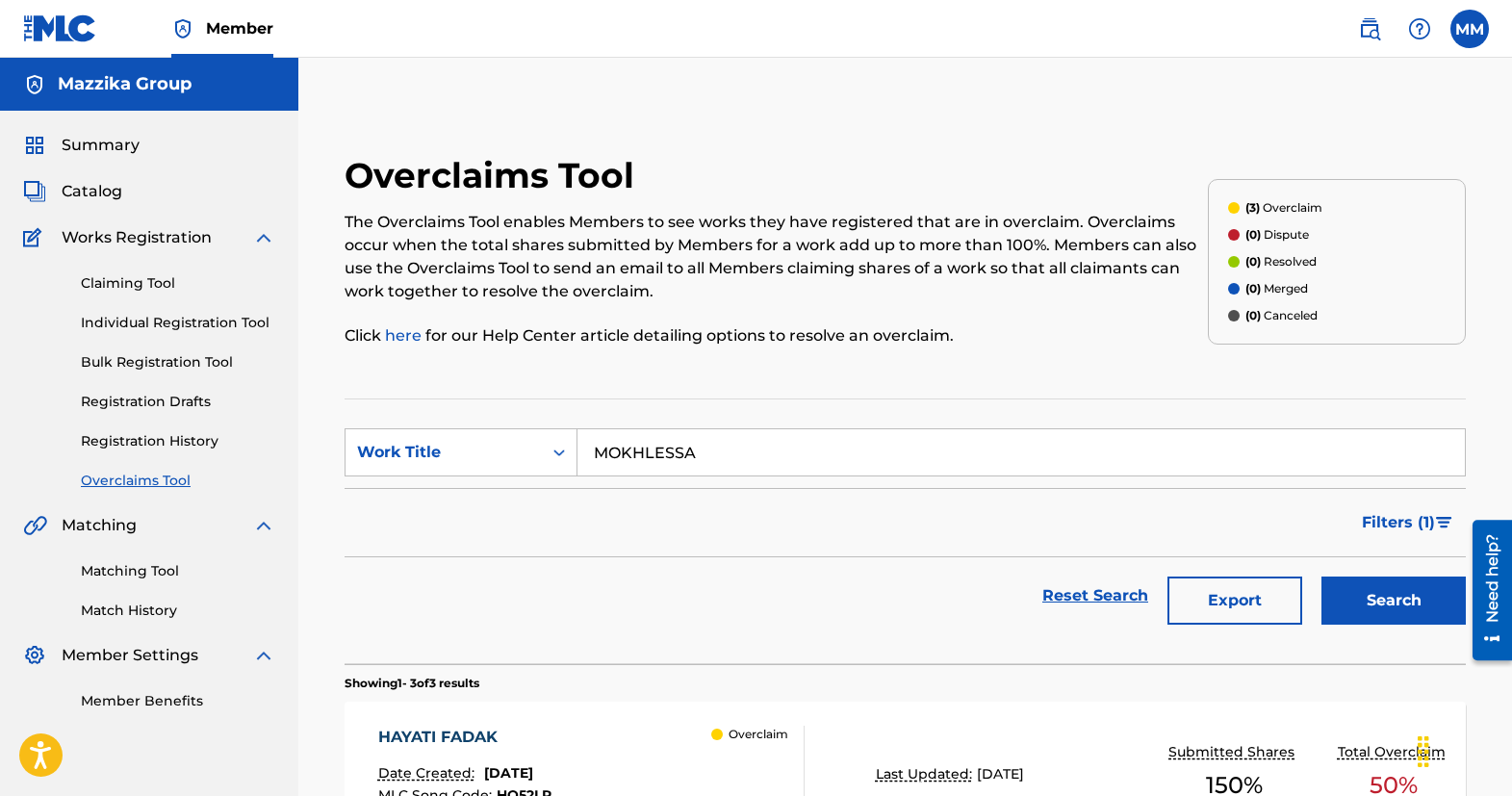
type input "MOKHLESSA"
click at [1369, 597] on button "Search" at bounding box center [1393, 600] width 145 height 48
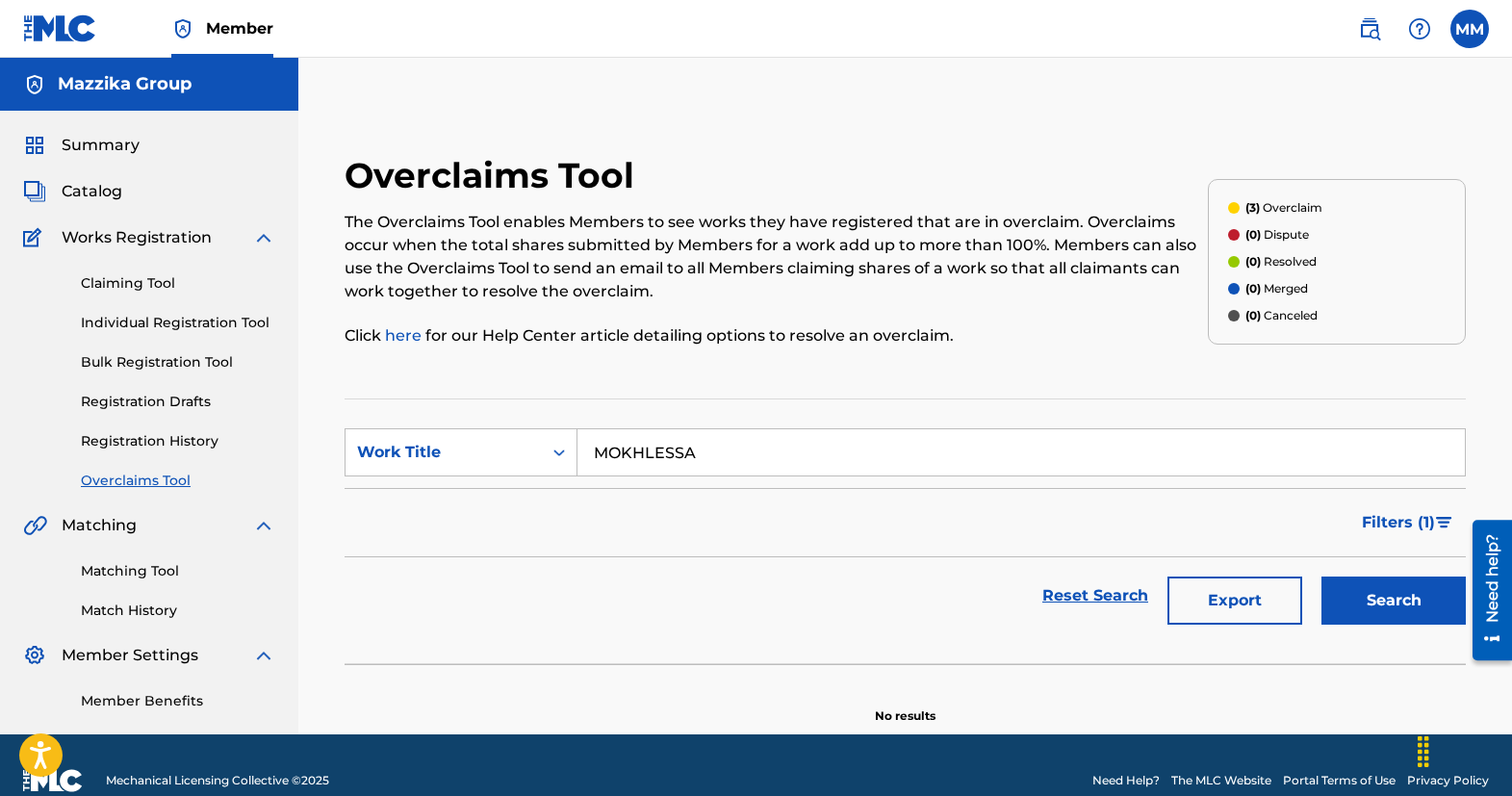
scroll to position [31, 0]
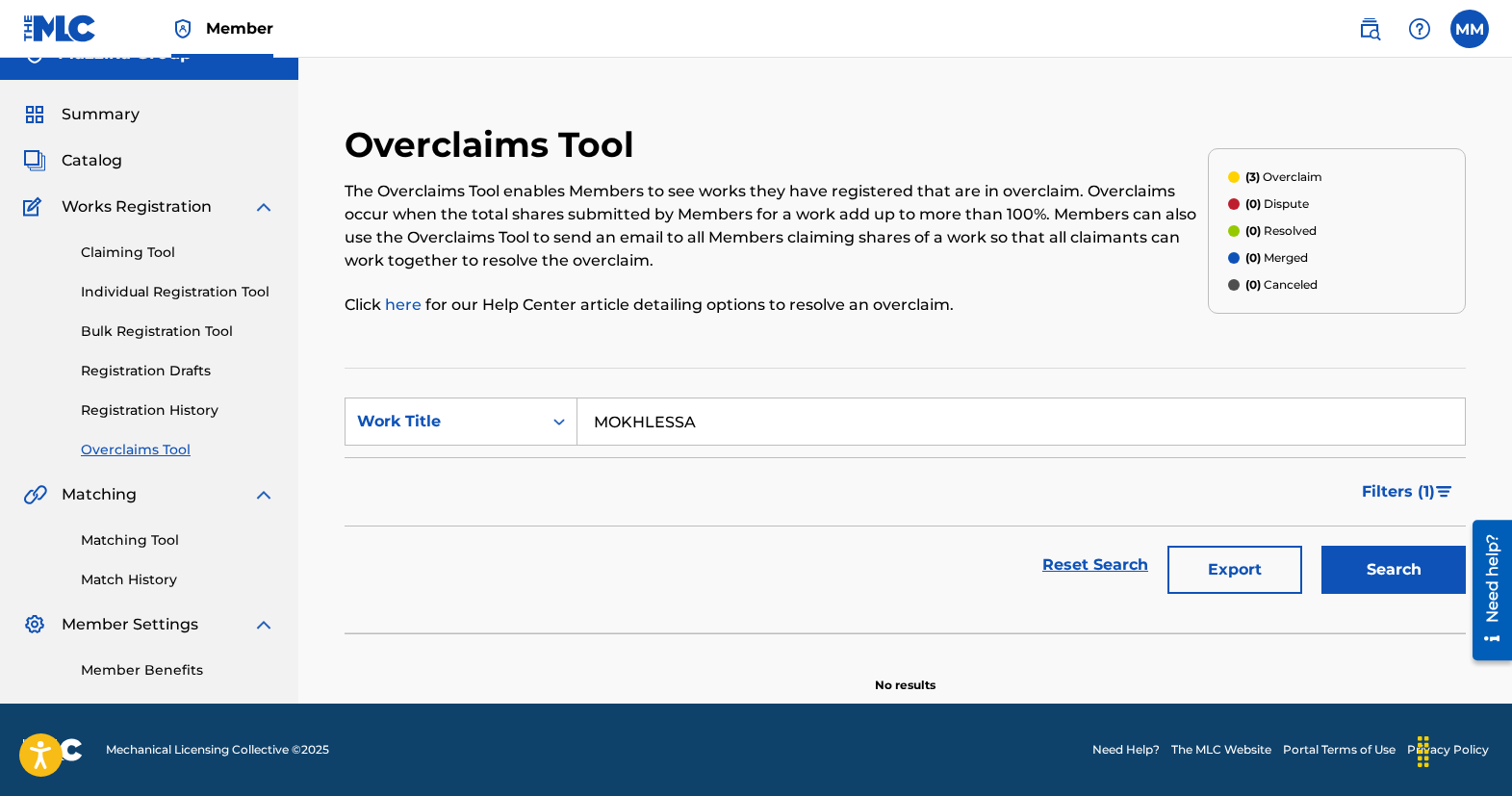
click at [1391, 585] on button "Search" at bounding box center [1393, 570] width 145 height 48
click at [142, 415] on link "Registration History" at bounding box center [178, 411] width 194 height 20
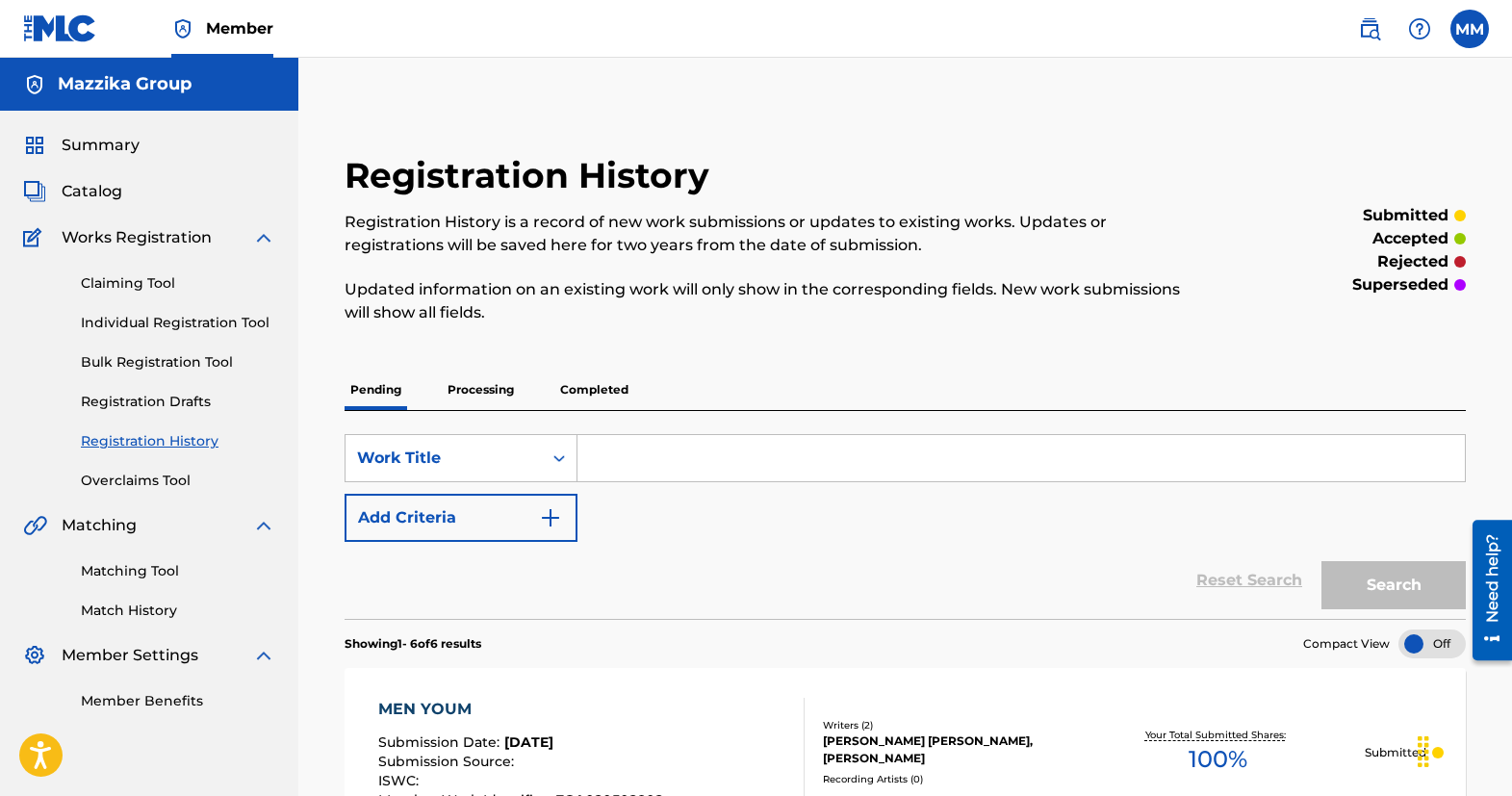
click at [750, 468] on input "Search Form" at bounding box center [1021, 458] width 888 height 46
drag, startPoint x: 750, startPoint y: 468, endPoint x: 129, endPoint y: 322, distance: 637.9
click at [129, 322] on link "Individual Registration Tool" at bounding box center [178, 323] width 194 height 20
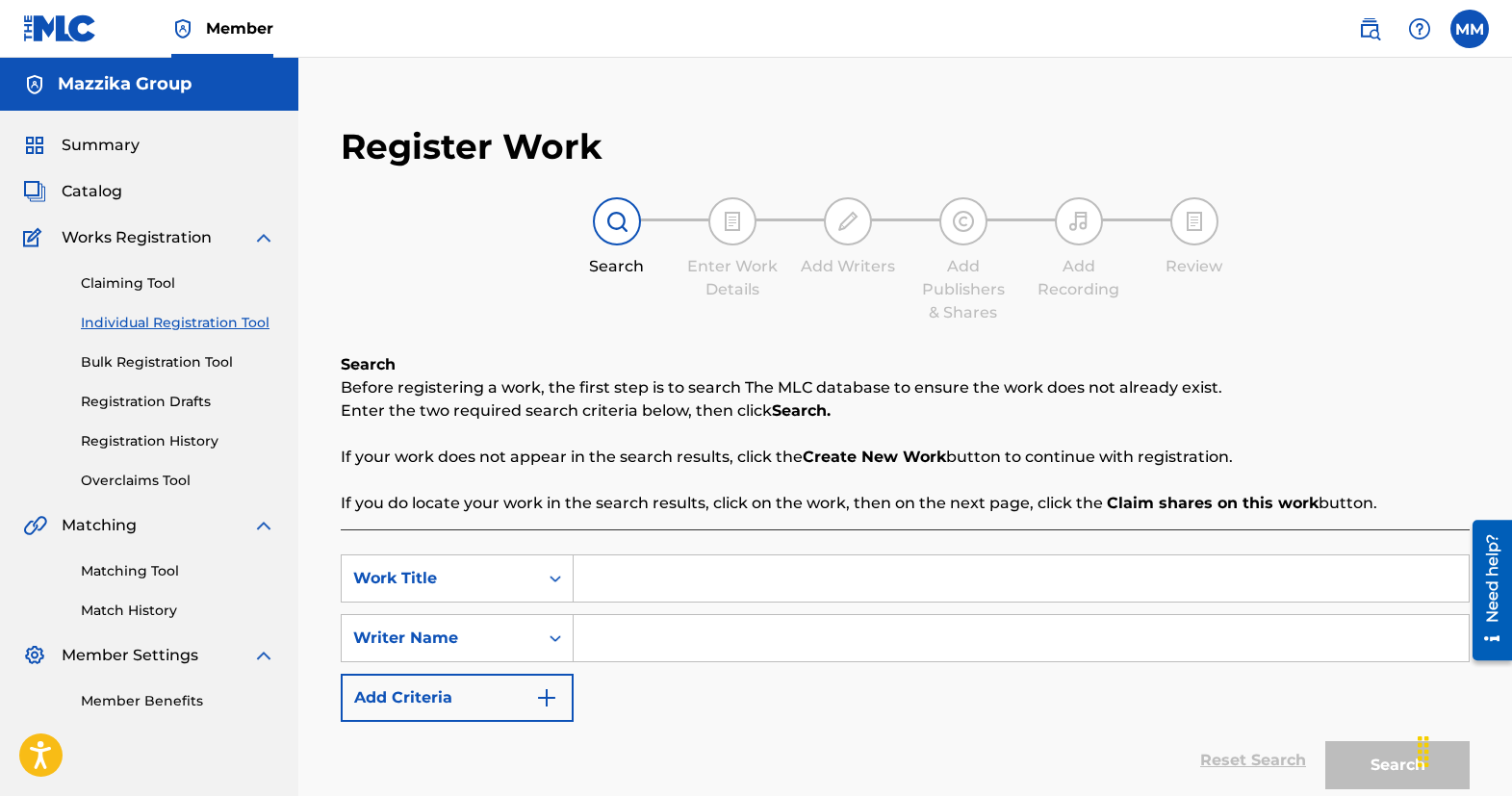
click at [685, 596] on input "Search Form" at bounding box center [1021, 579] width 896 height 46
paste input "MOKHLESSA"
type input "MOKHLESSA"
click at [760, 633] on input "Search Form" at bounding box center [1021, 638] width 896 height 46
type input "’"
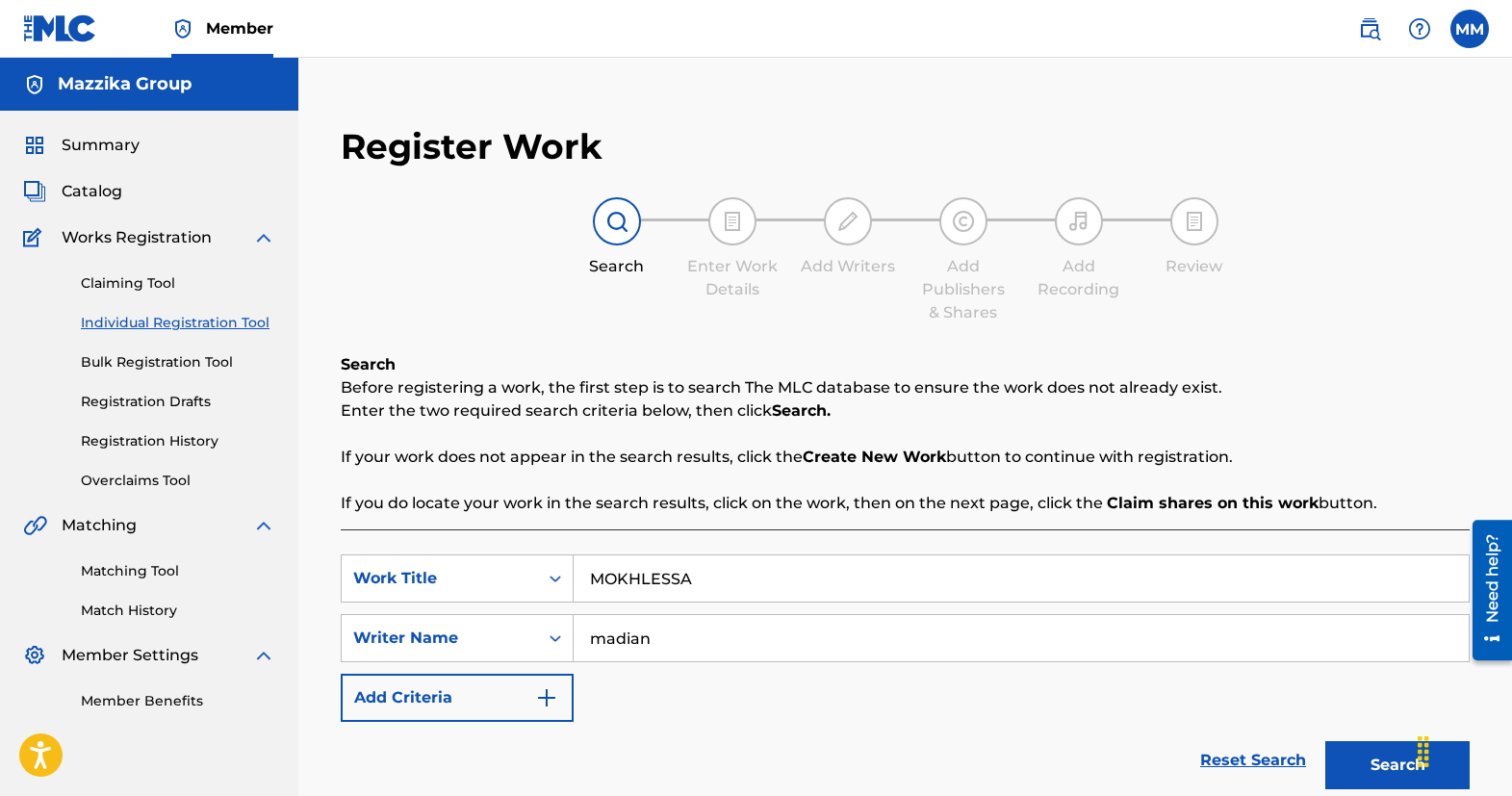
type input "madian"
click at [1357, 768] on button "Search" at bounding box center [1397, 765] width 145 height 48
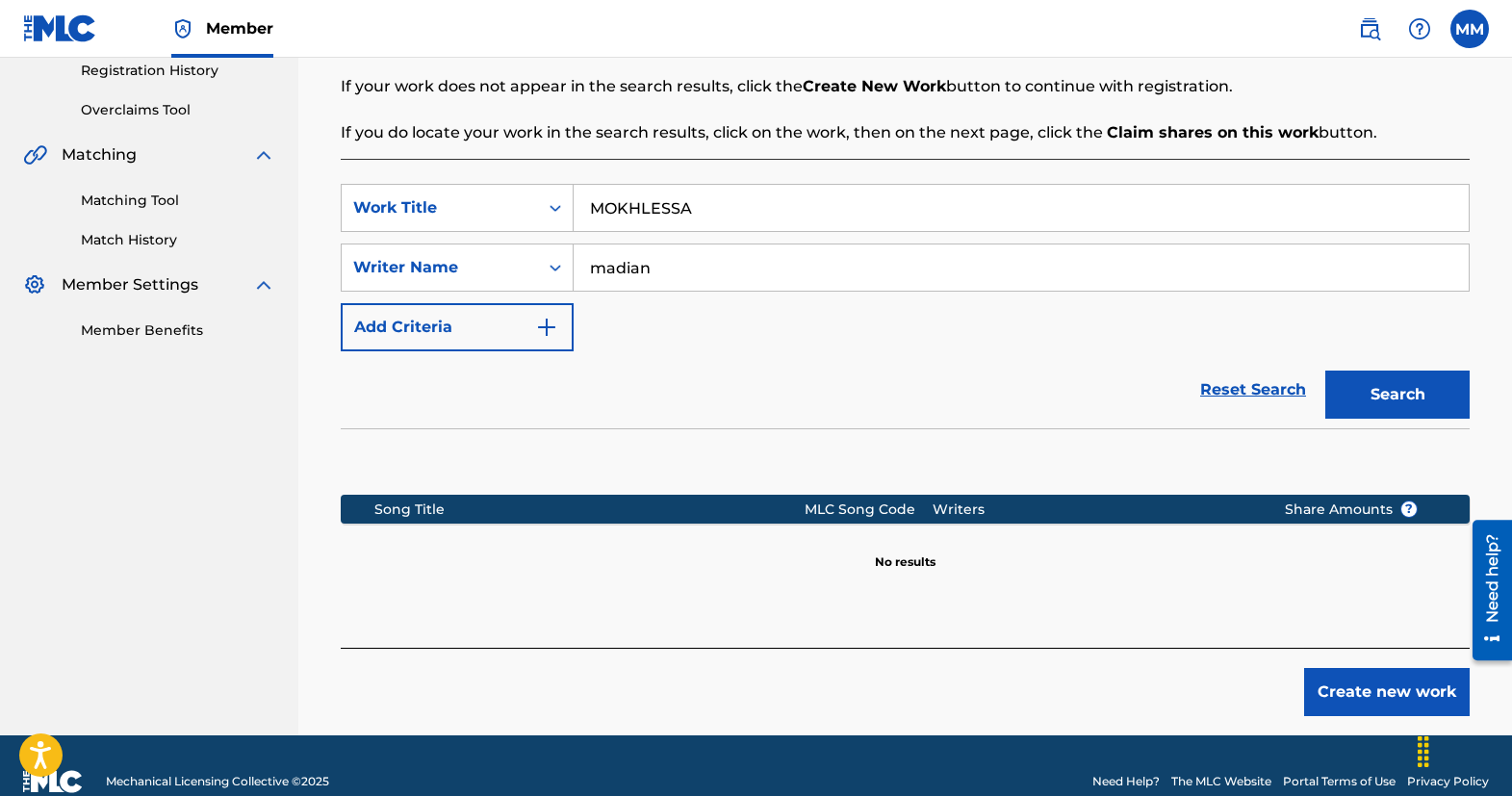
scroll to position [385, 0]
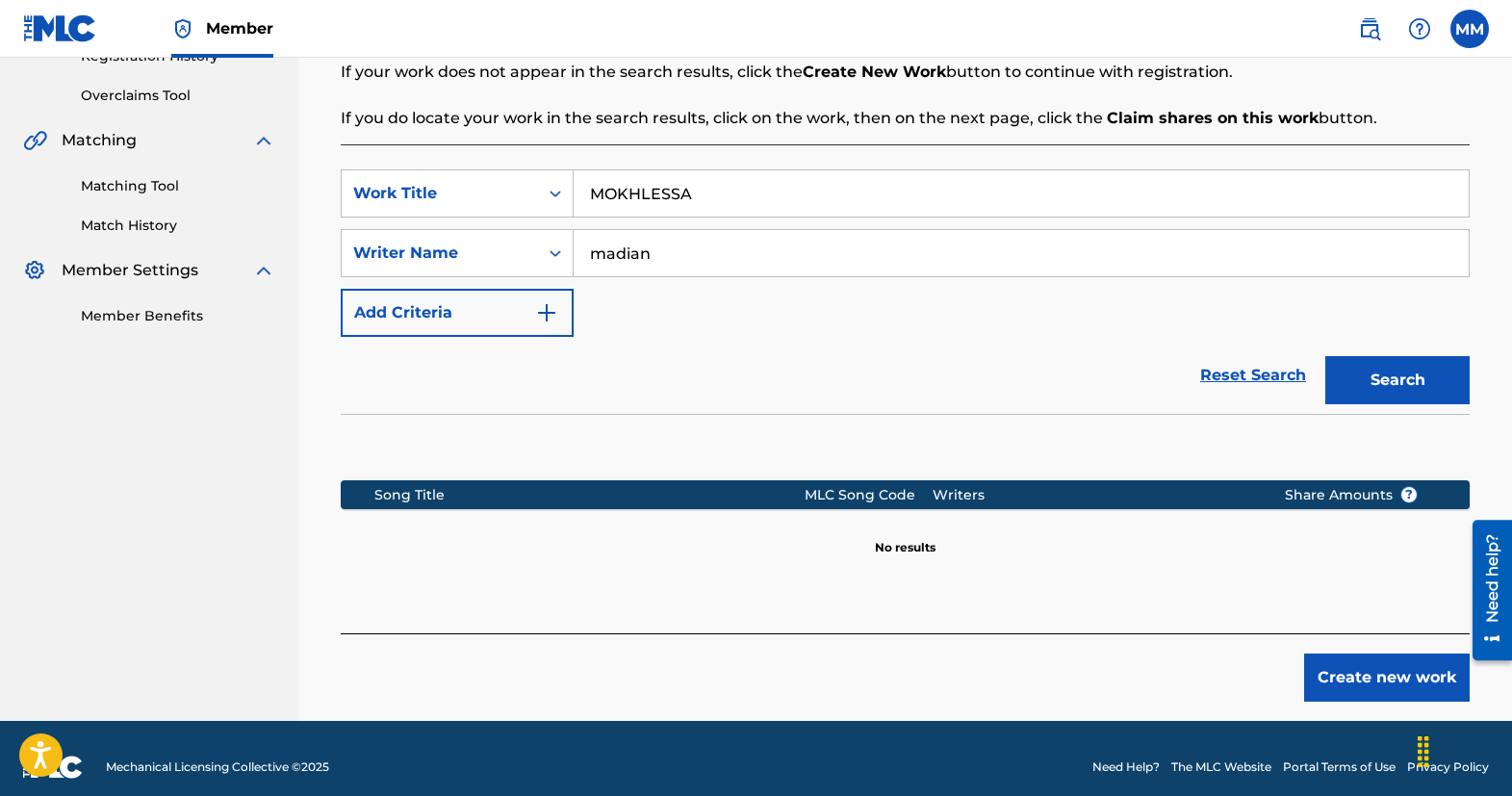
click at [1350, 376] on button "Search" at bounding box center [1397, 380] width 145 height 48
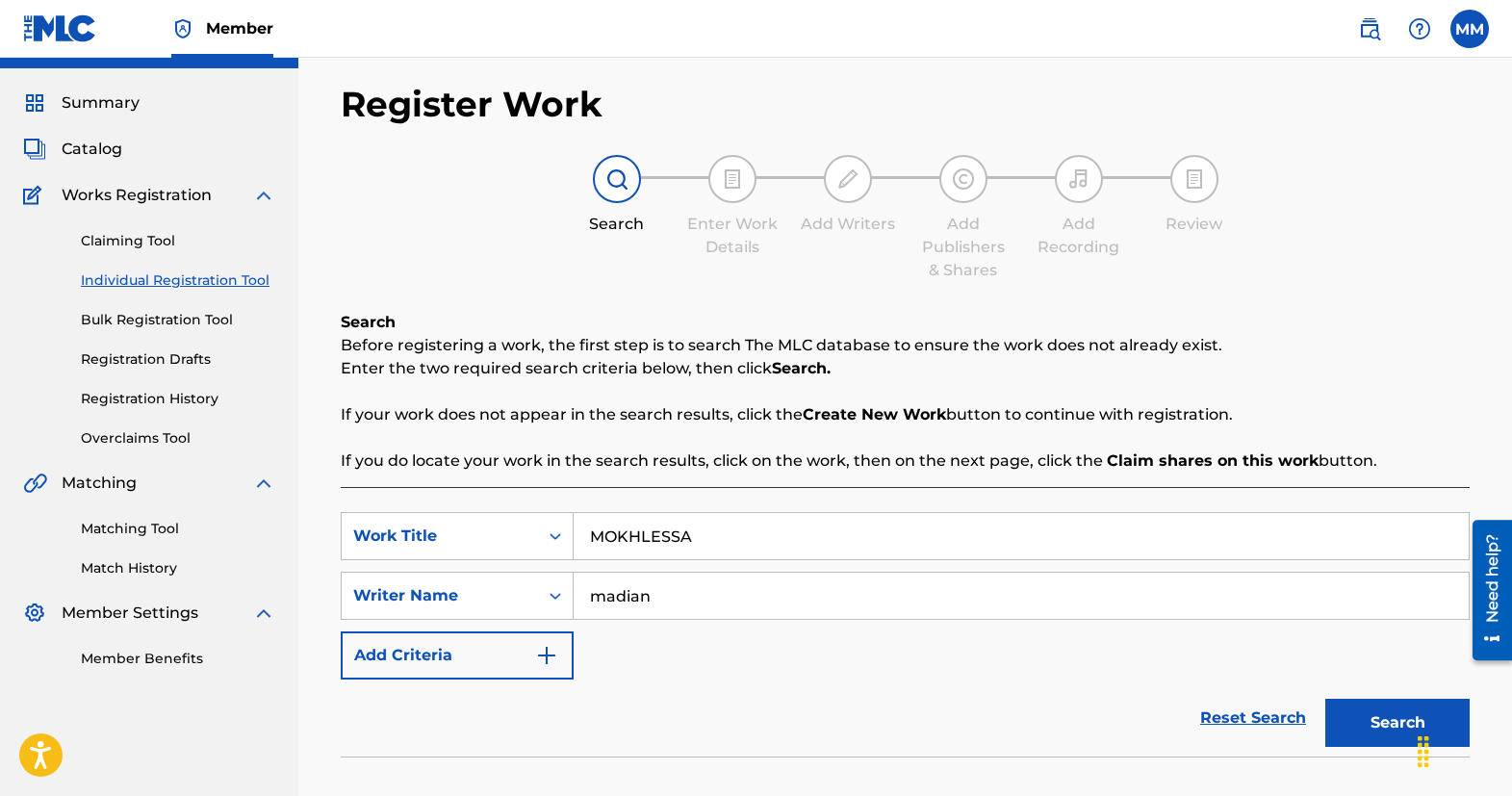
scroll to position [0, 0]
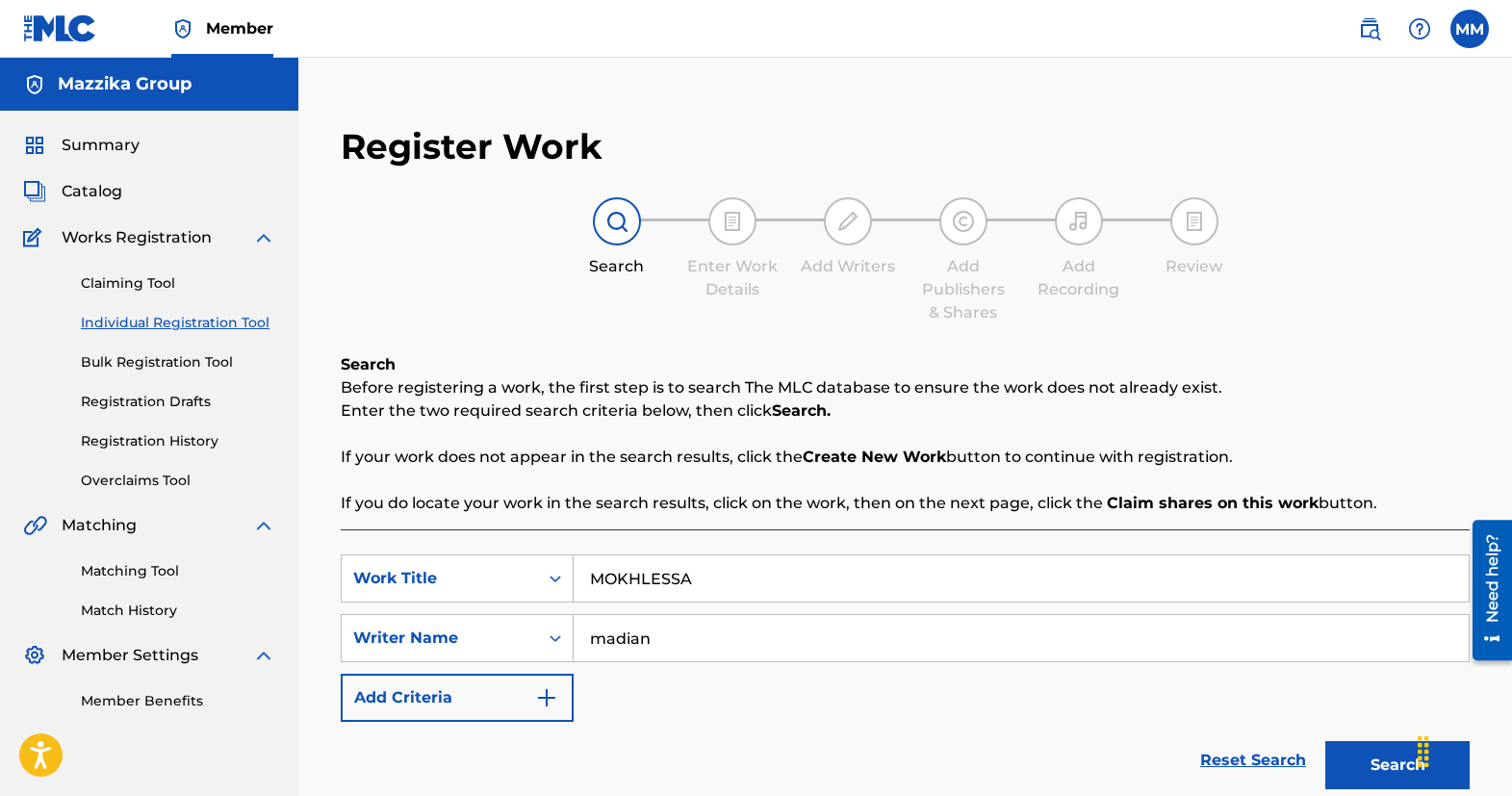
click at [1376, 33] on img at bounding box center [1369, 28] width 23 height 23
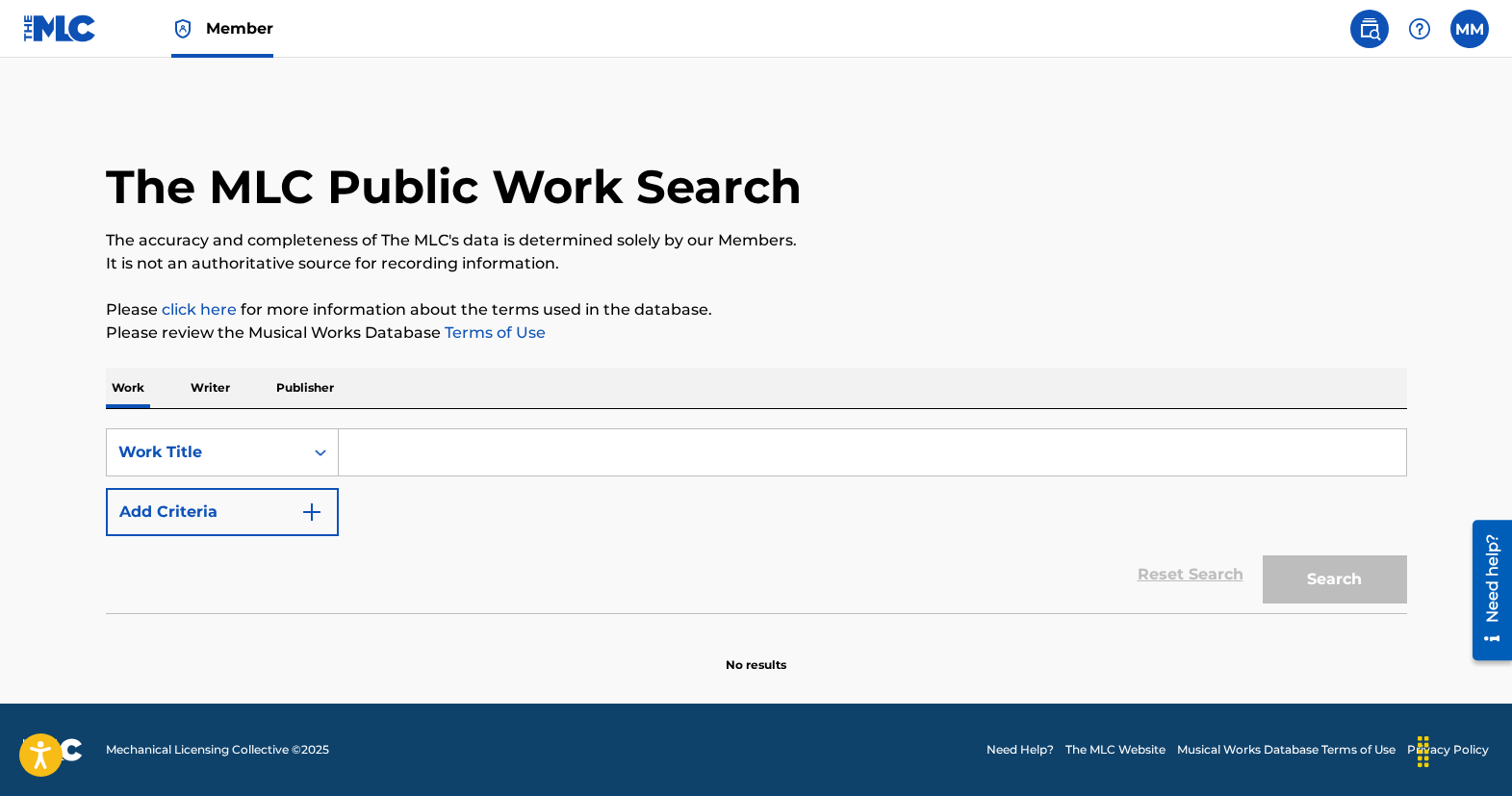
click at [415, 450] on input "Search Form" at bounding box center [873, 453] width 1068 height 46
paste input "MOKHLESSA"
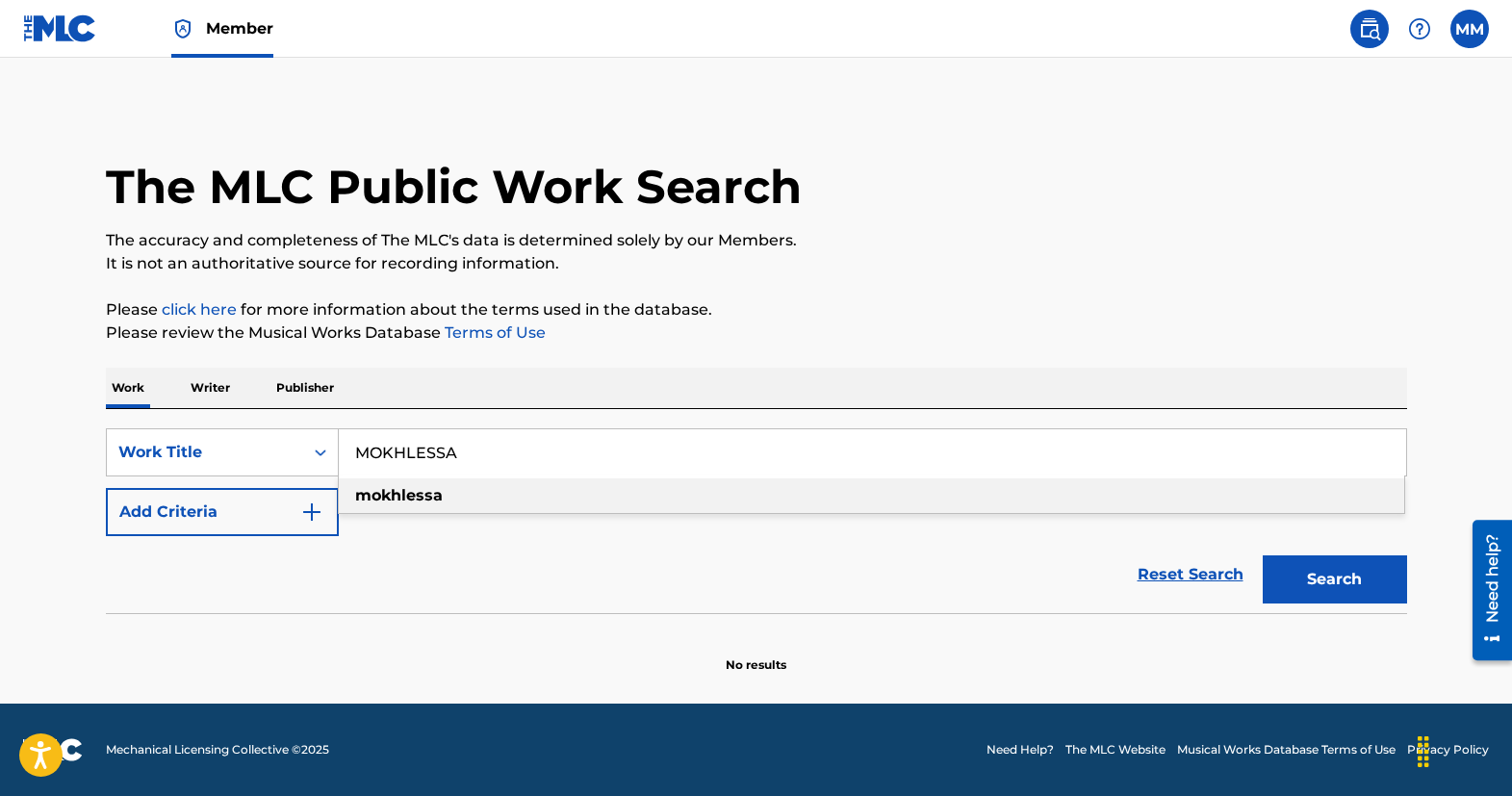
type input "MOKHLESSA"
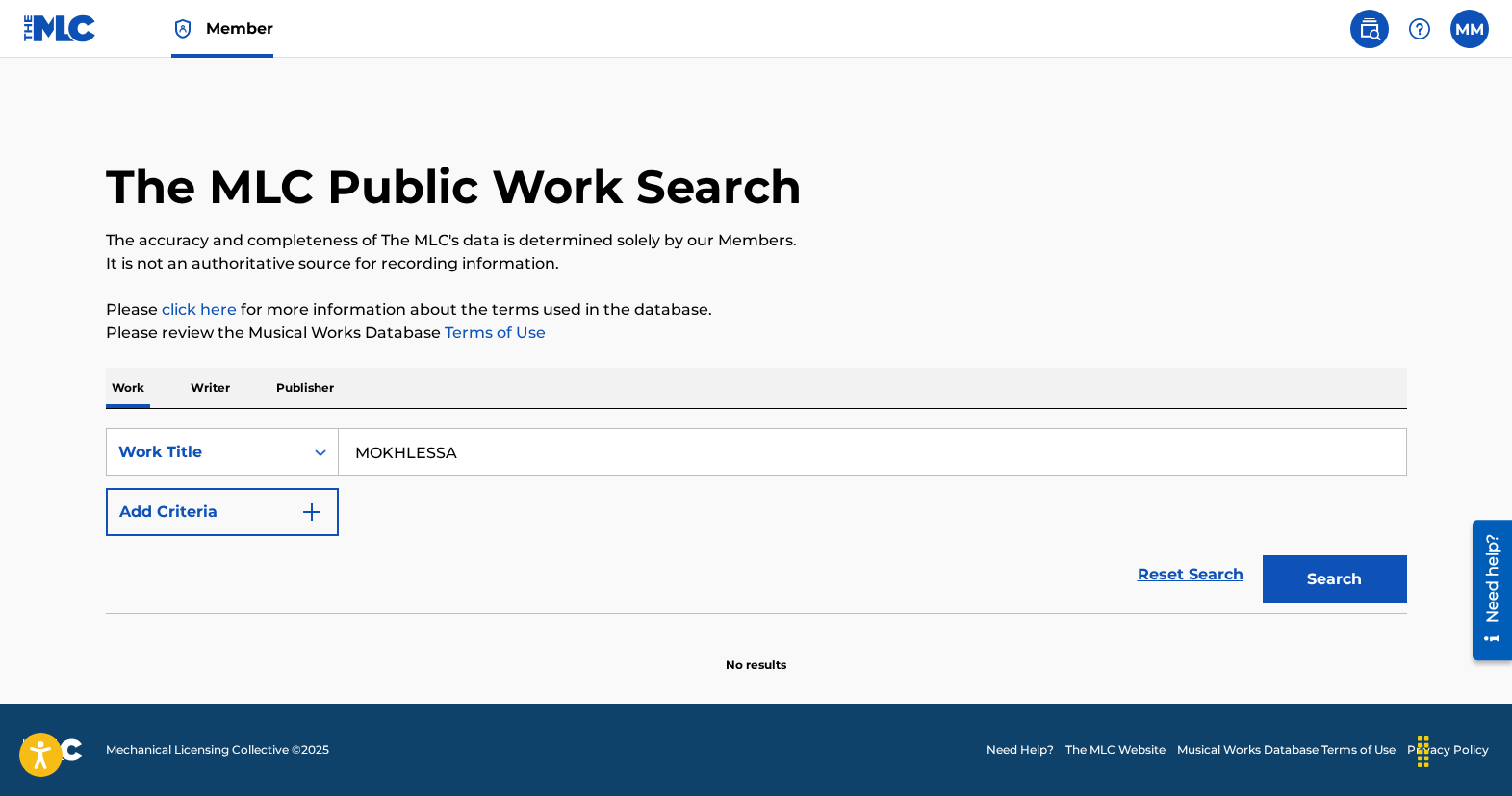
click at [1352, 586] on button "Search" at bounding box center [1334, 580] width 145 height 48
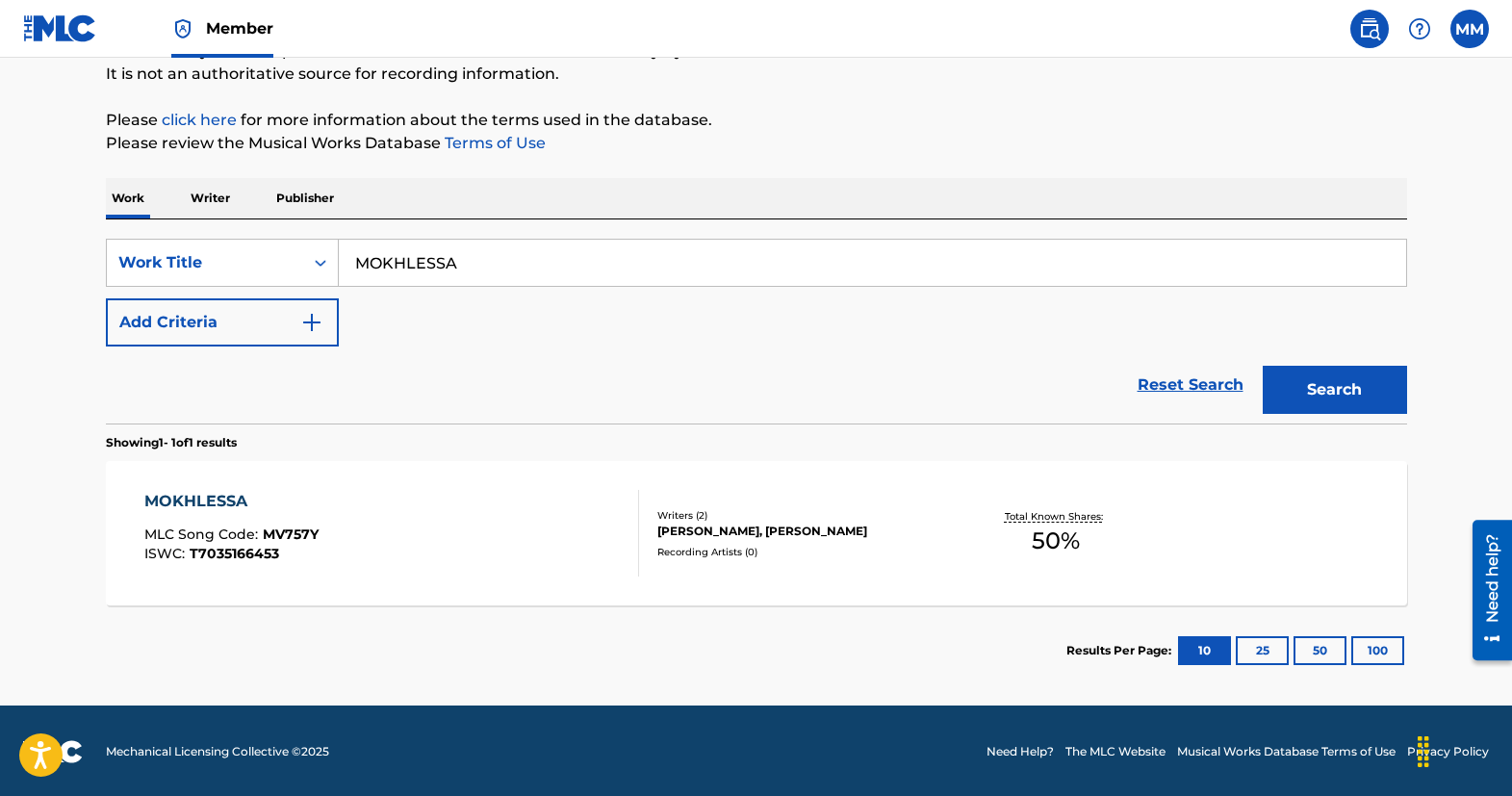
scroll to position [192, 0]
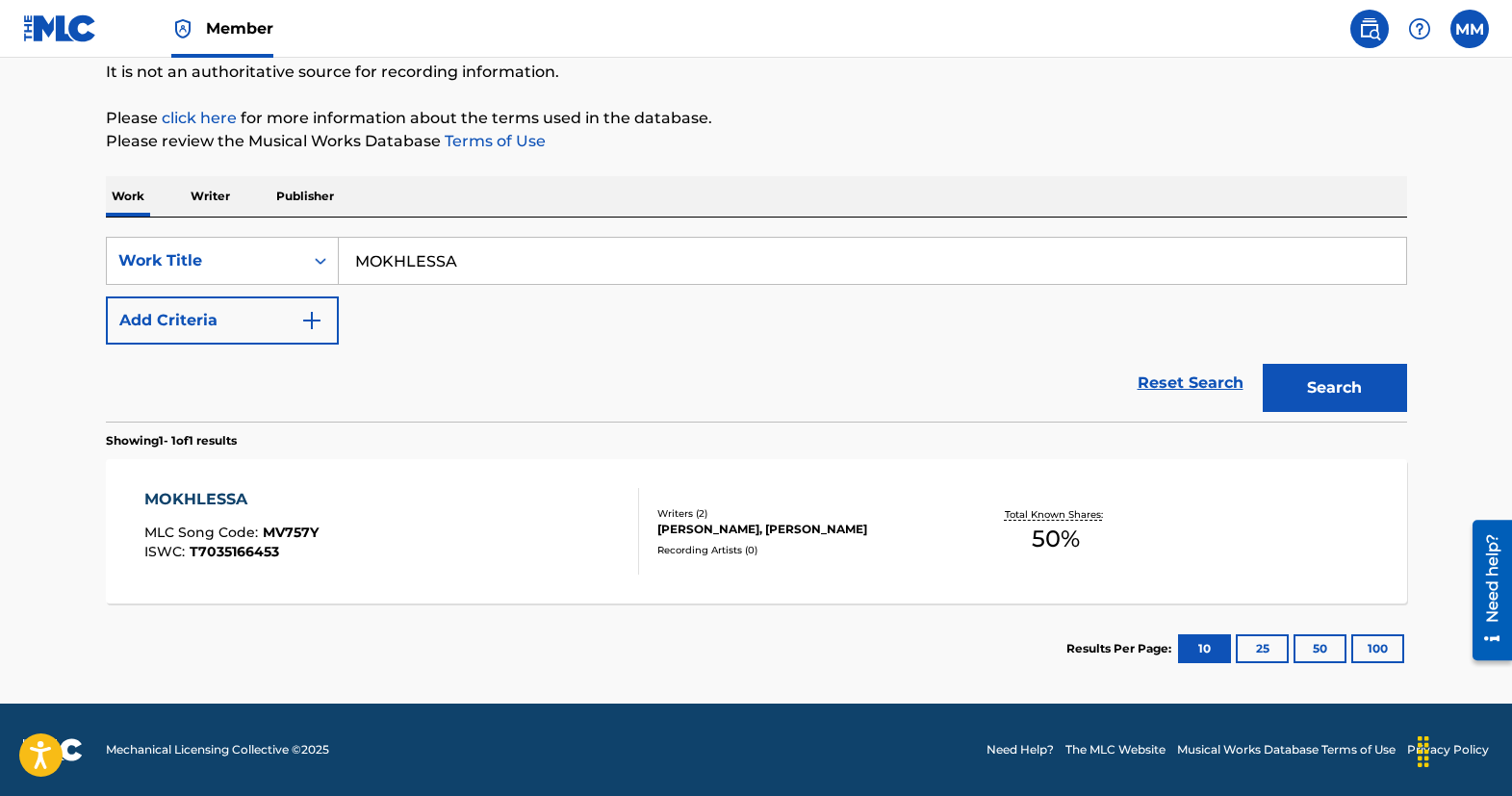
click at [170, 499] on div "MOKHLESSA" at bounding box center [231, 499] width 175 height 23
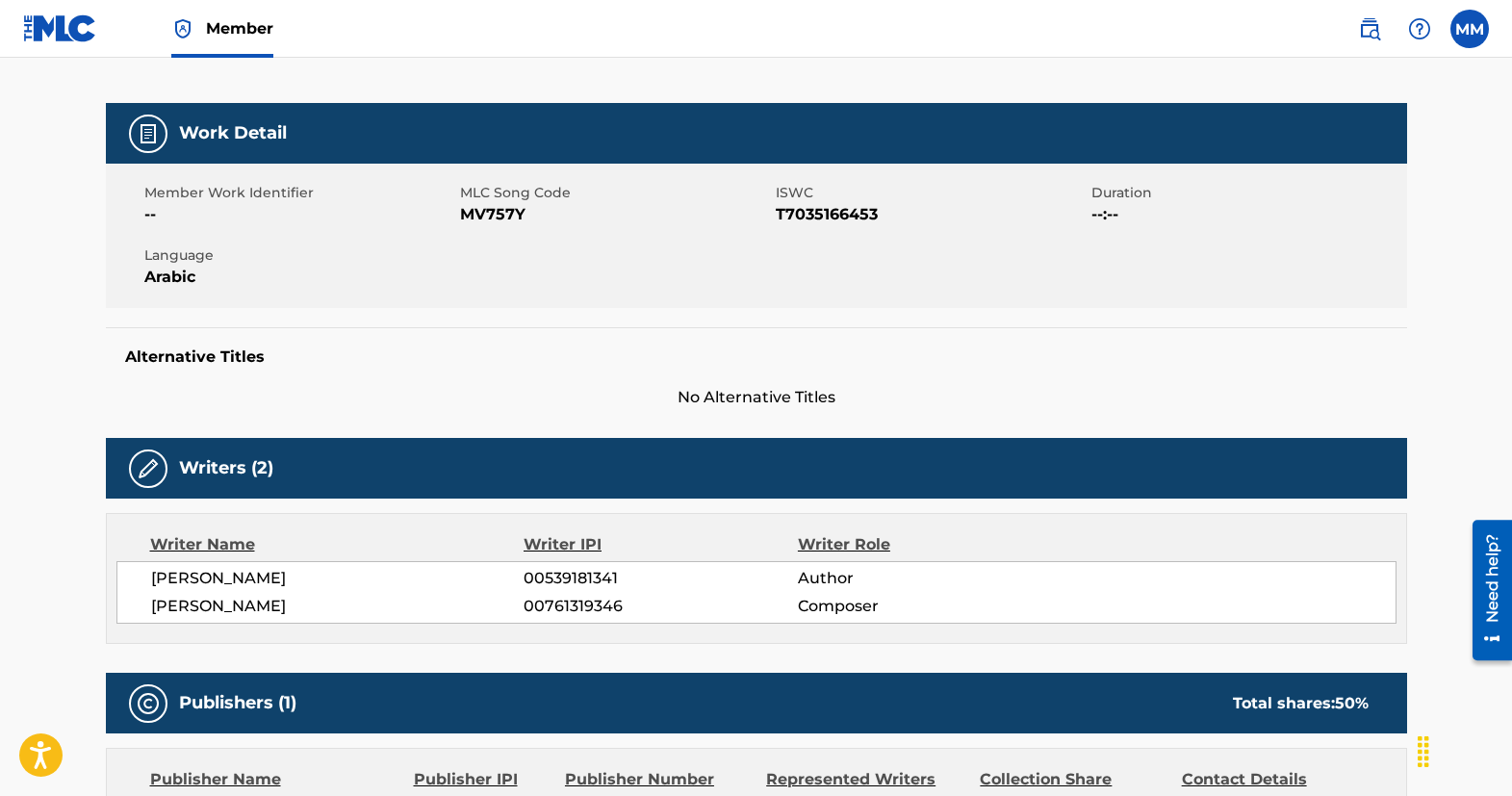
scroll to position [238, 0]
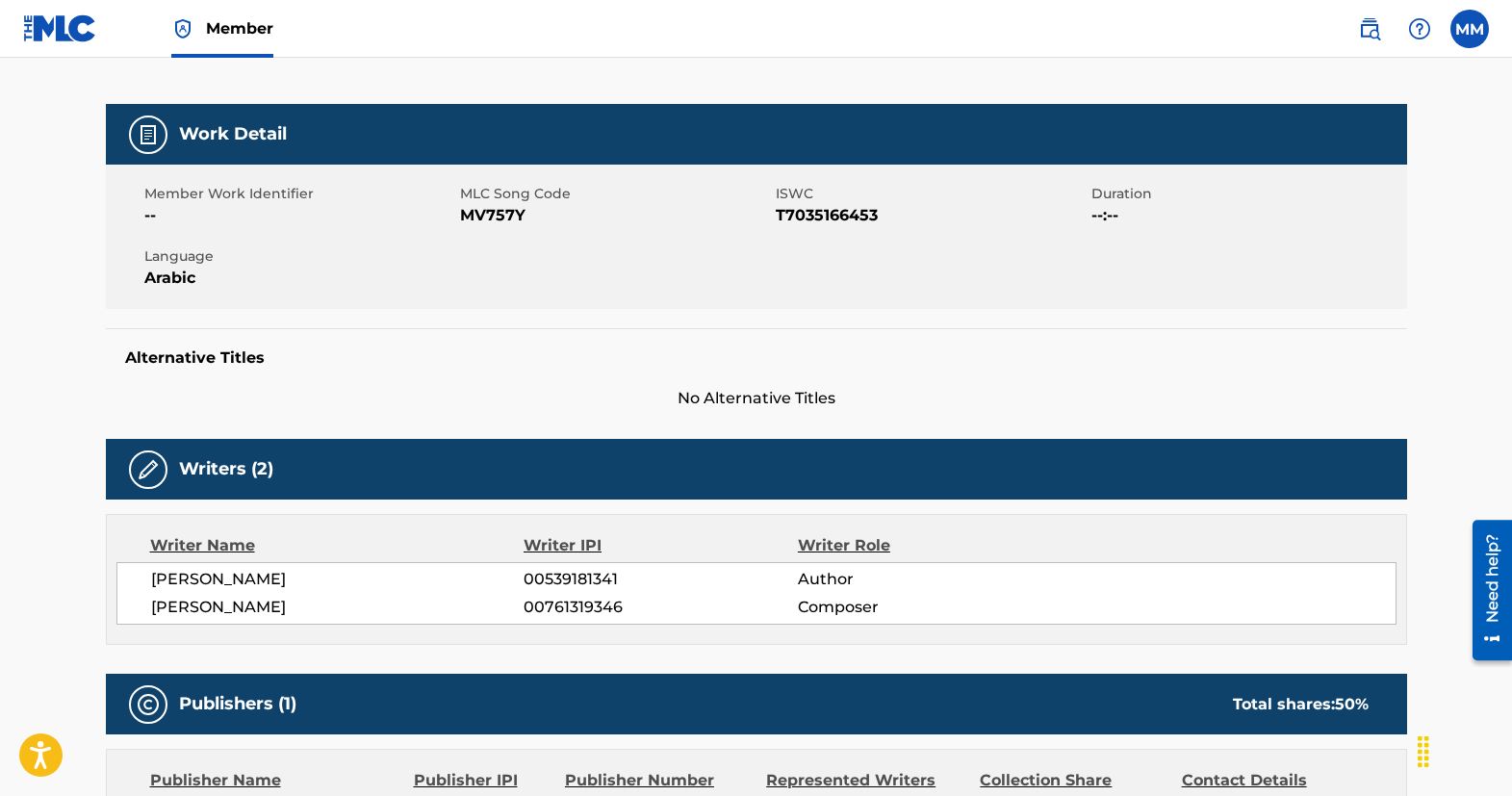
click at [496, 213] on span "MV757Y" at bounding box center [615, 215] width 311 height 23
copy span "MV757Y"
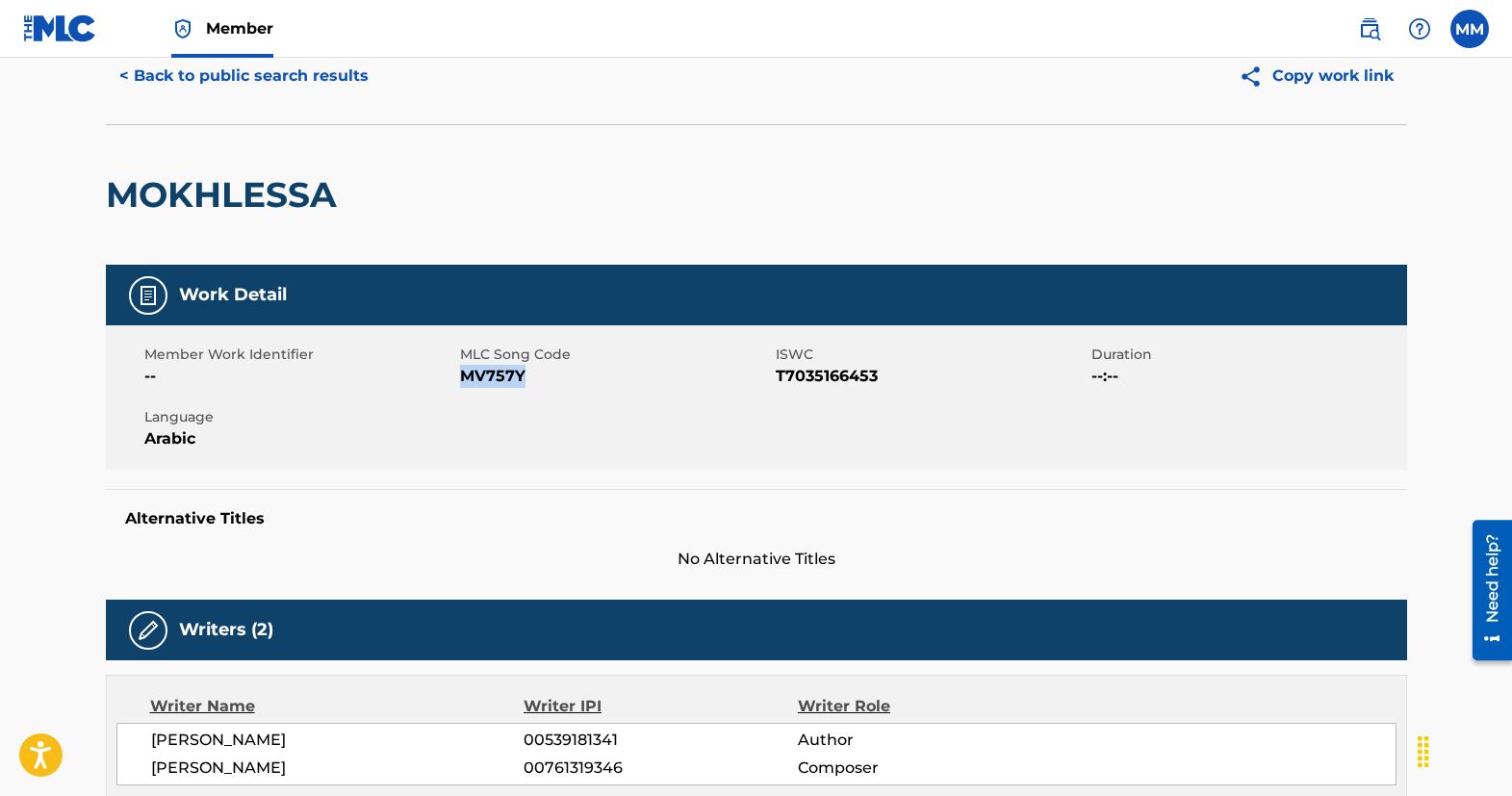
scroll to position [0, 0]
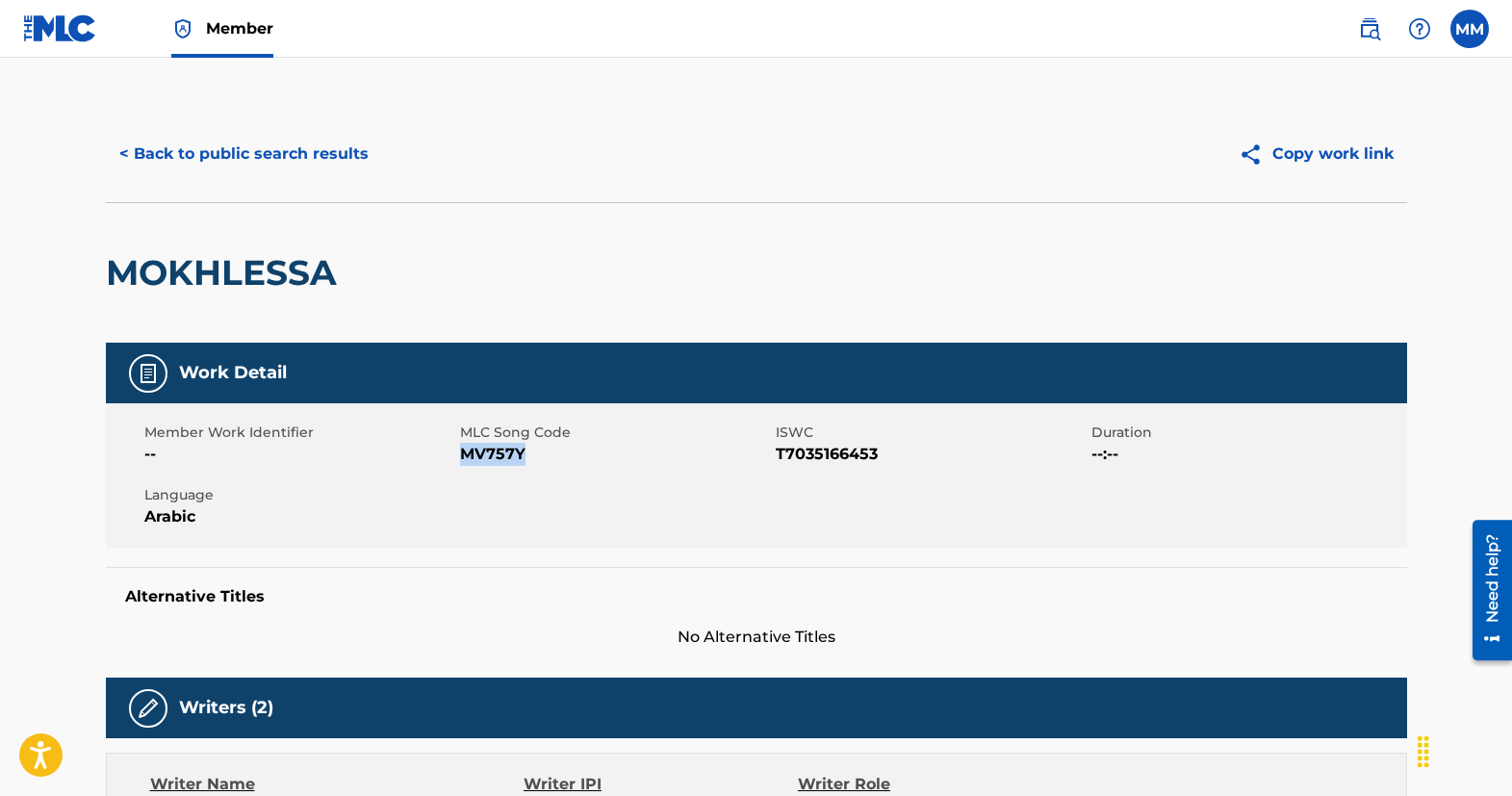
click at [83, 37] on img at bounding box center [60, 28] width 74 height 28
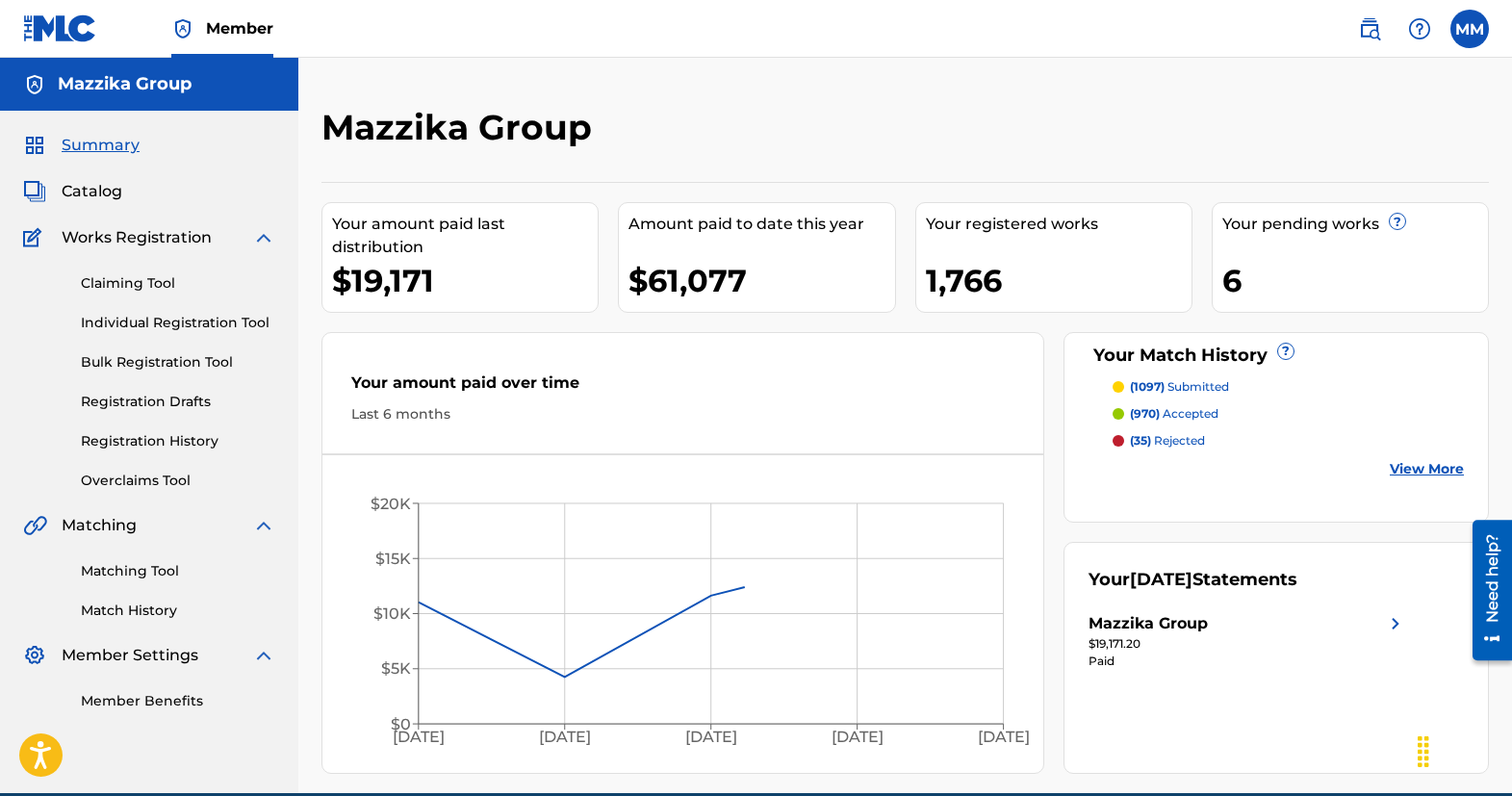
click at [130, 286] on link "Claiming Tool" at bounding box center [178, 283] width 194 height 20
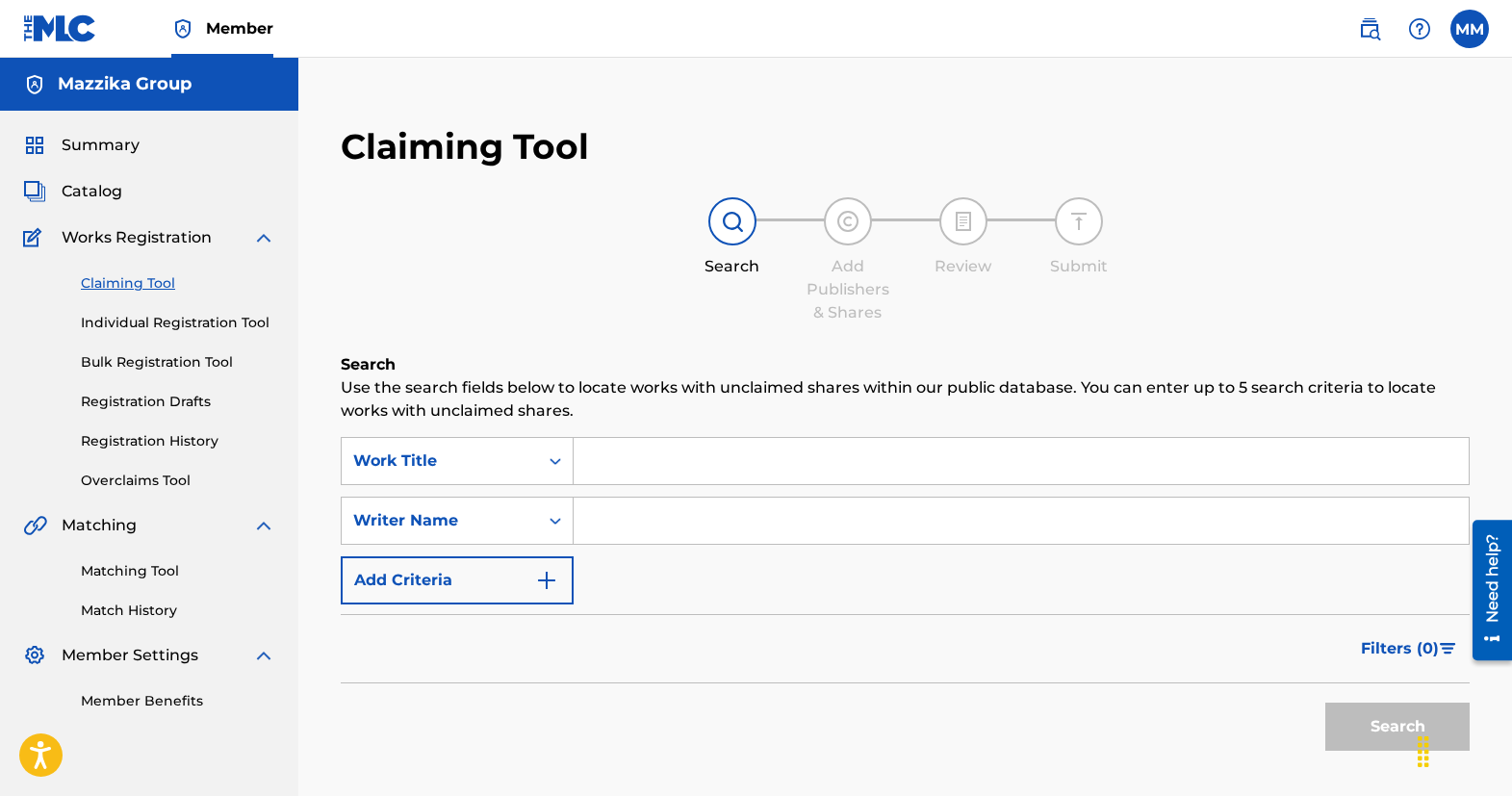
paste input "MOKHLESSA"
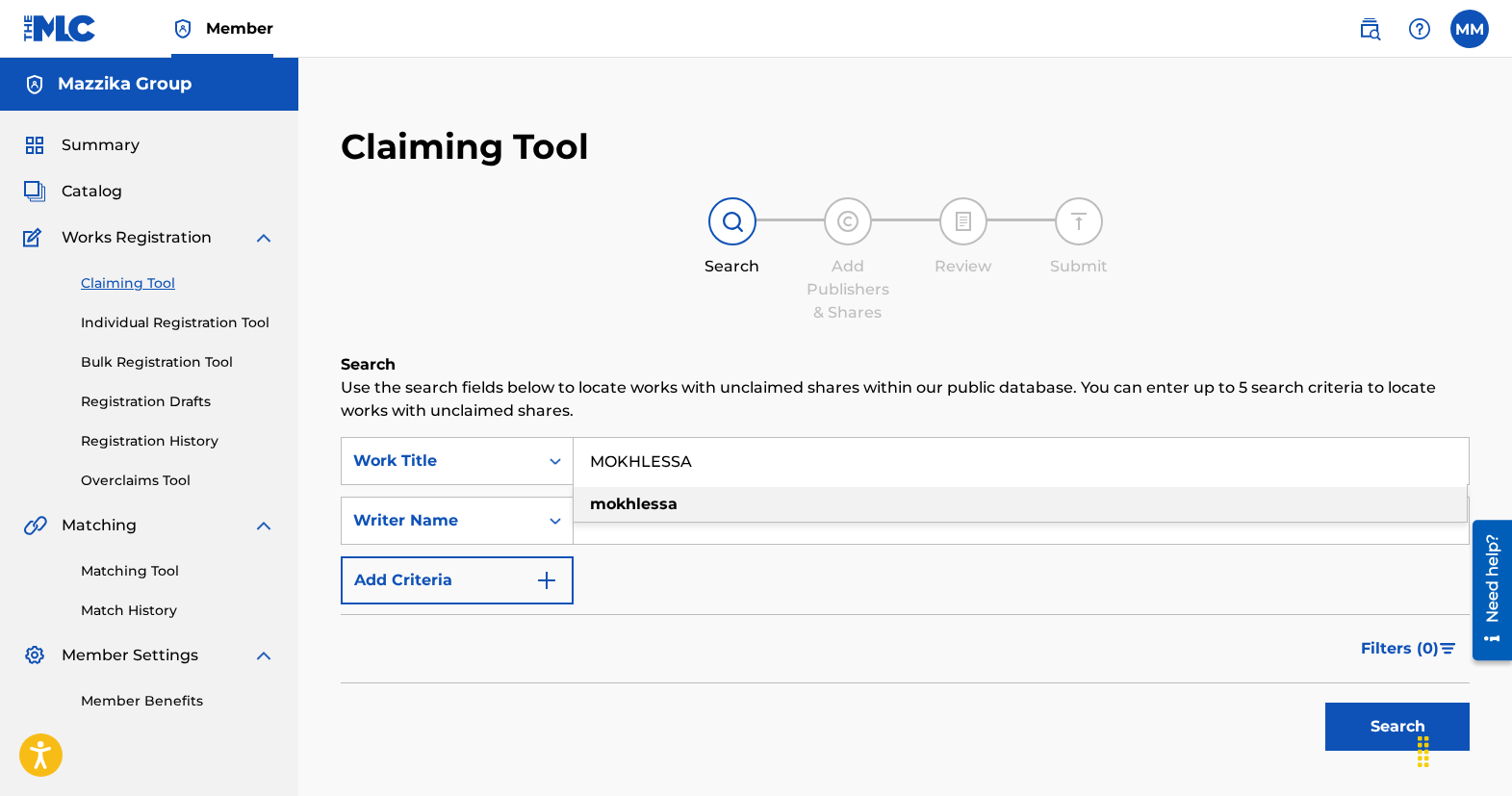
type input "MOKHLESSA"
click at [1360, 721] on button "Search" at bounding box center [1397, 727] width 145 height 48
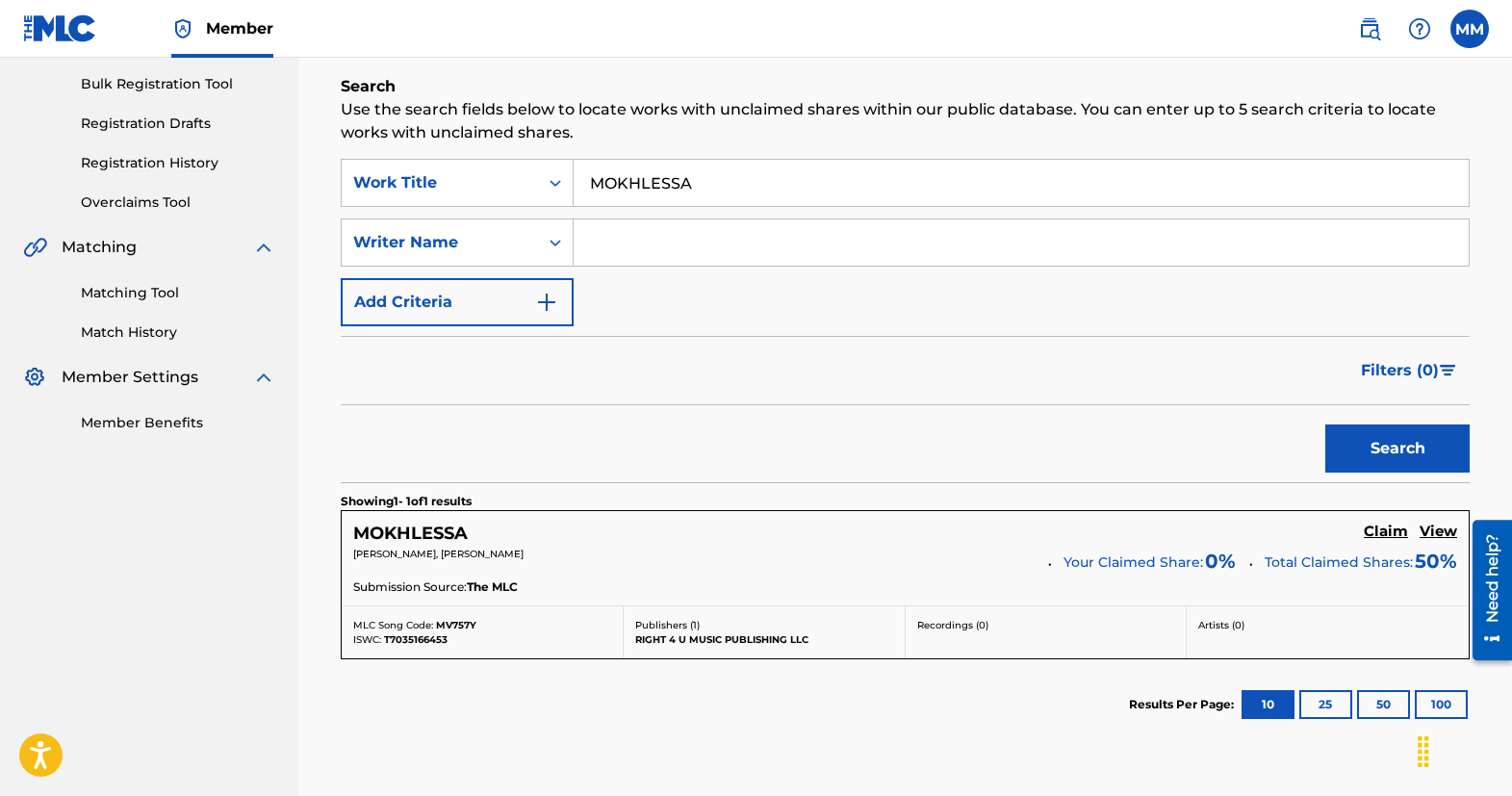
scroll to position [289, 0]
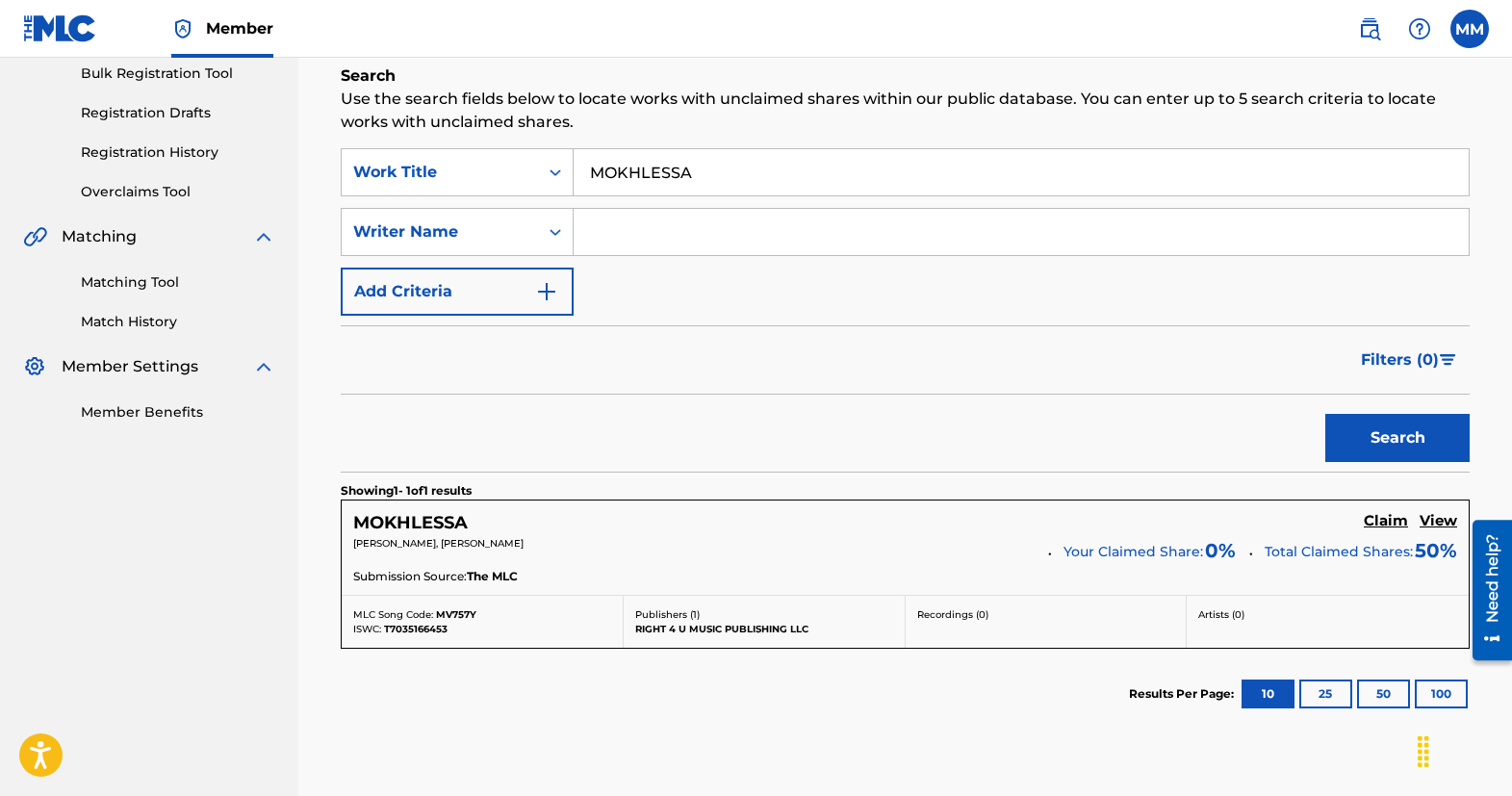
click at [1373, 521] on h5 "Claim" at bounding box center [1386, 522] width 44 height 18
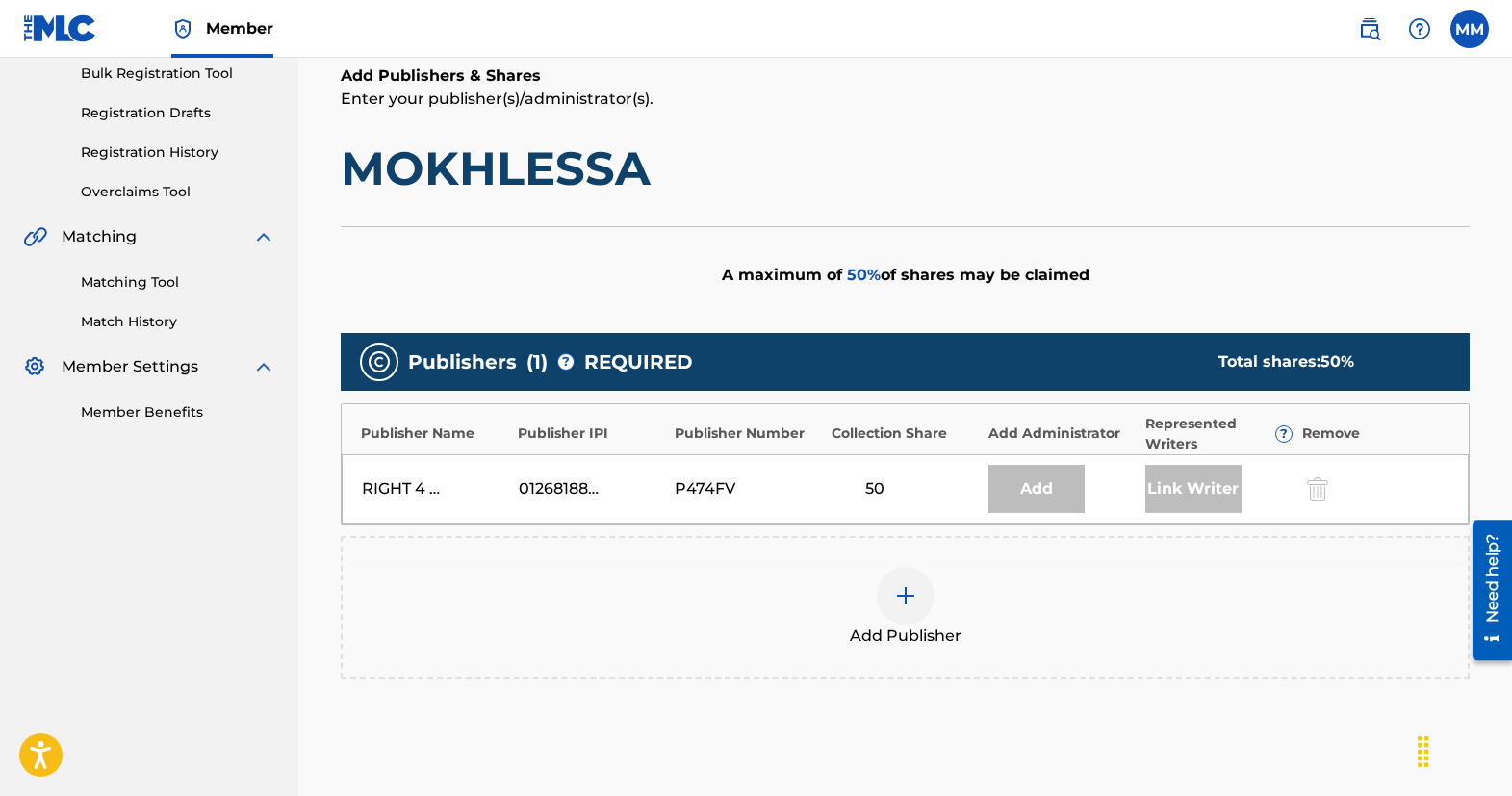
click at [913, 597] on img at bounding box center [906, 596] width 23 height 23
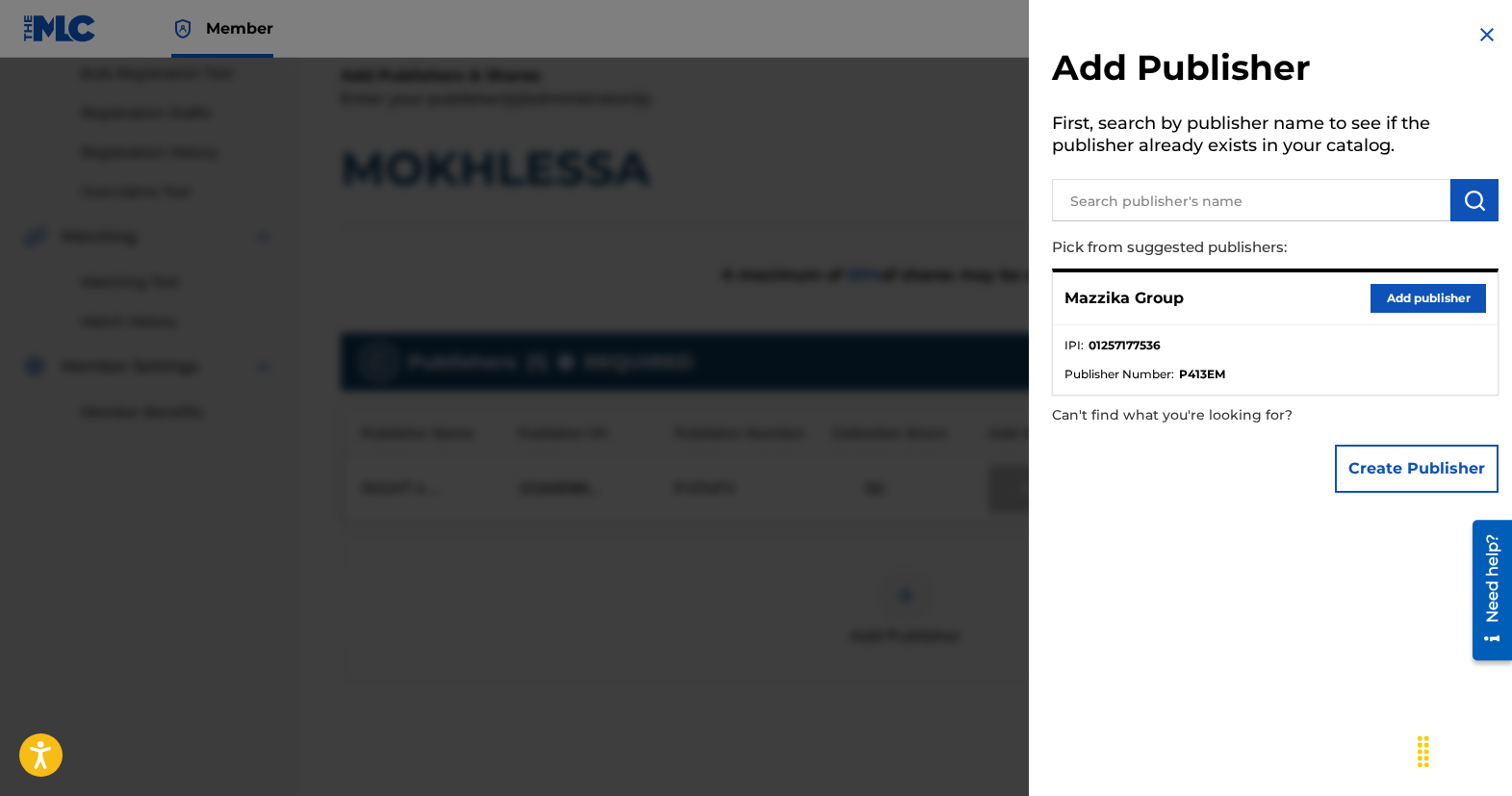
click at [1446, 300] on button "Add publisher" at bounding box center [1429, 298] width 116 height 29
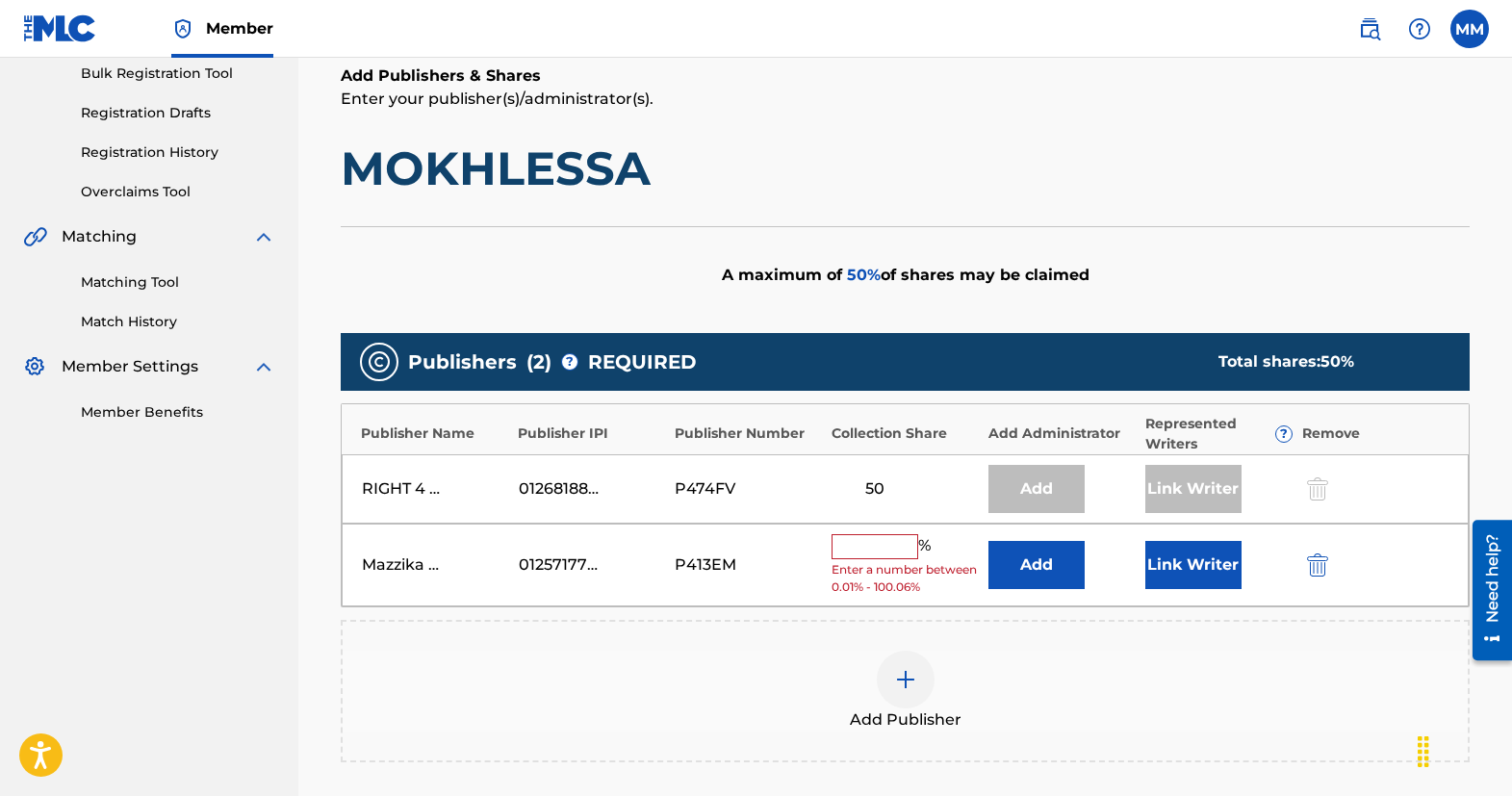
click at [862, 554] on input "text" at bounding box center [875, 547] width 87 height 25
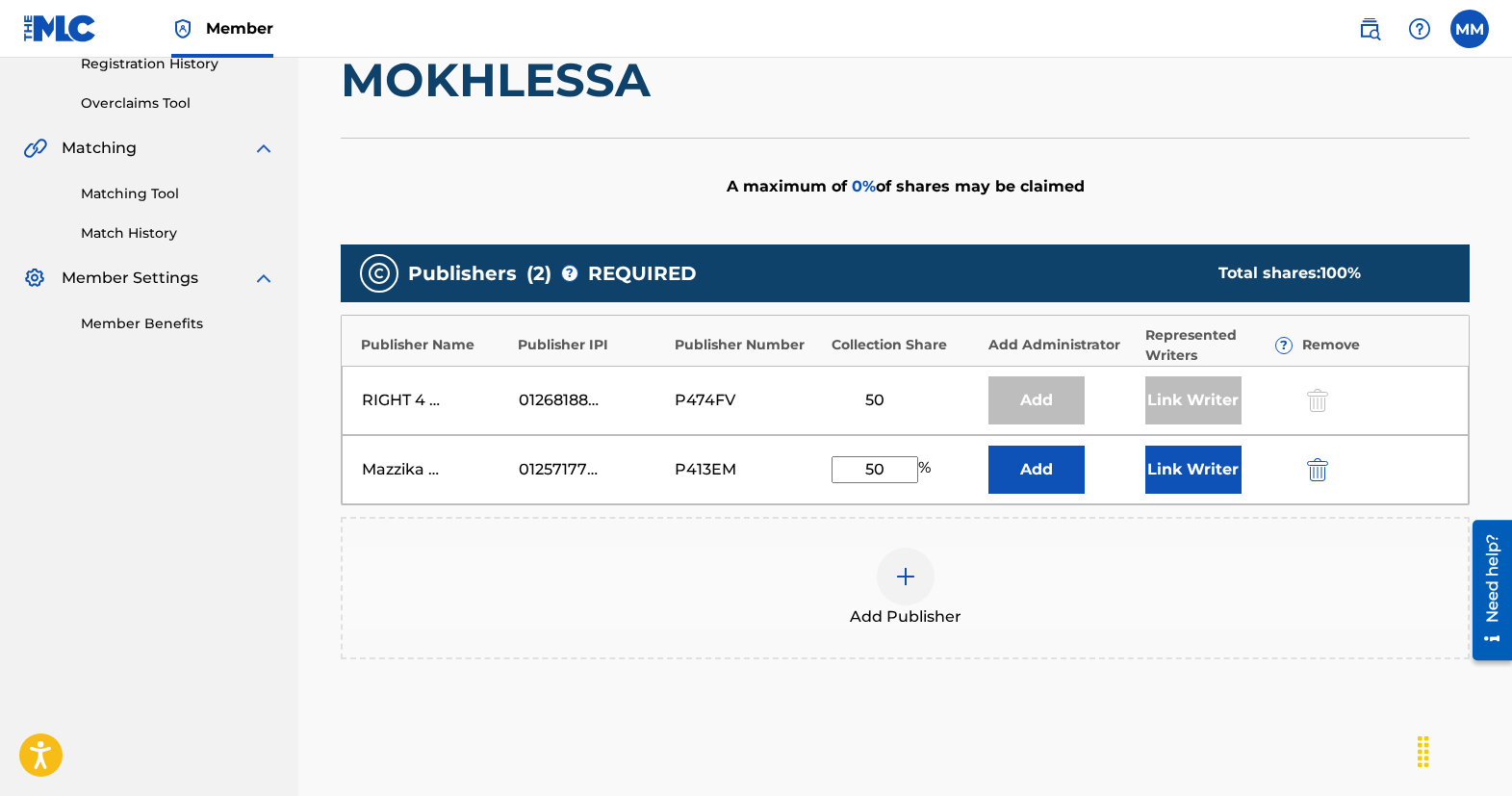
scroll to position [378, 0]
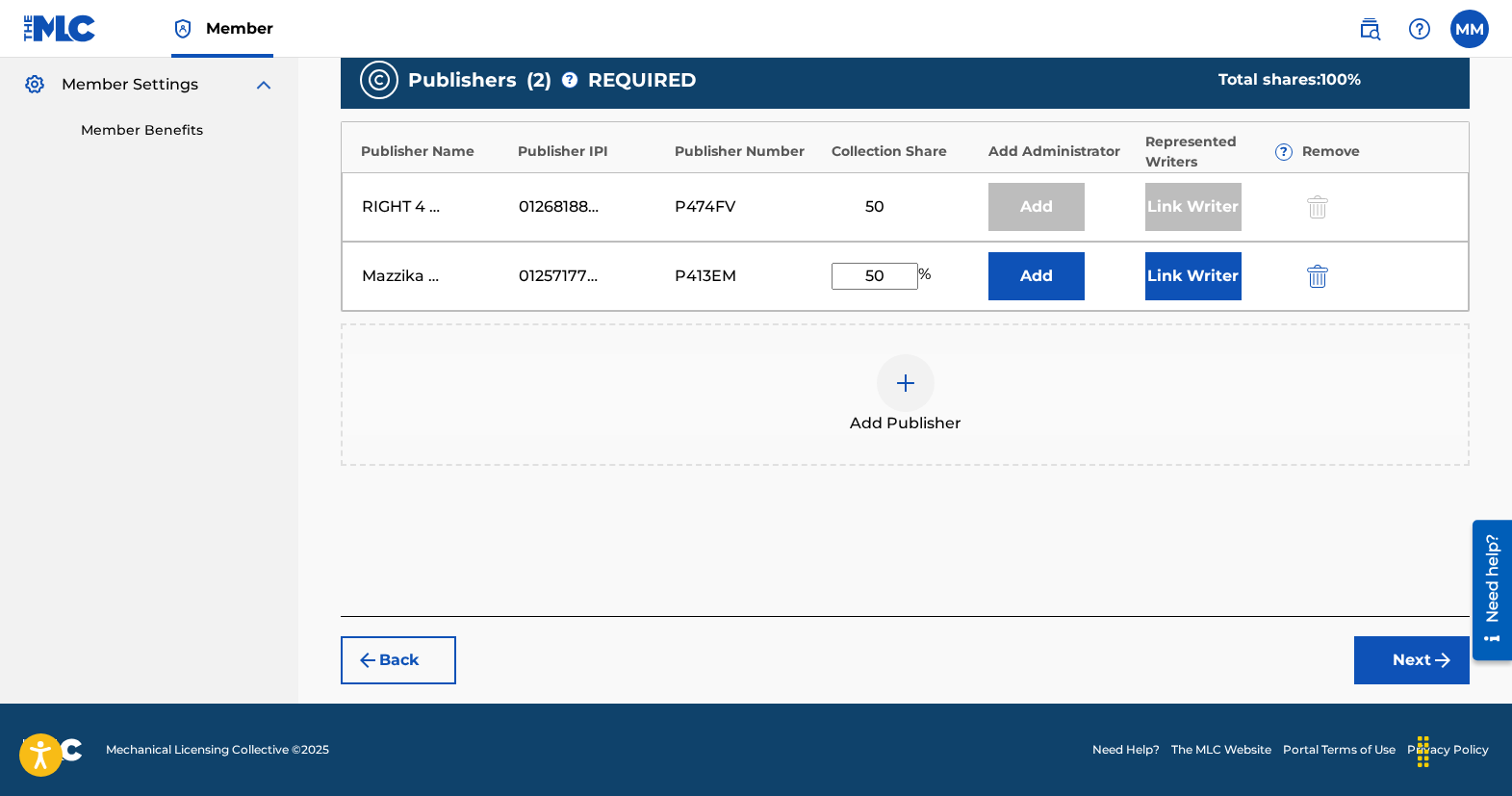
type input "50"
click at [1367, 657] on button "Next" at bounding box center [1412, 660] width 116 height 48
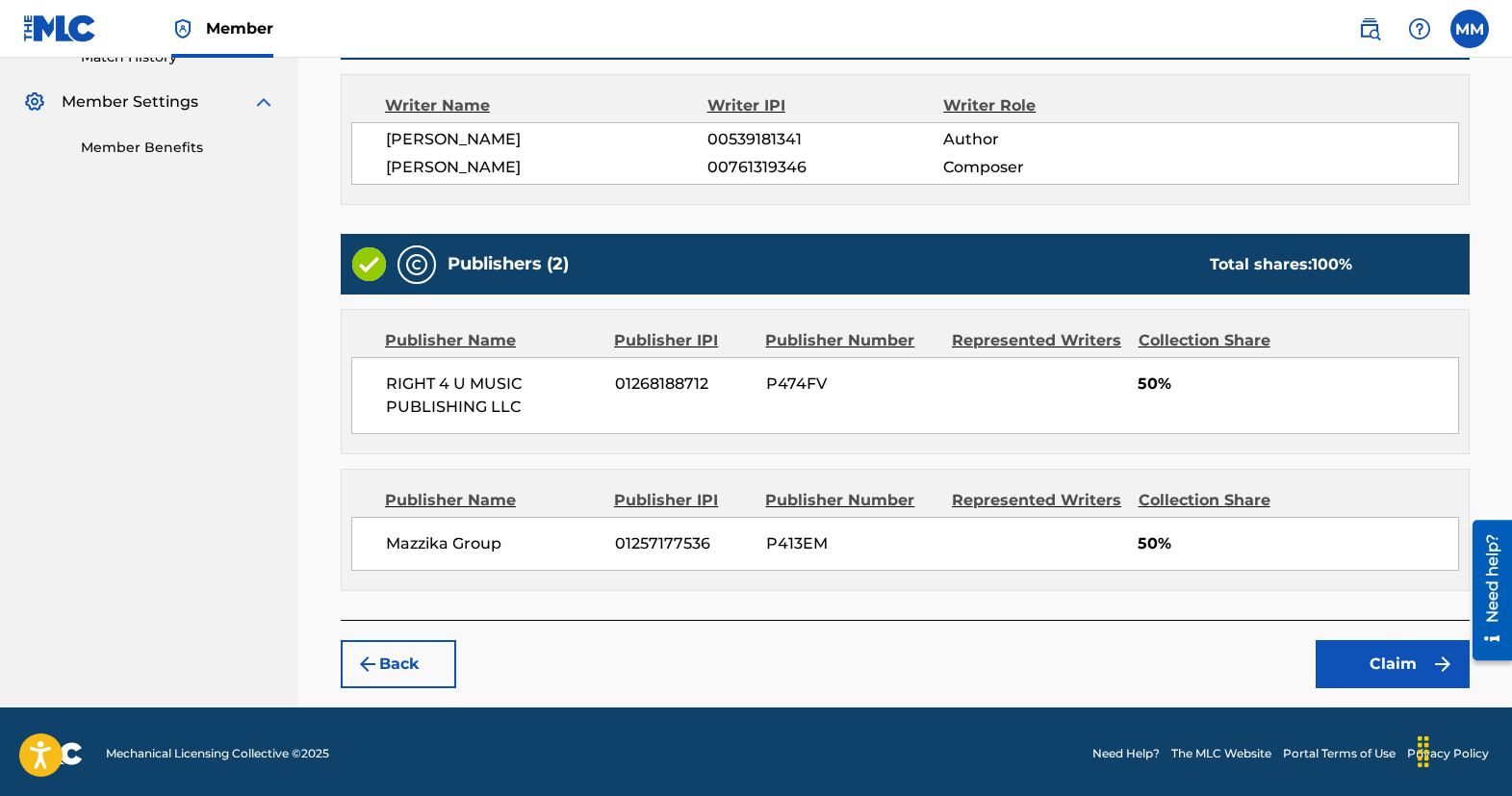
scroll to position [558, 0]
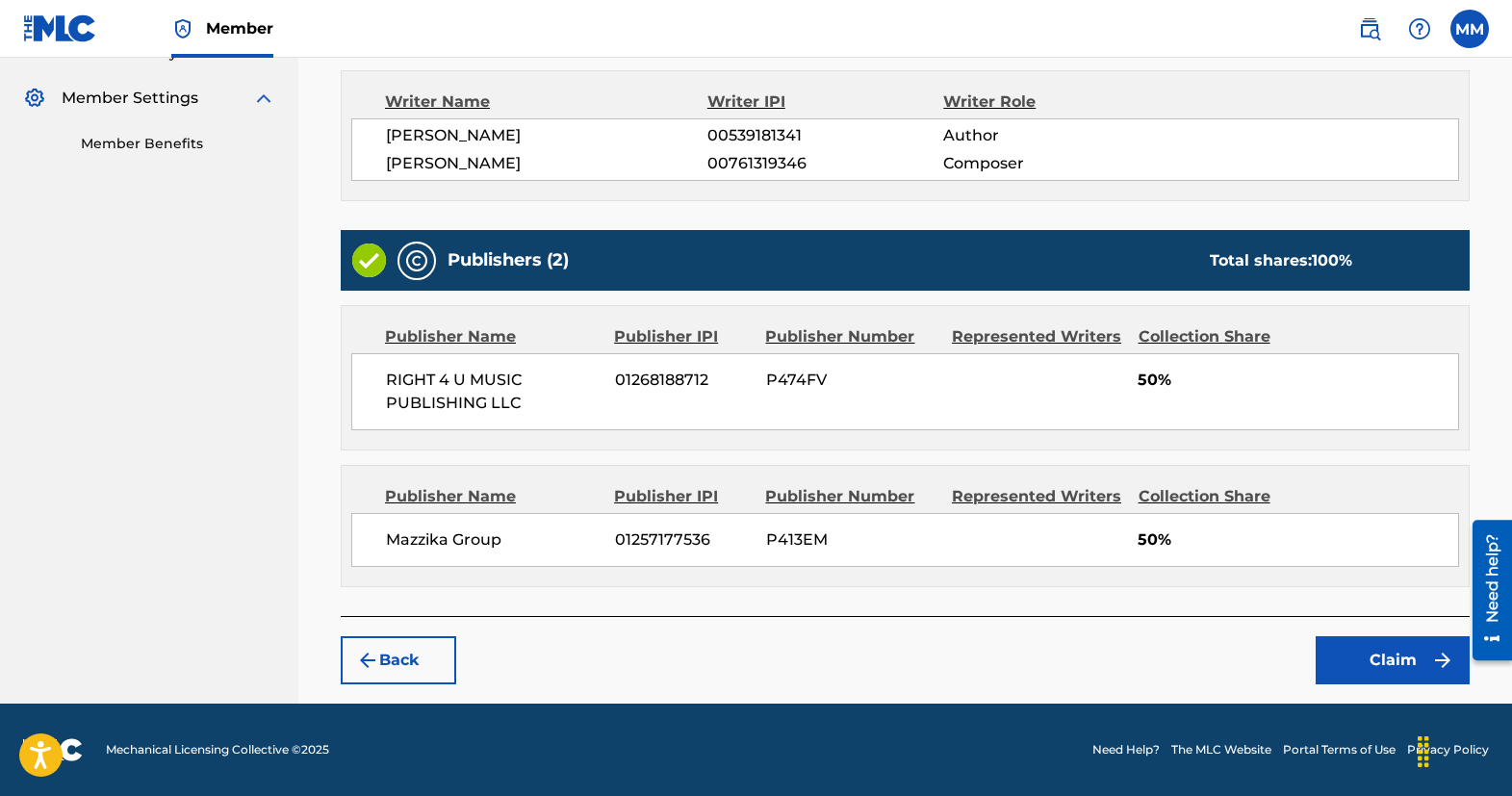
click at [1365, 663] on button "Claim" at bounding box center [1393, 660] width 154 height 48
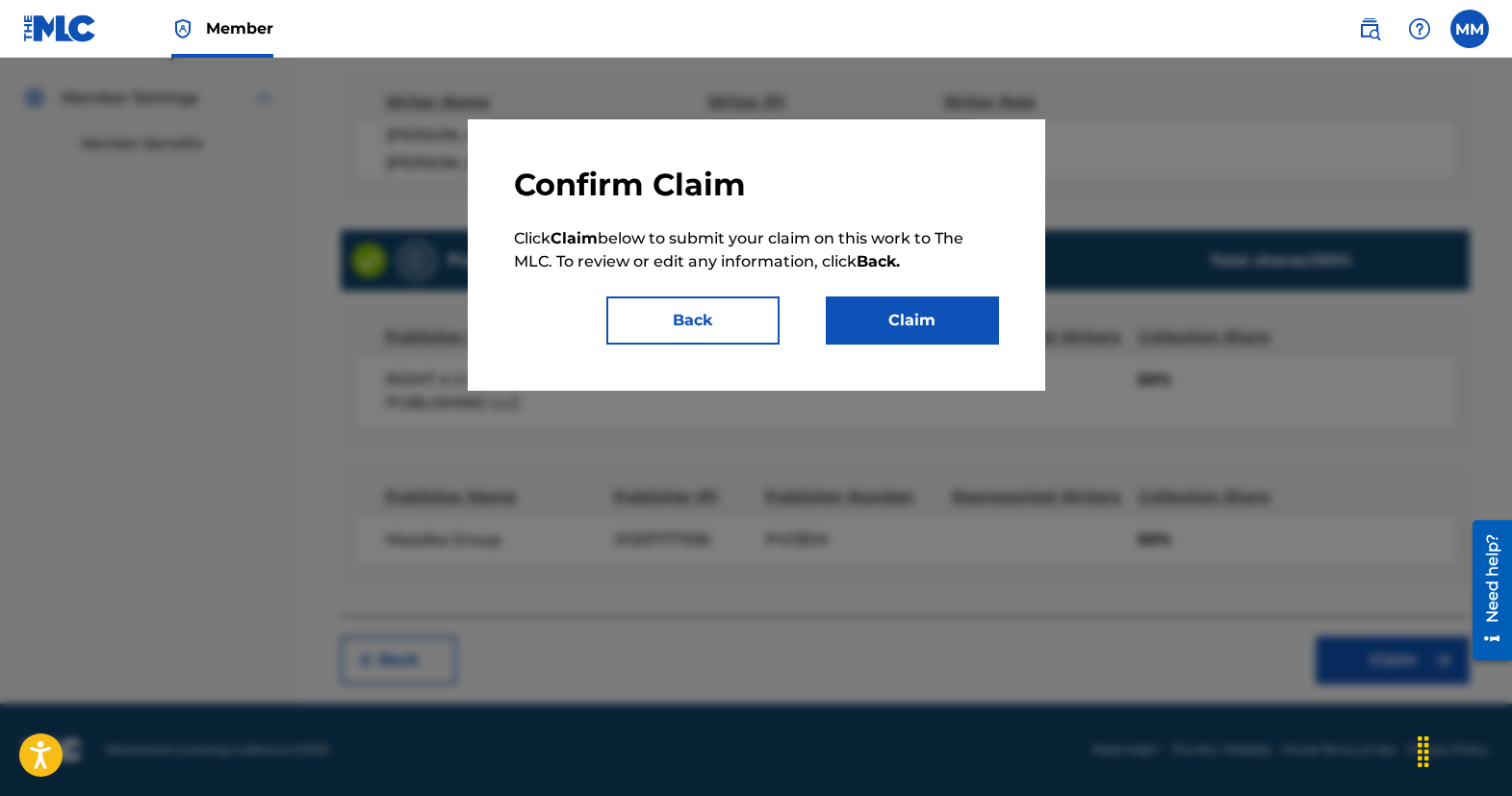
click at [898, 320] on button "Claim" at bounding box center [913, 320] width 174 height 48
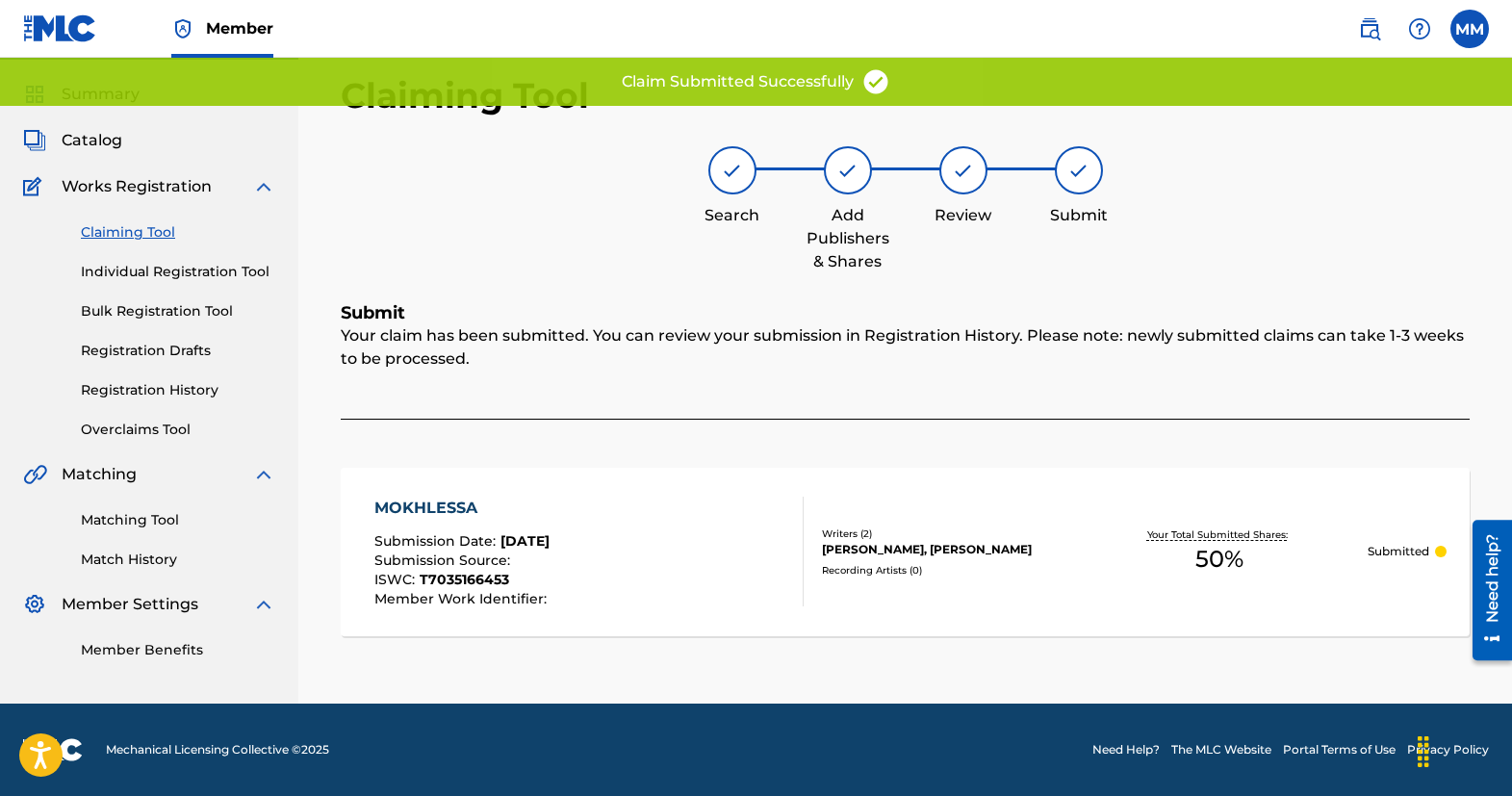
scroll to position [0, 0]
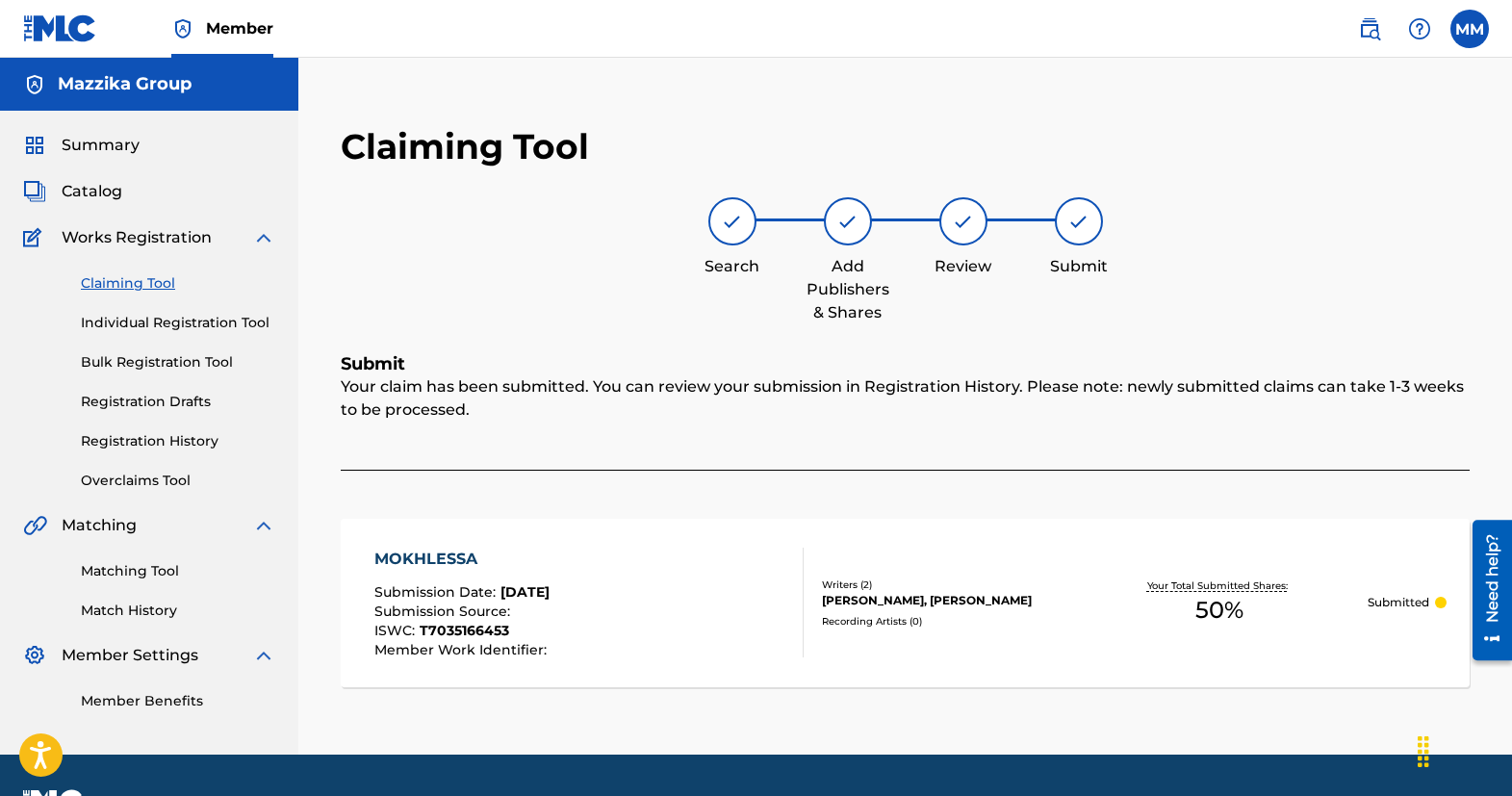
click at [113, 282] on link "Claiming Tool" at bounding box center [178, 283] width 194 height 20
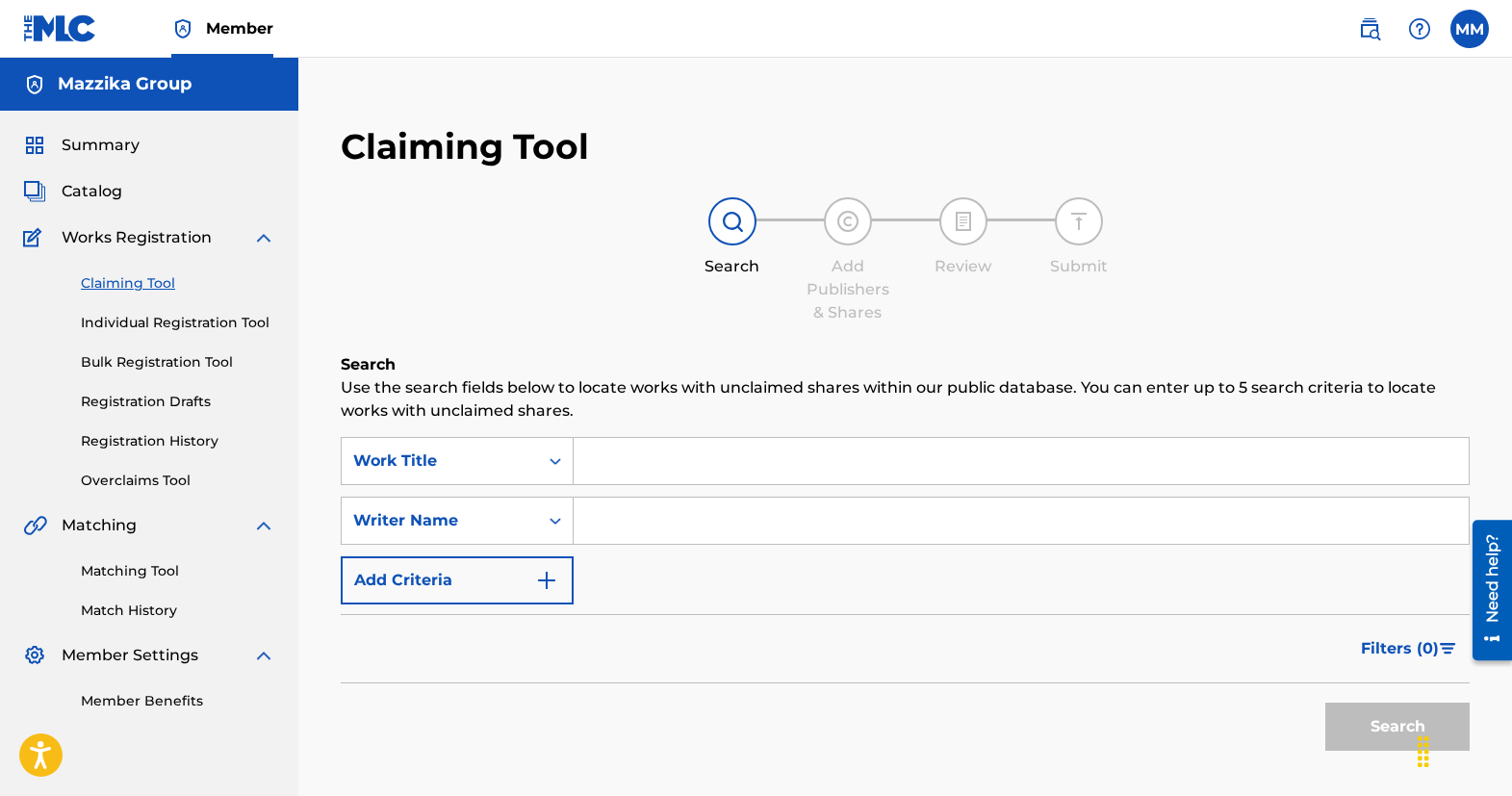
click at [670, 461] on input "Search Form" at bounding box center [1021, 461] width 896 height 46
paste input "BE [PERSON_NAME]"
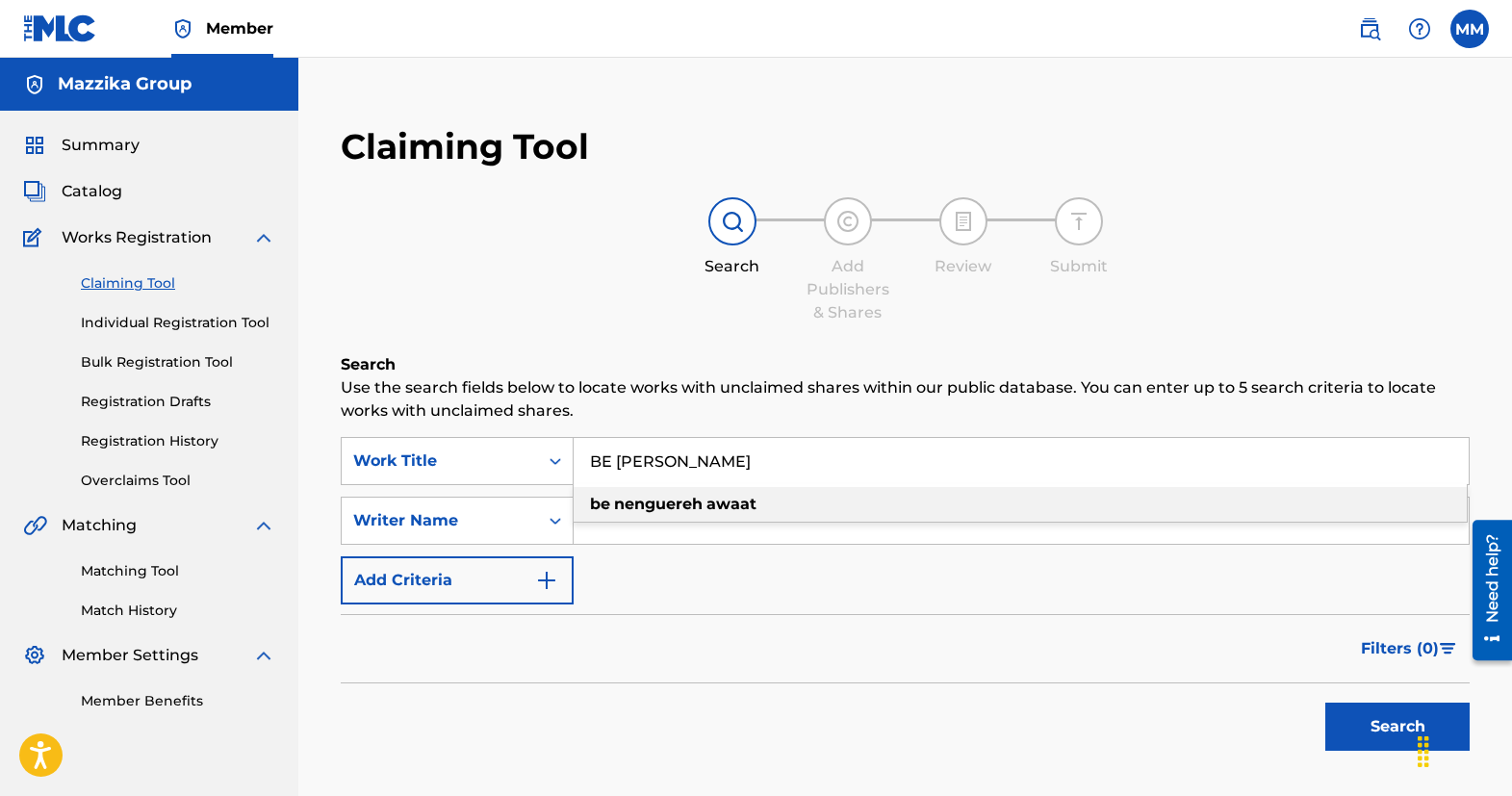
type input "BE [PERSON_NAME]"
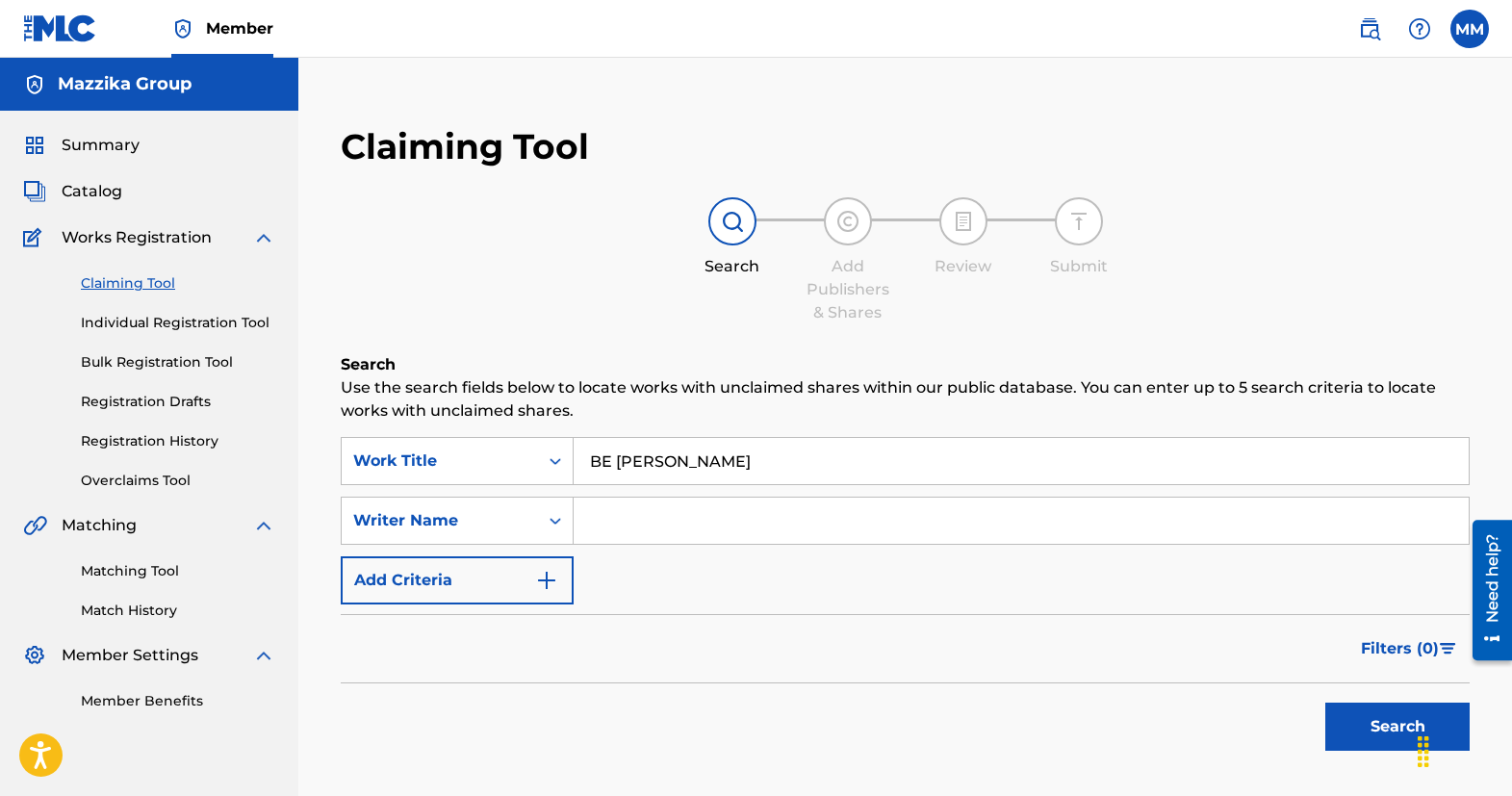
click at [1382, 734] on button "Search" at bounding box center [1397, 727] width 145 height 48
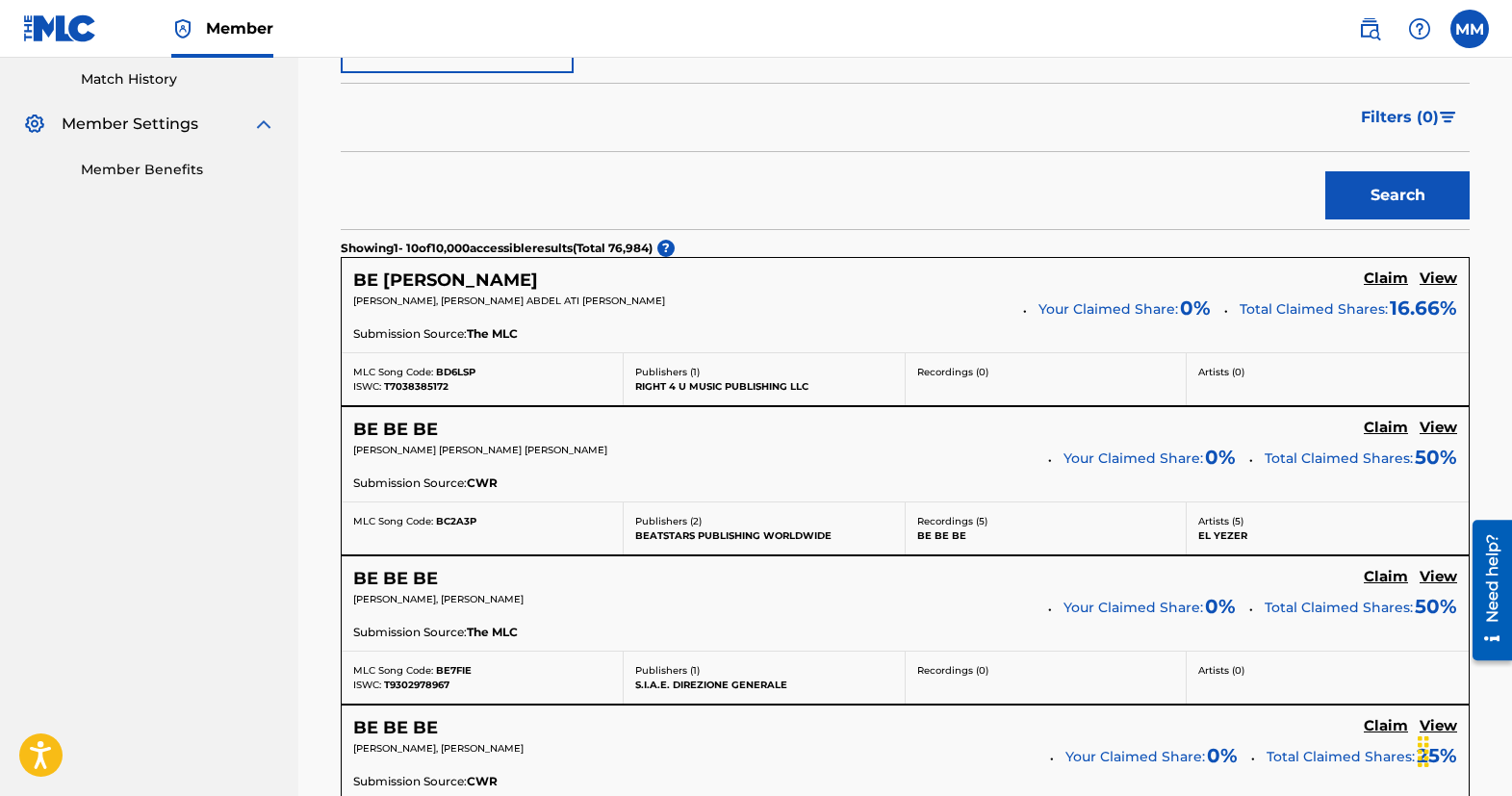
scroll to position [578, 0]
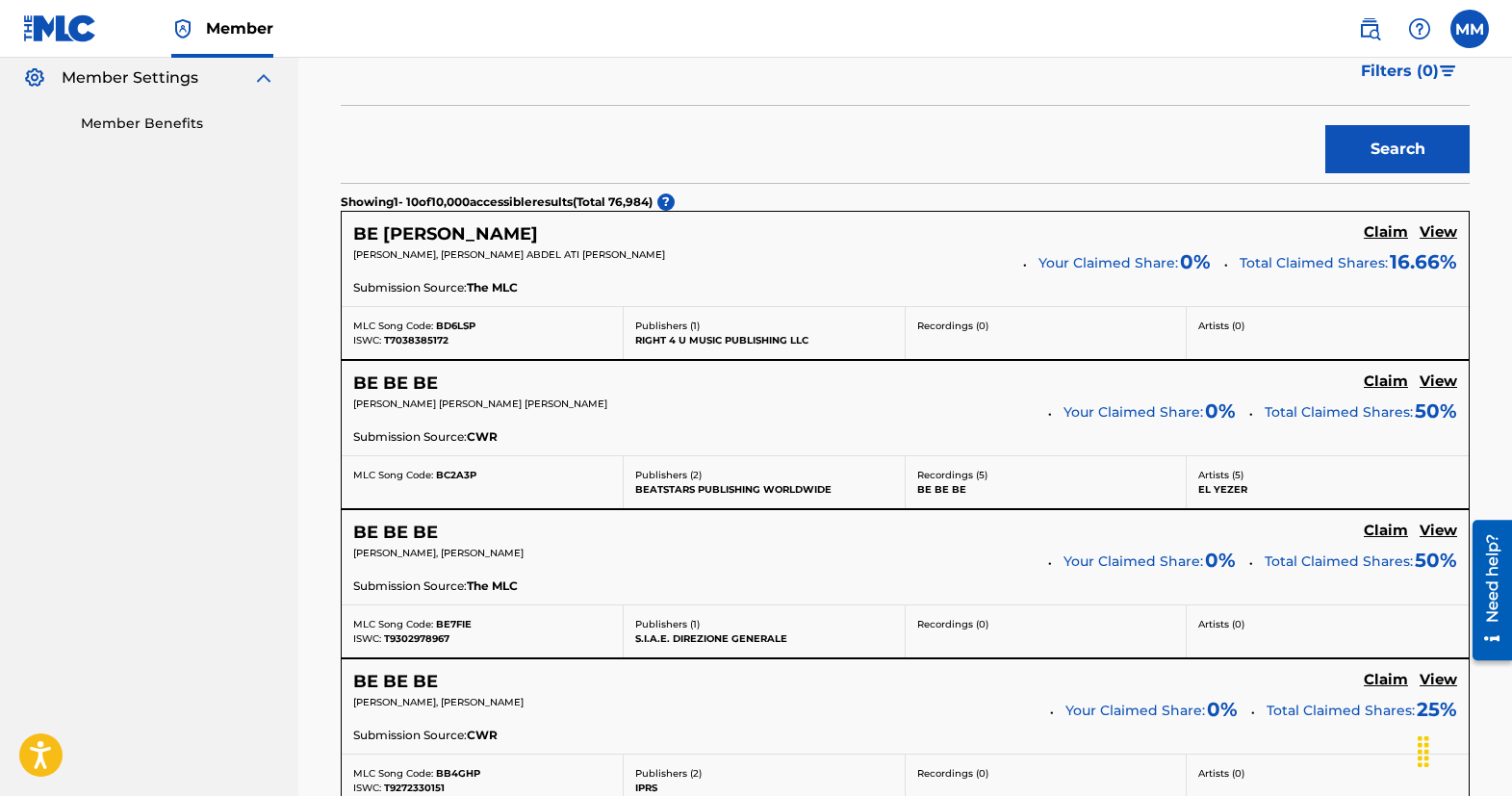
click at [1375, 234] on h5 "Claim" at bounding box center [1386, 232] width 44 height 18
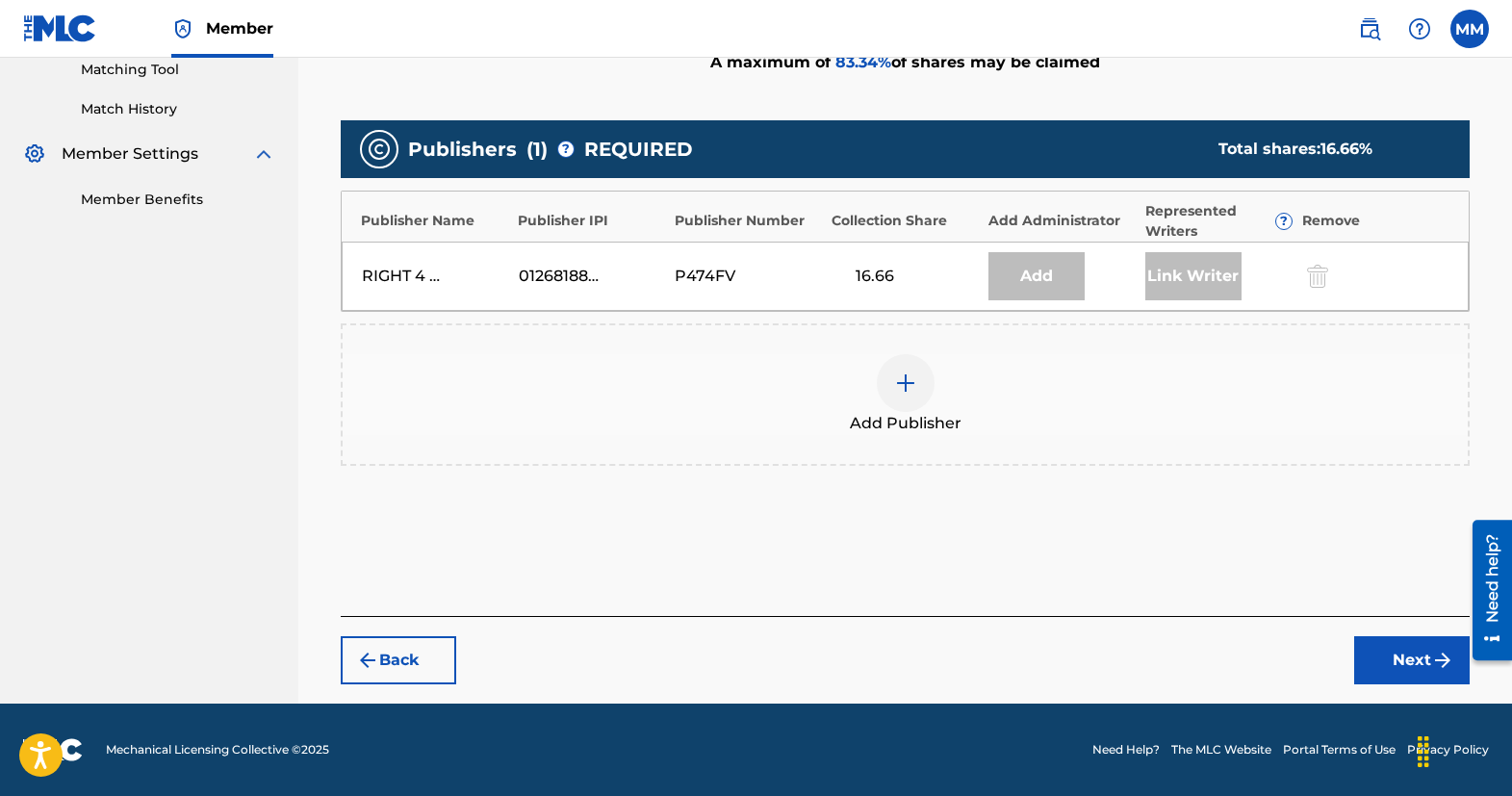
scroll to position [502, 0]
click at [898, 386] on img at bounding box center [906, 383] width 23 height 23
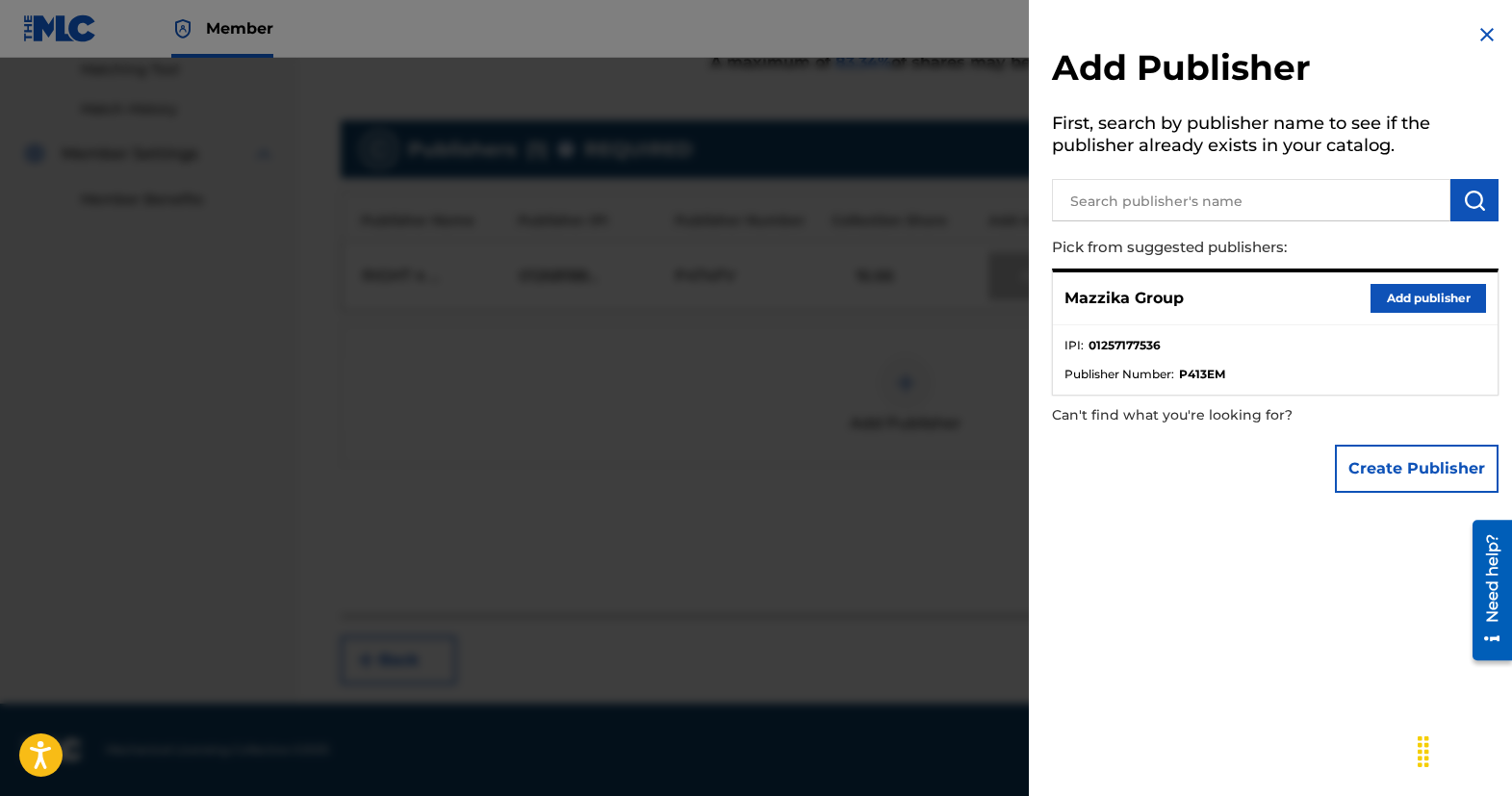
click at [1401, 290] on button "Add publisher" at bounding box center [1429, 298] width 116 height 29
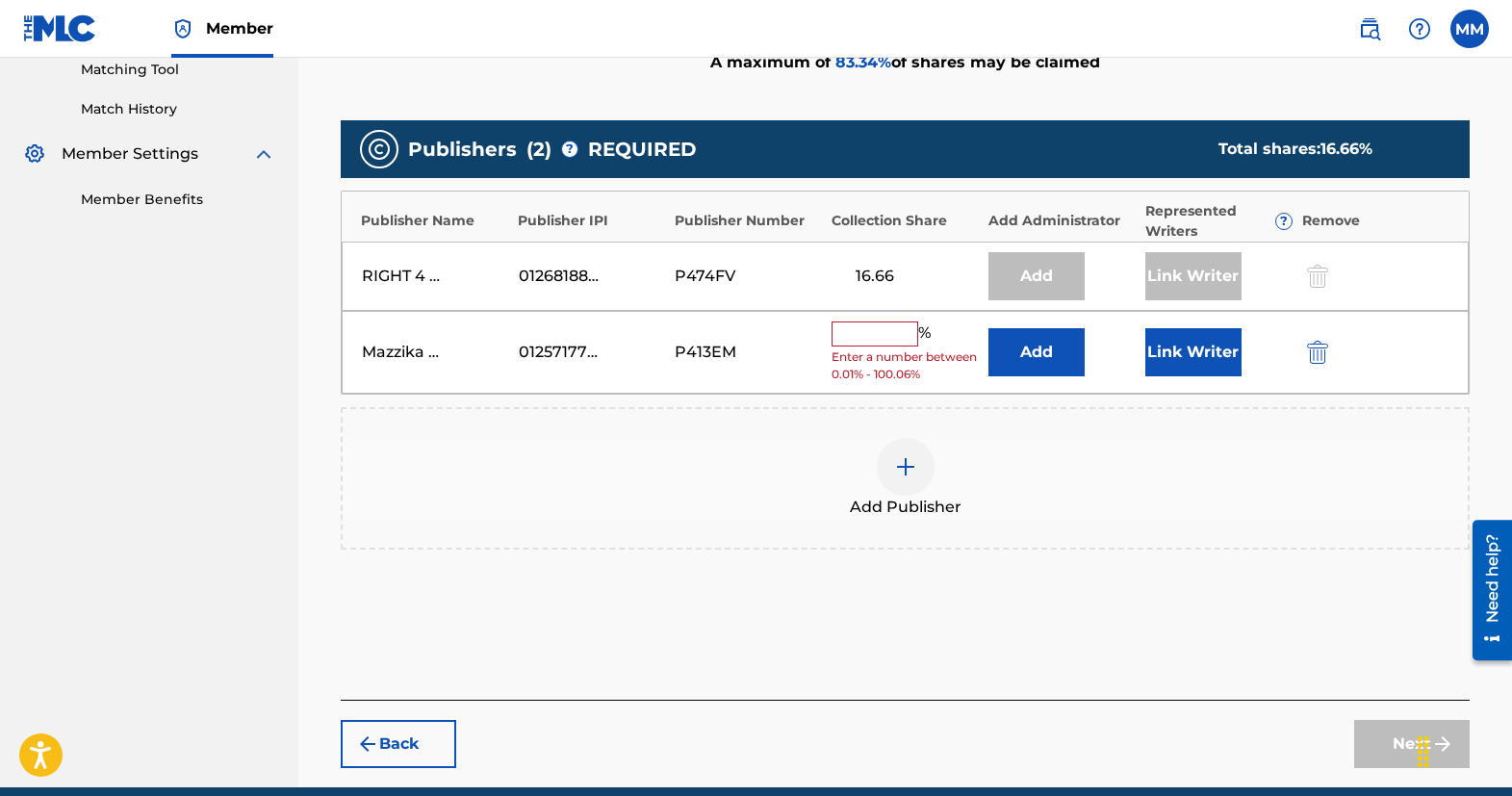
click at [879, 334] on input "text" at bounding box center [875, 333] width 87 height 25
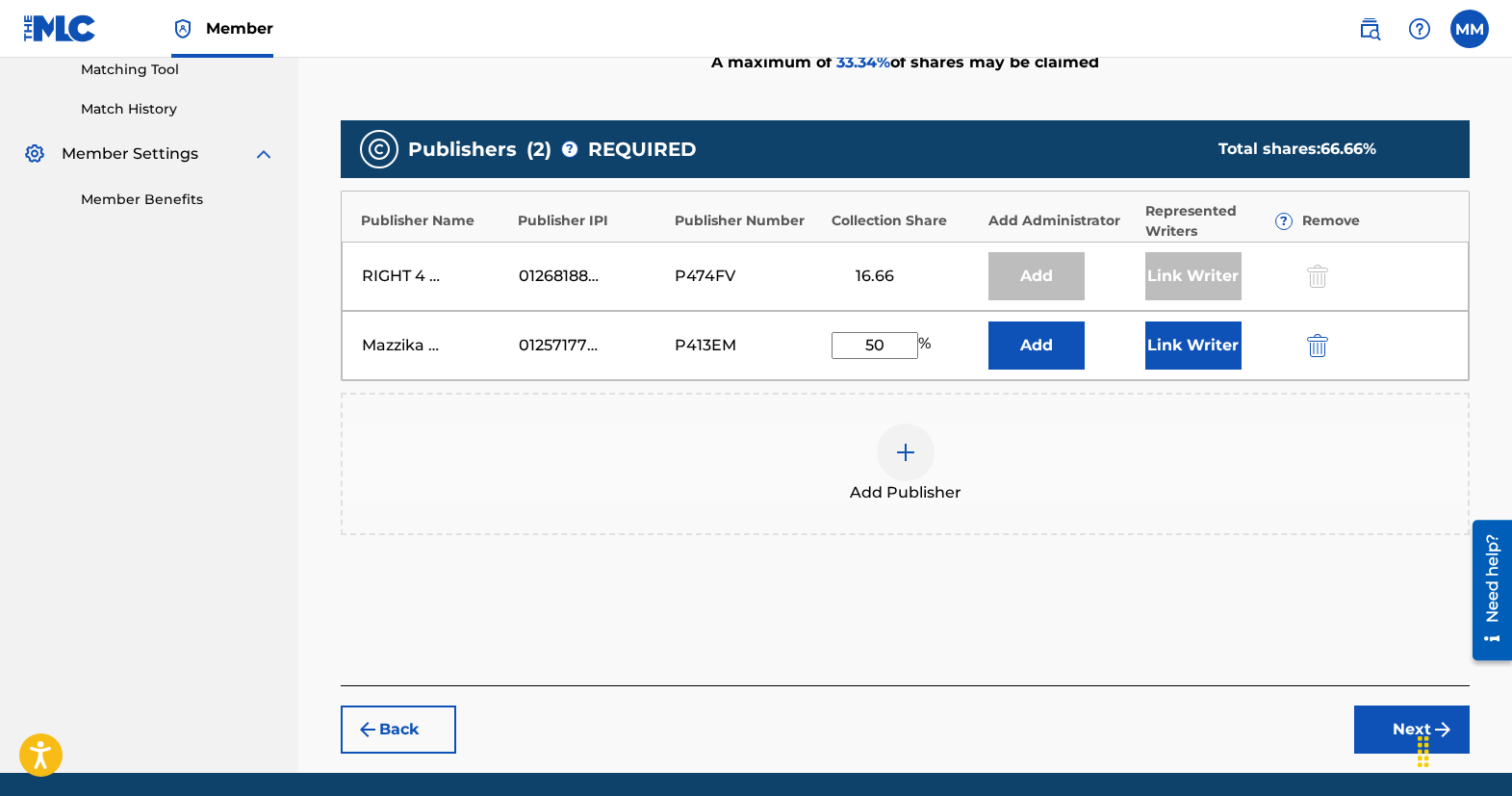
type input "50"
click at [1388, 735] on button "Next" at bounding box center [1412, 730] width 116 height 48
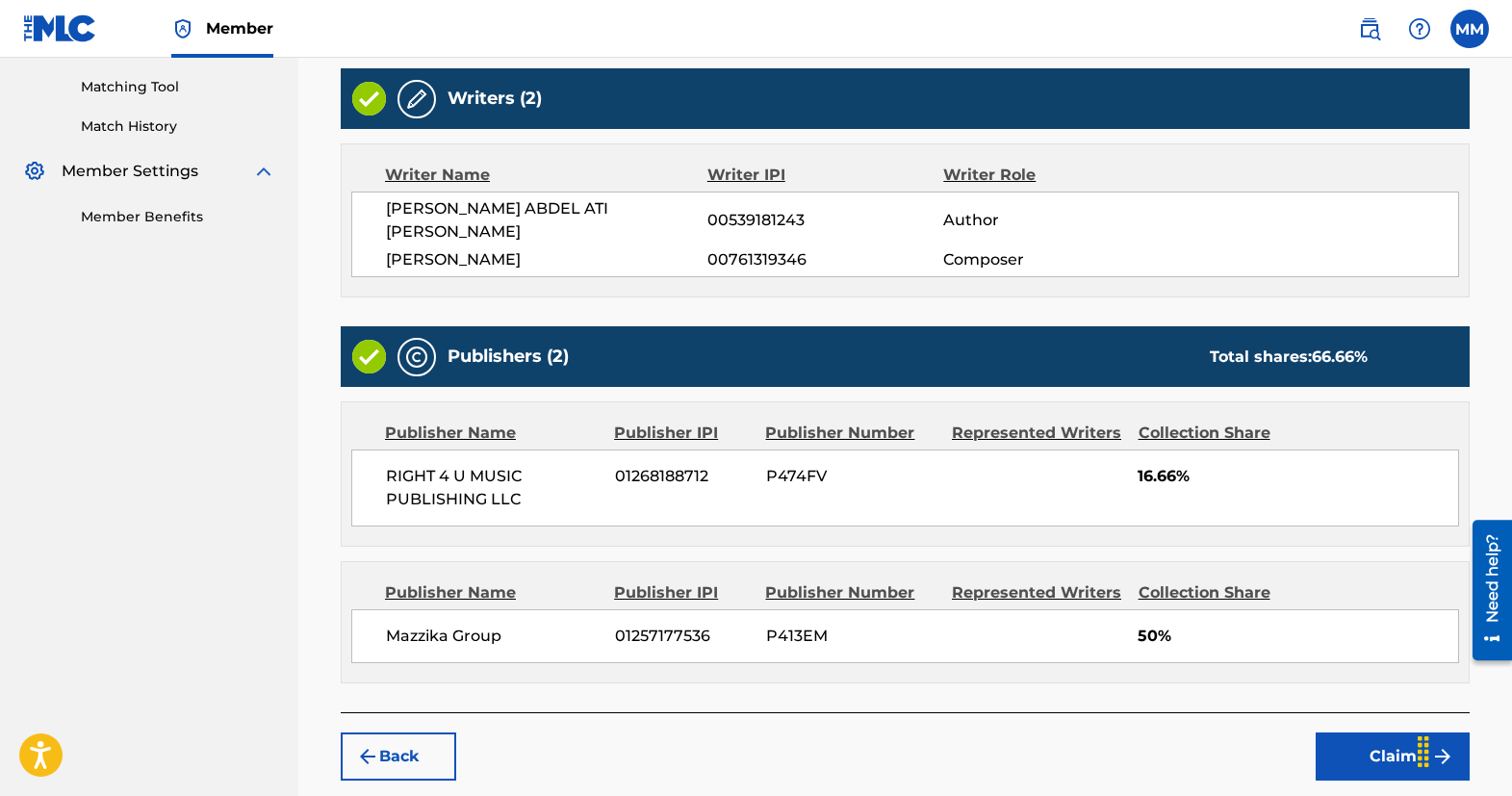
scroll to position [581, 0]
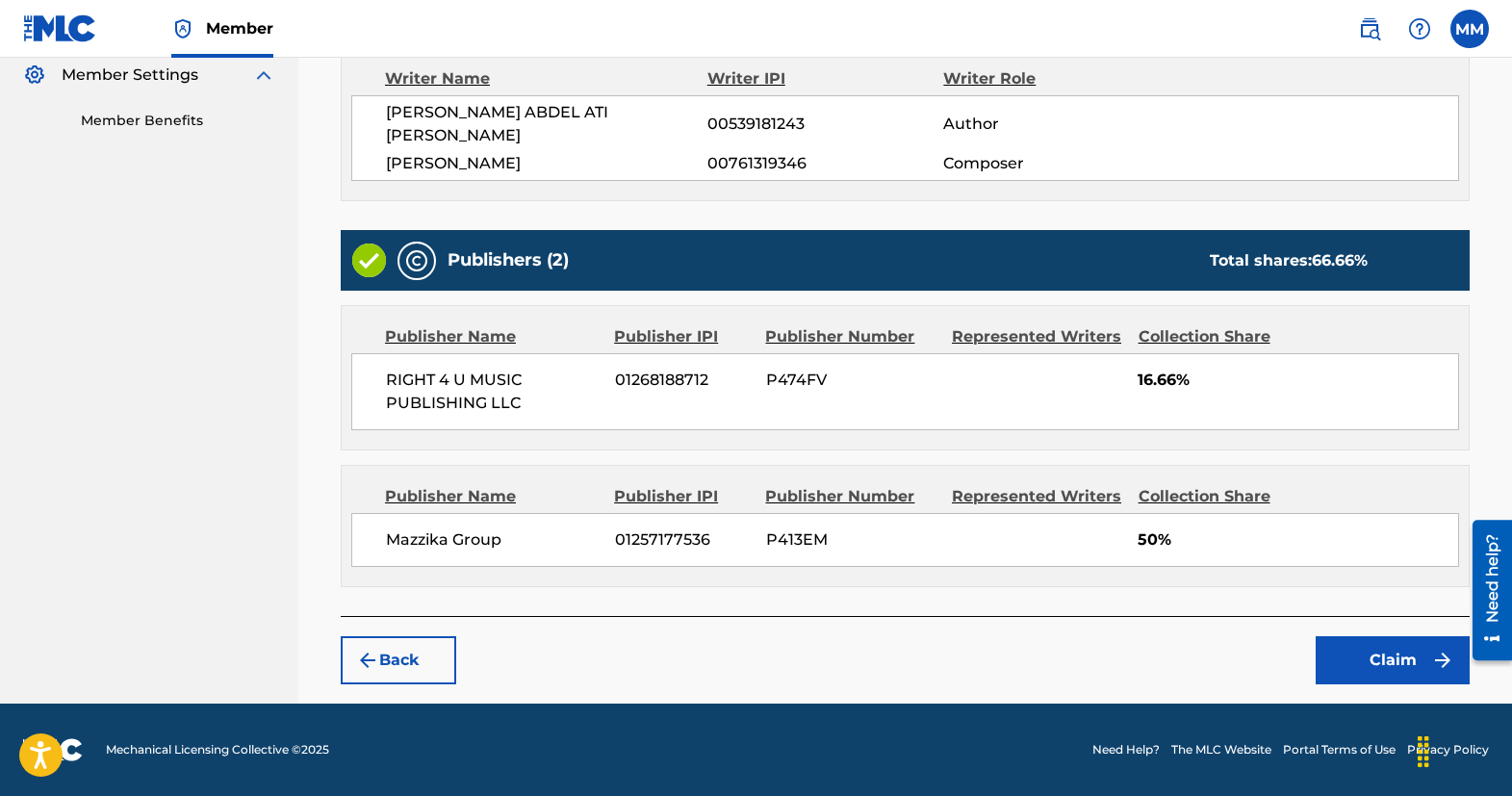
click at [1392, 667] on button "Claim" at bounding box center [1393, 660] width 154 height 48
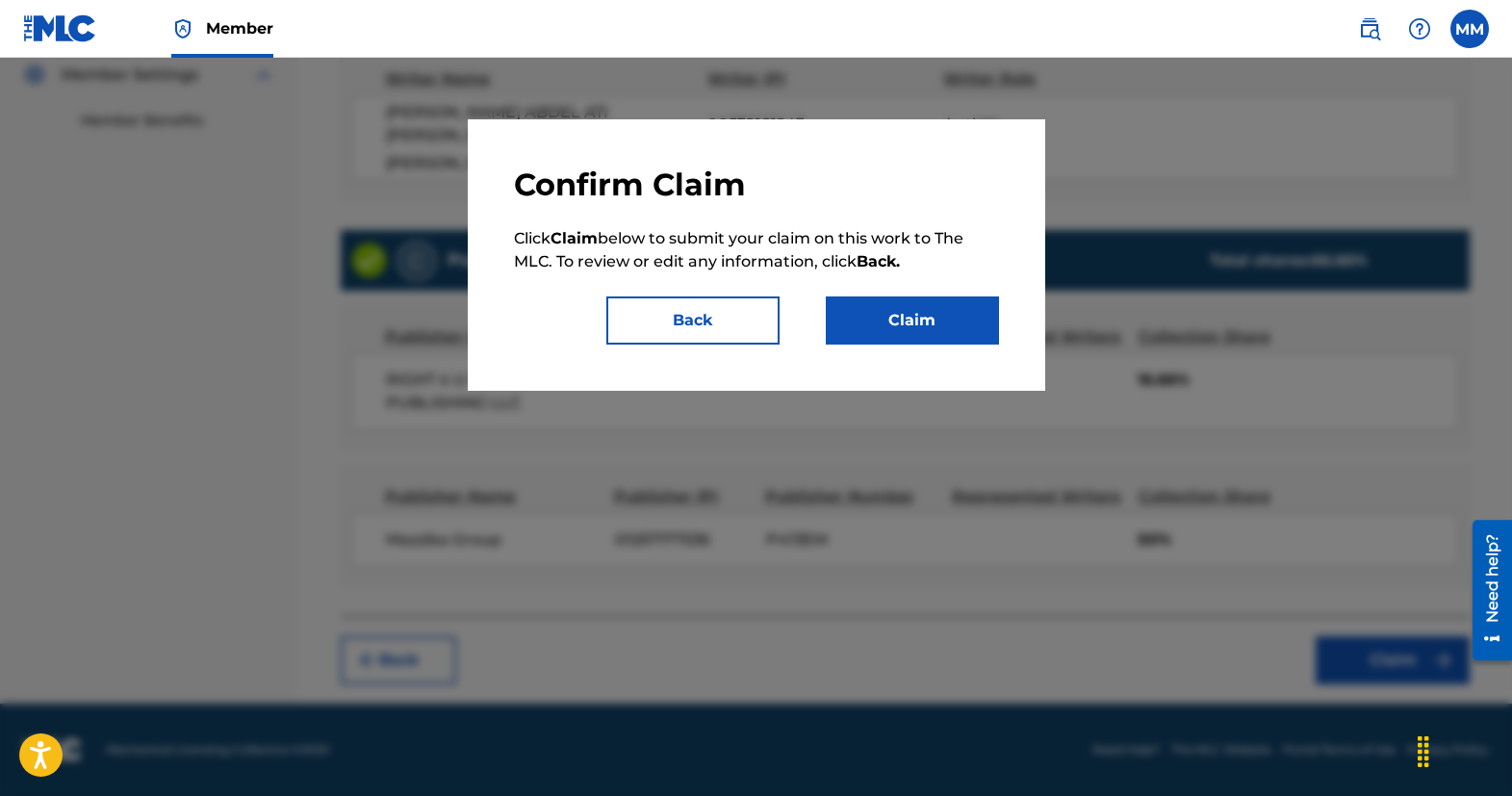
click at [891, 330] on button "Claim" at bounding box center [913, 320] width 174 height 48
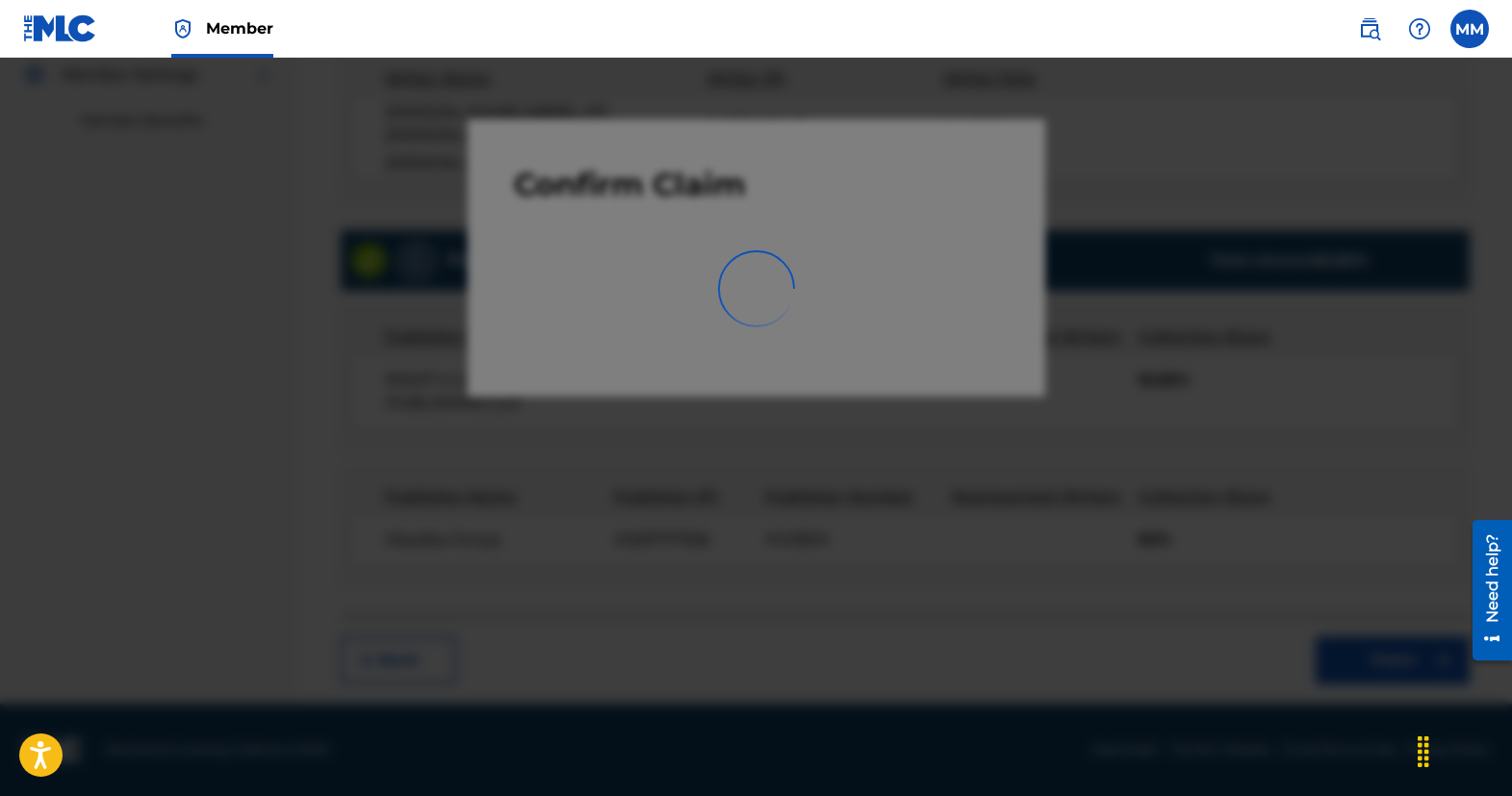
scroll to position [51, 0]
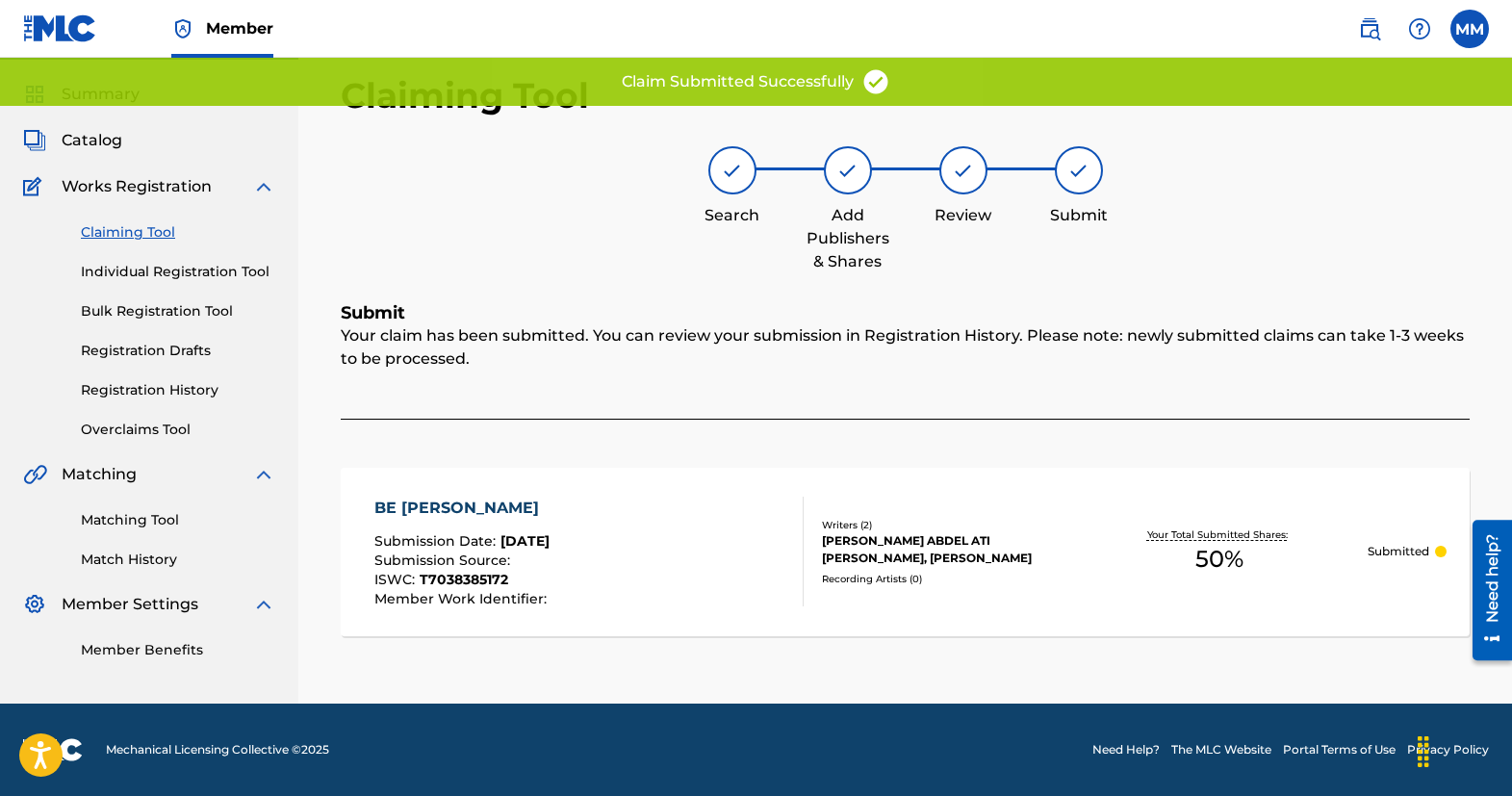
click at [110, 232] on link "Claiming Tool" at bounding box center [178, 232] width 194 height 20
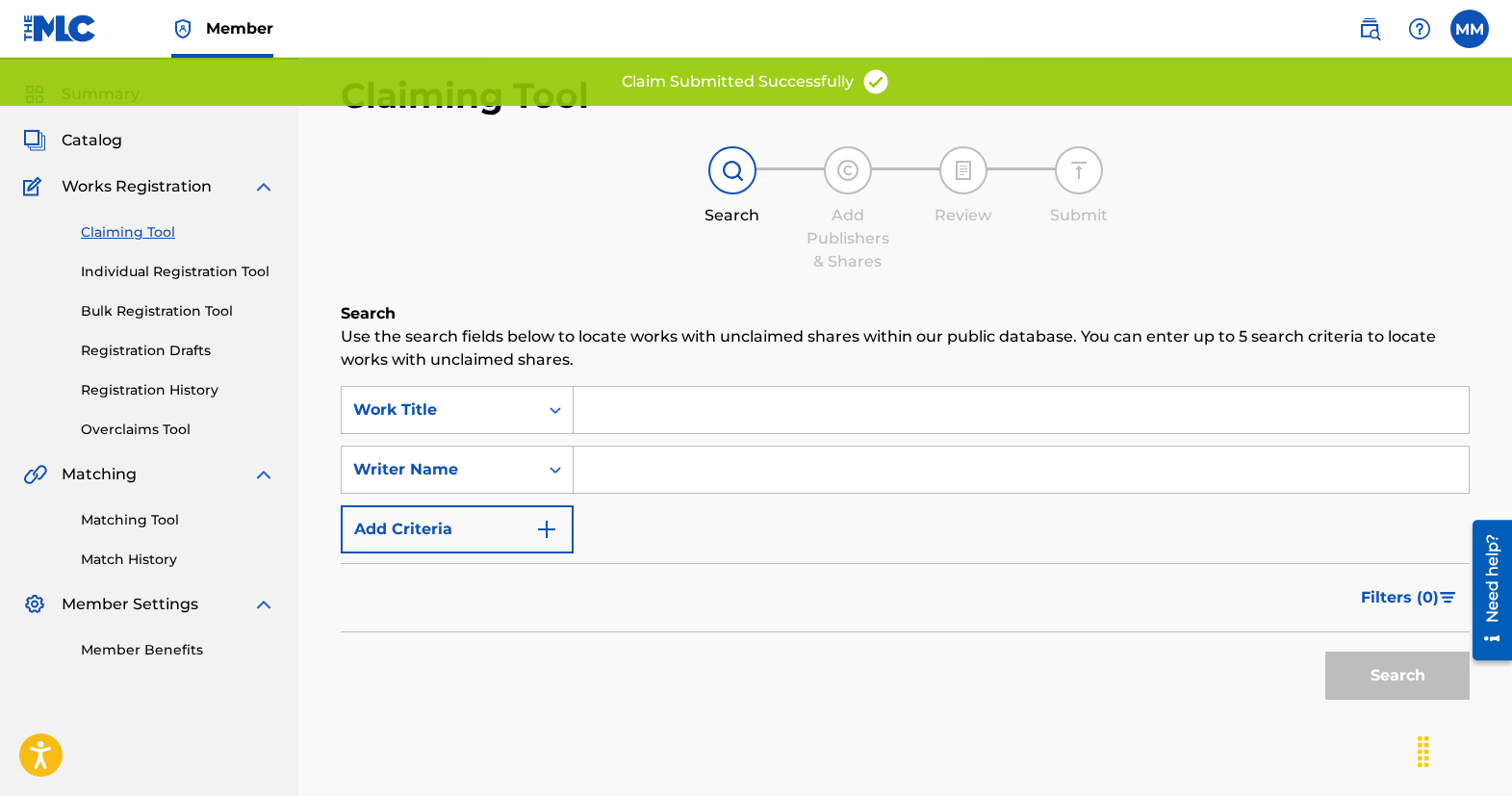
scroll to position [0, 0]
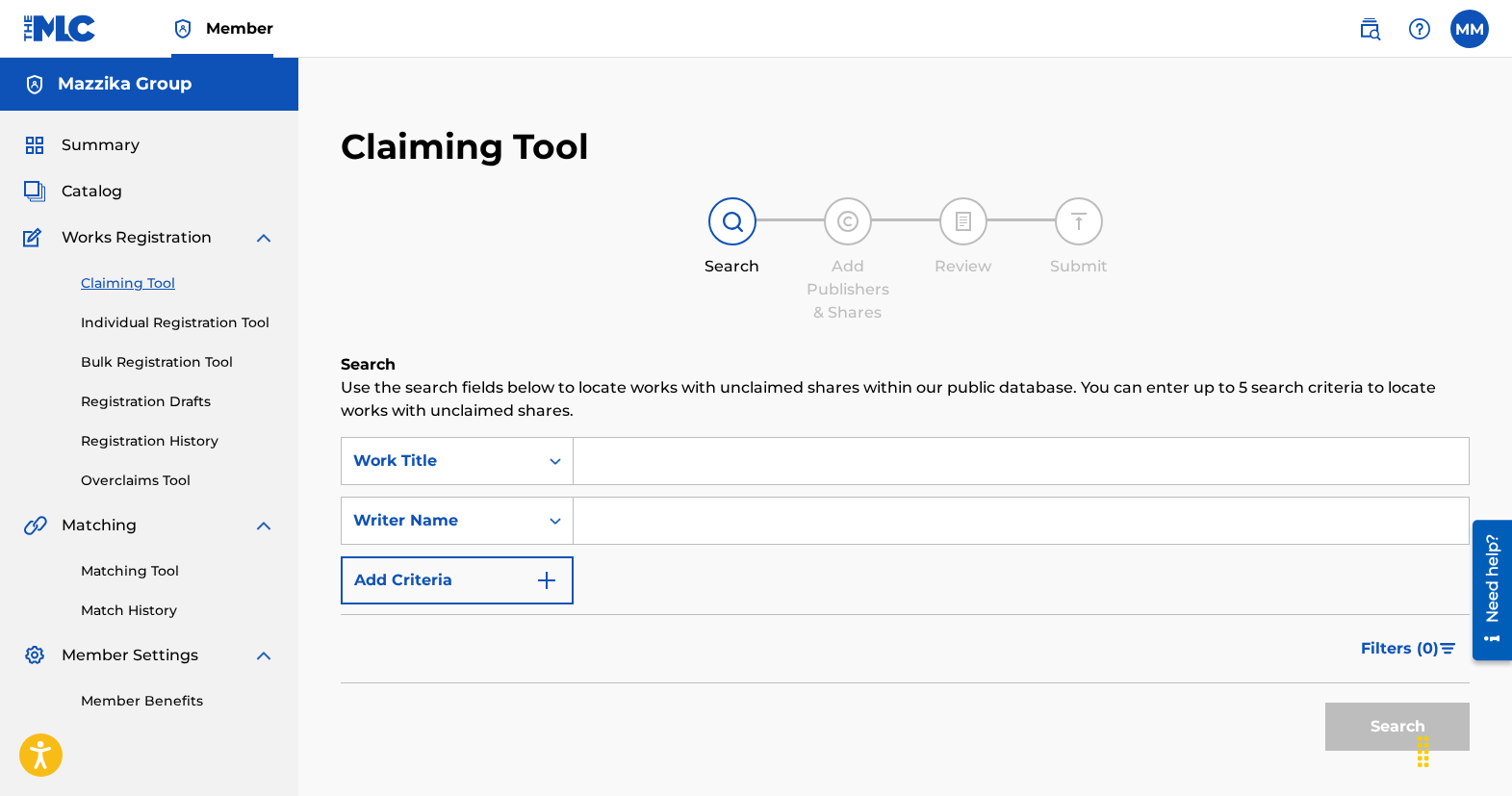
click at [142, 320] on link "Individual Registration Tool" at bounding box center [178, 323] width 194 height 20
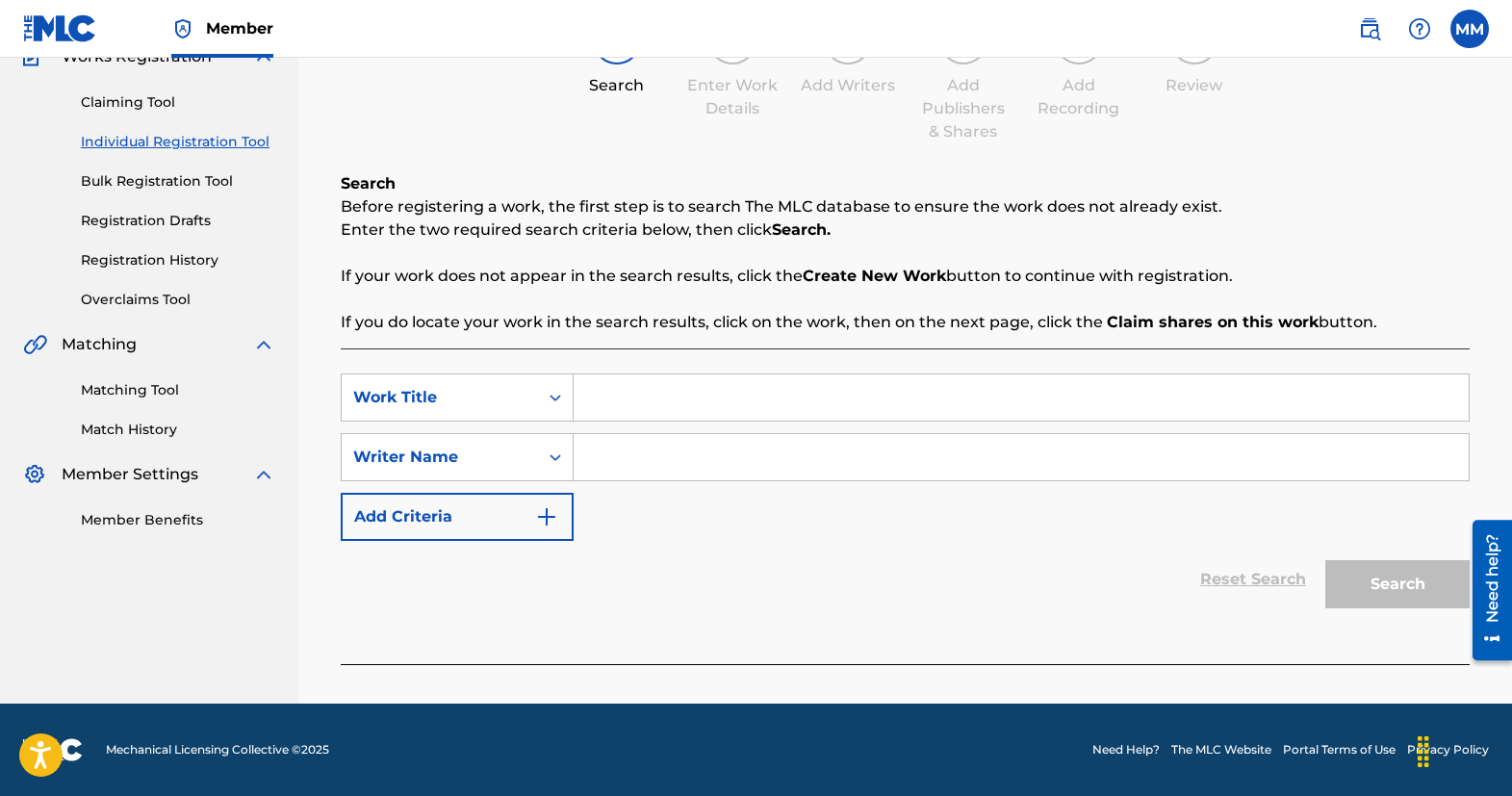
scroll to position [85, 0]
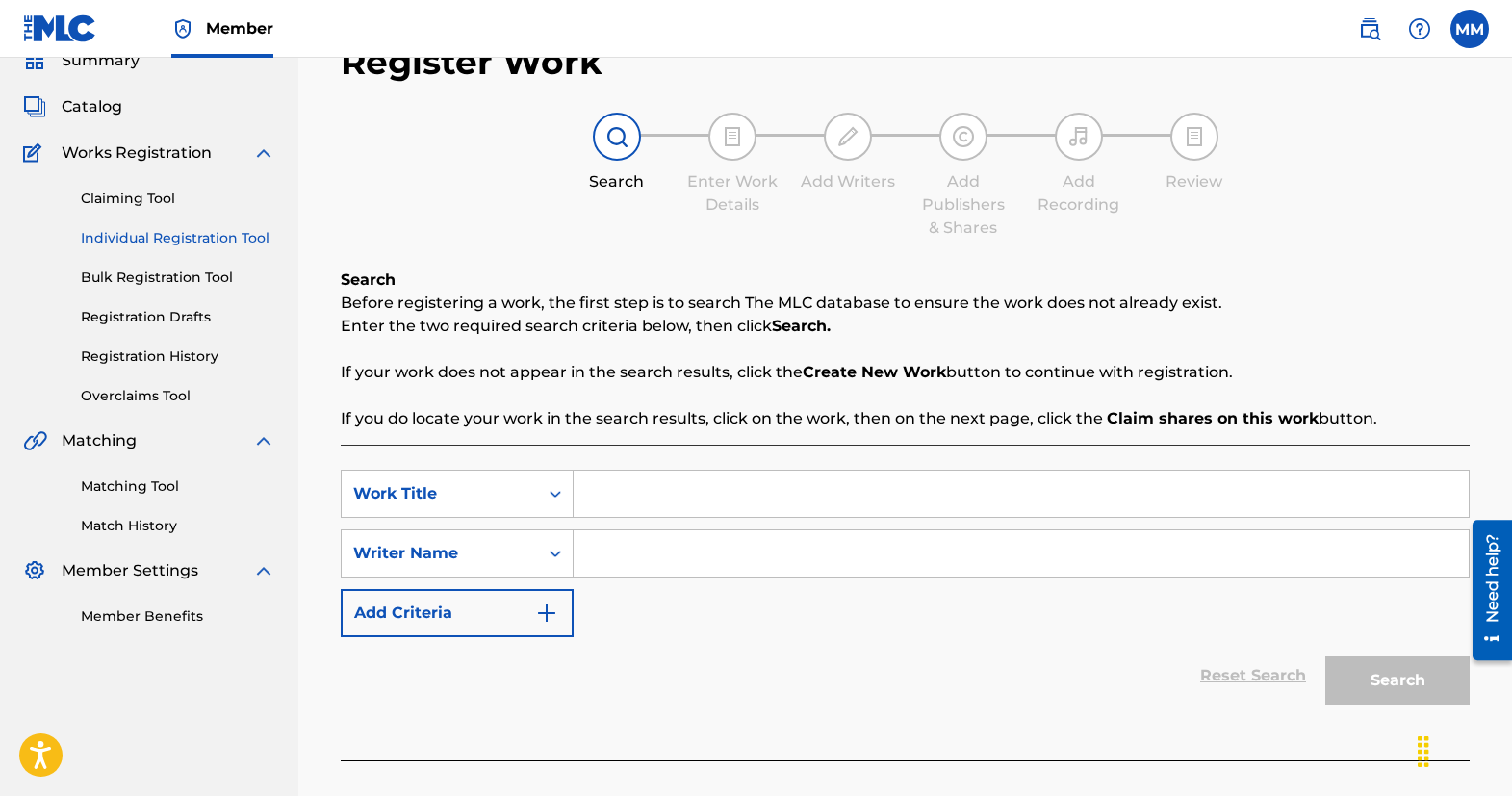
click at [129, 398] on link "Overclaims Tool" at bounding box center [178, 396] width 194 height 20
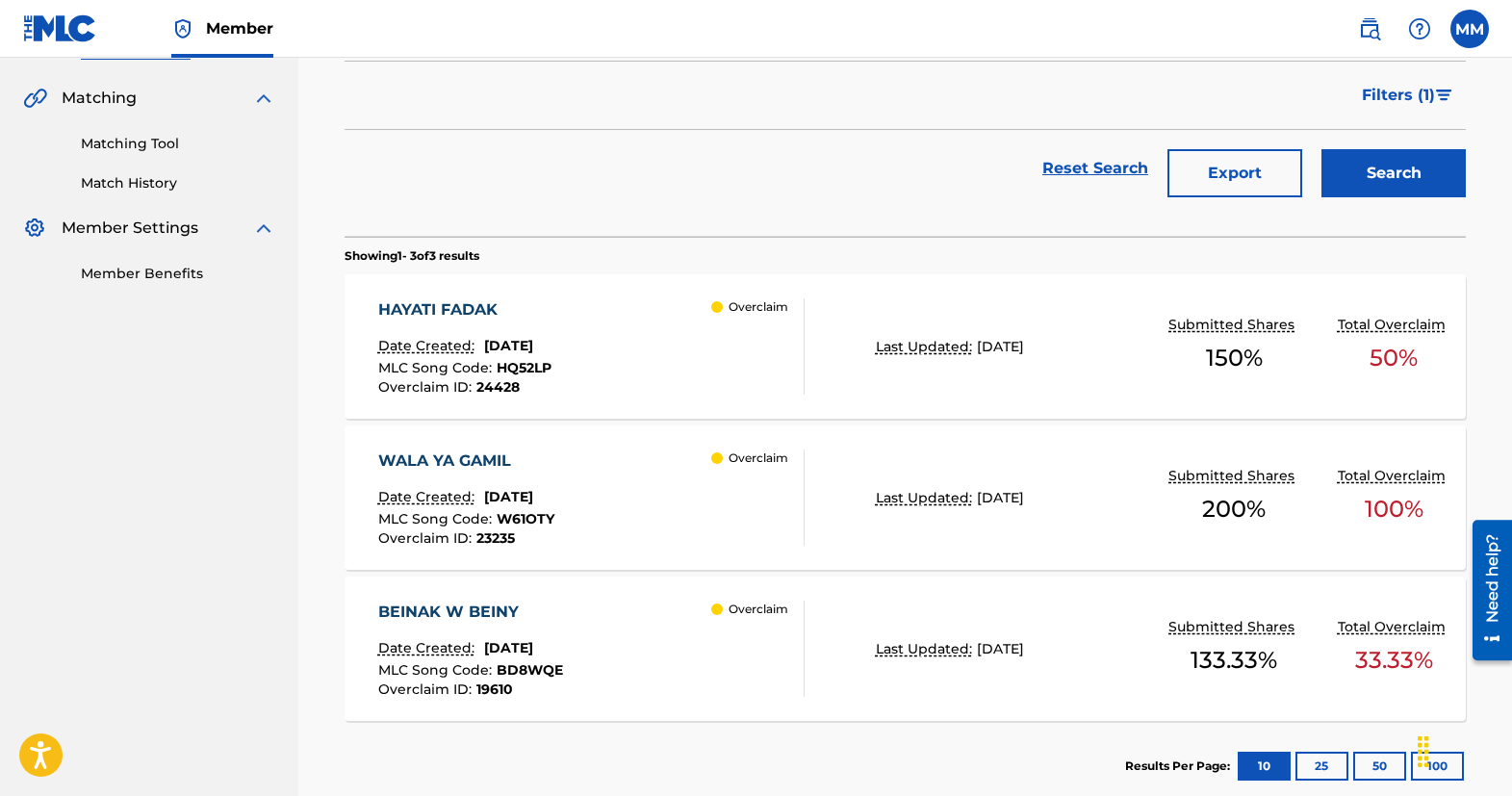
scroll to position [536, 0]
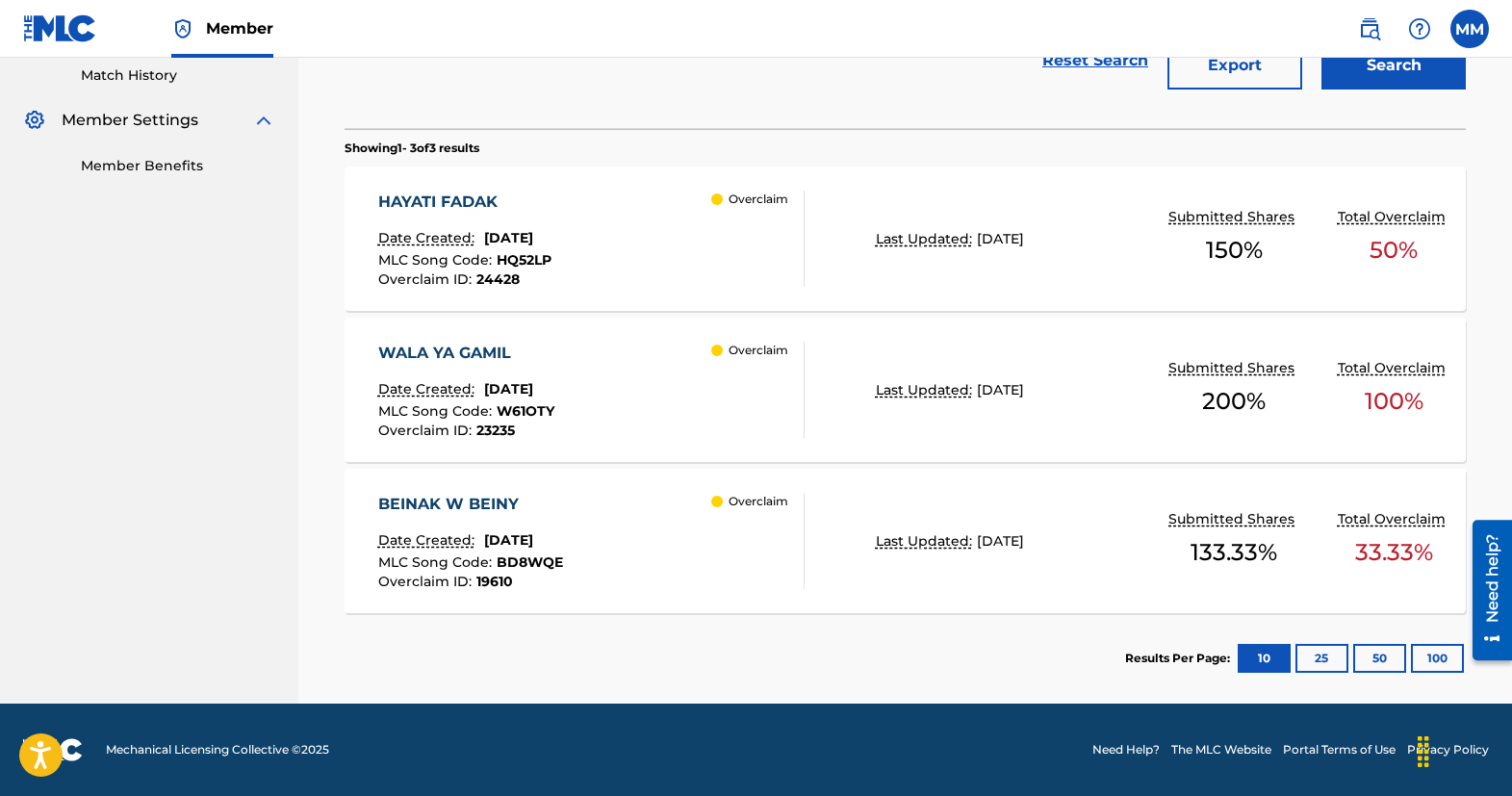
click at [1401, 791] on footer "Mechanical Licensing Collective © 2025 Need Help? The MLC Website Portal Terms …" at bounding box center [756, 750] width 1512 height 93
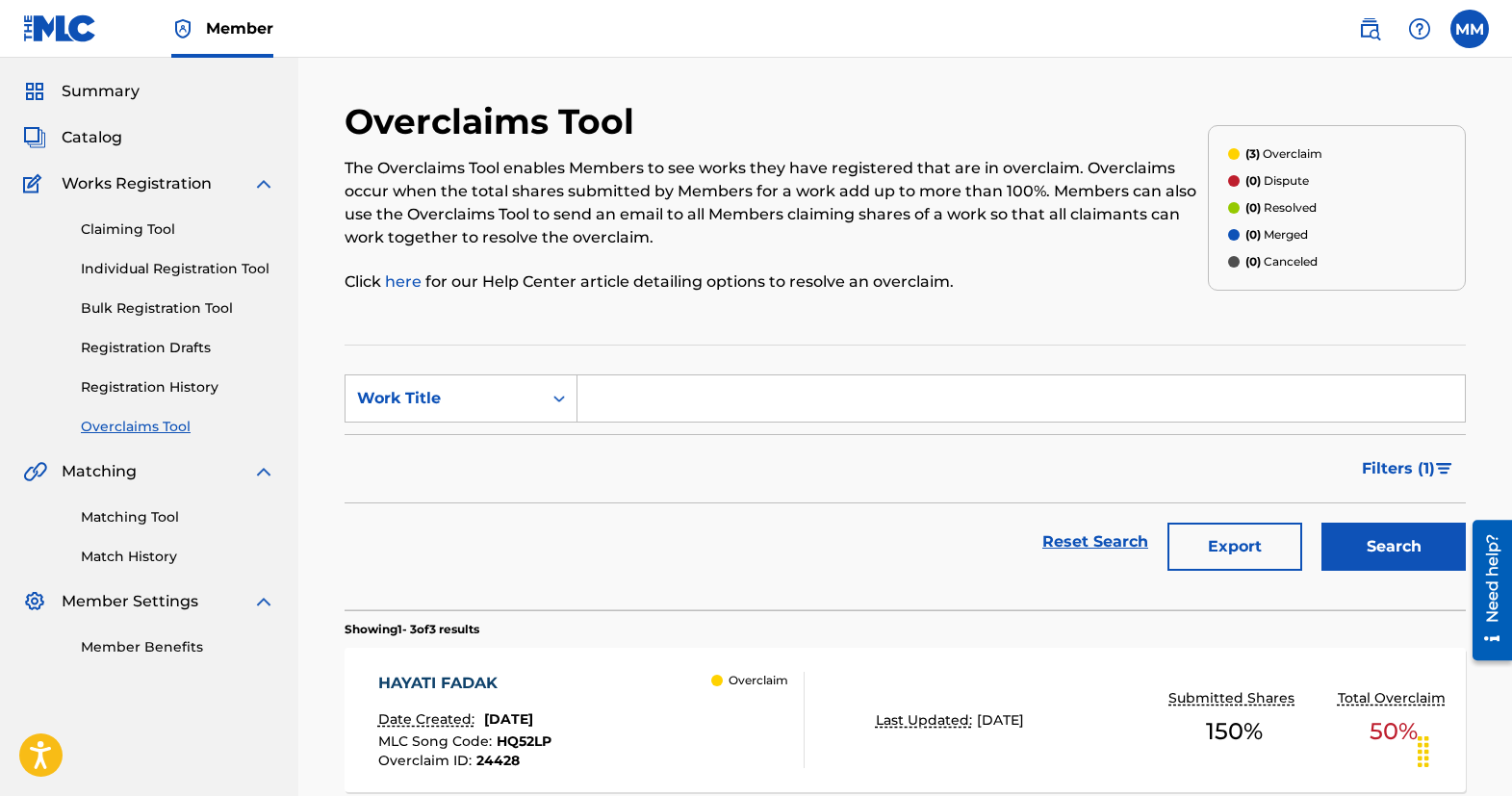
scroll to position [0, 0]
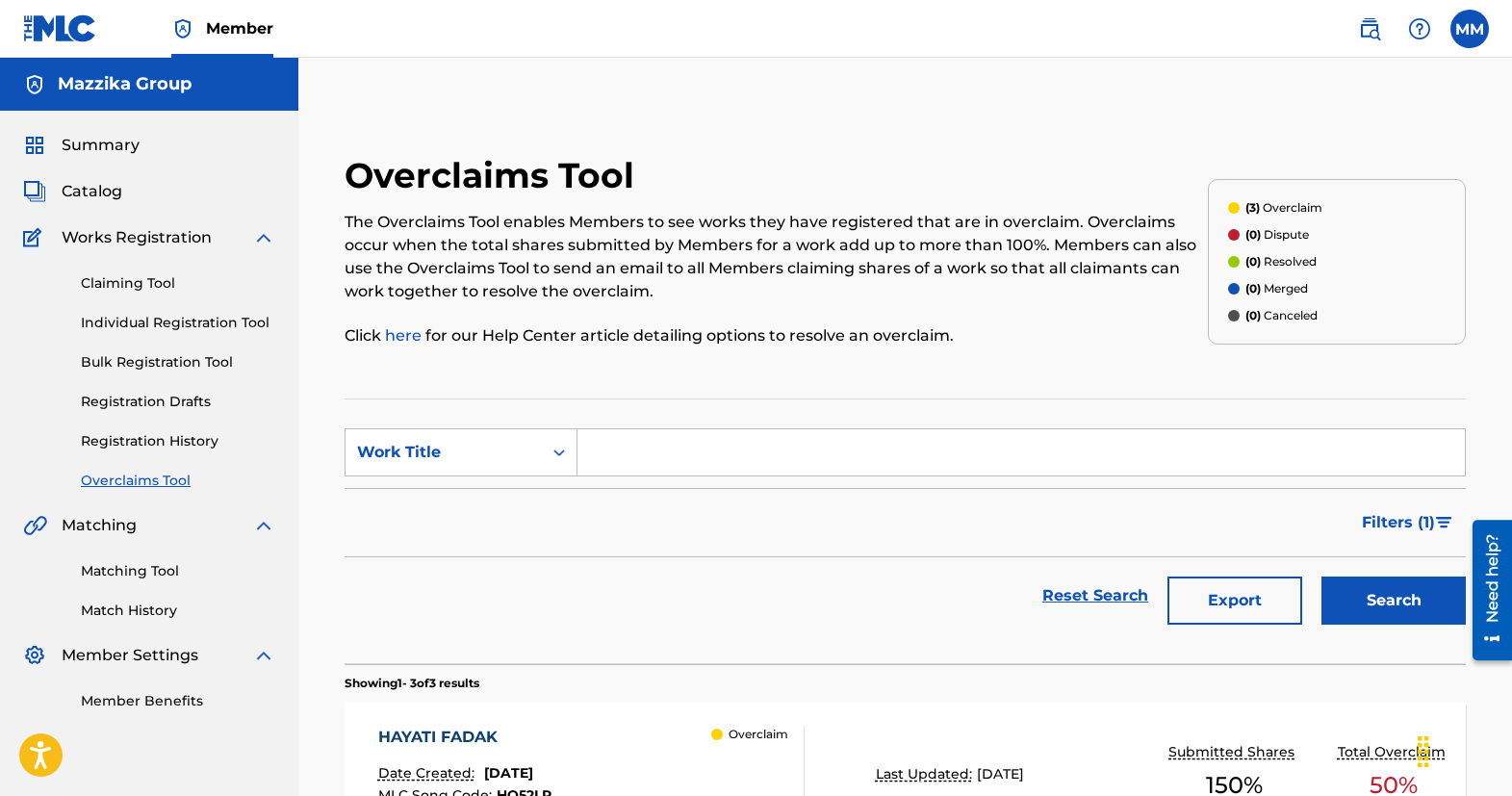
click at [104, 192] on span "Catalog" at bounding box center [92, 192] width 61 height 23
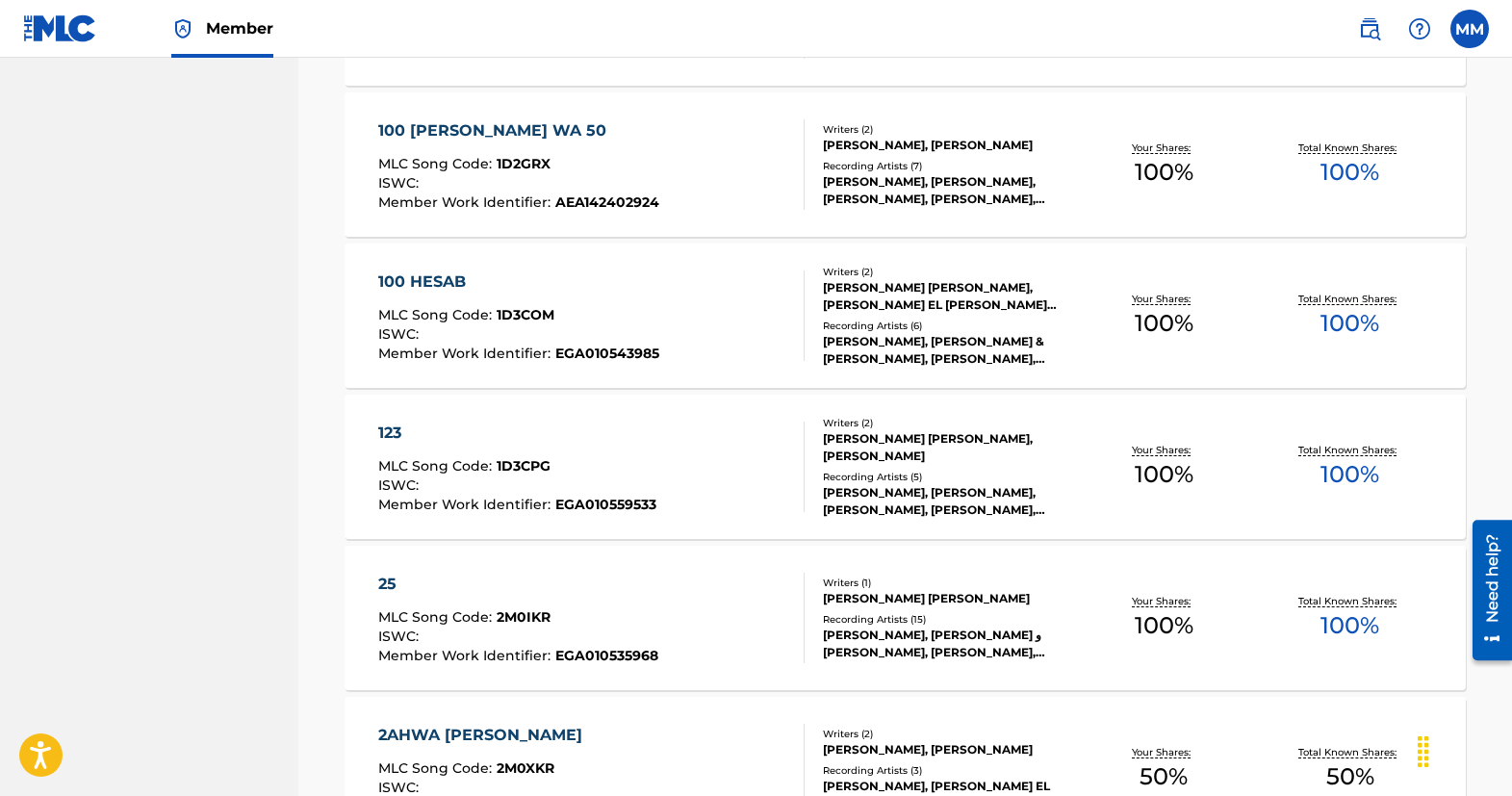
scroll to position [770, 0]
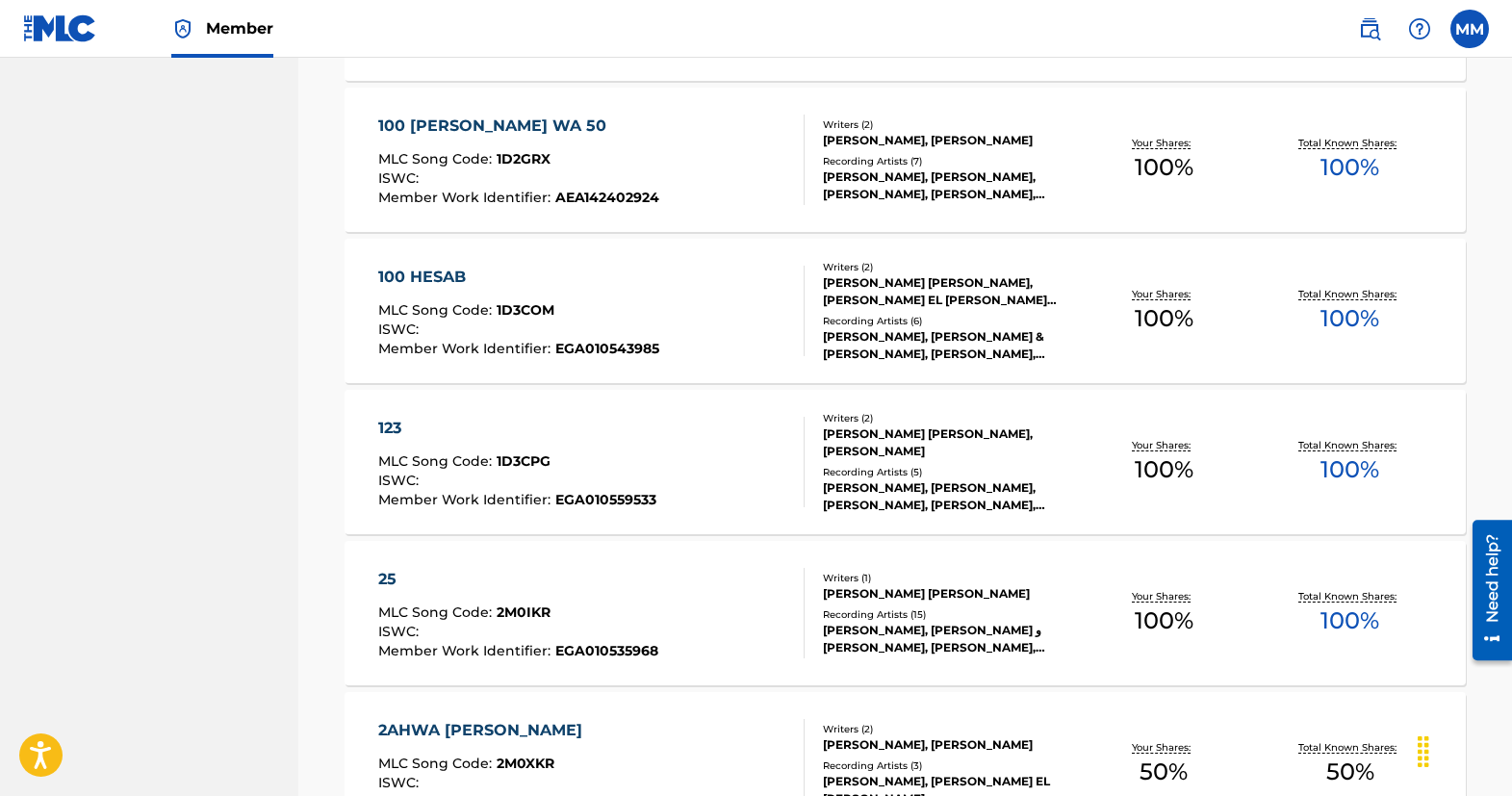
click at [1404, 788] on div "Total Known Shares: 50 %" at bounding box center [1350, 764] width 187 height 59
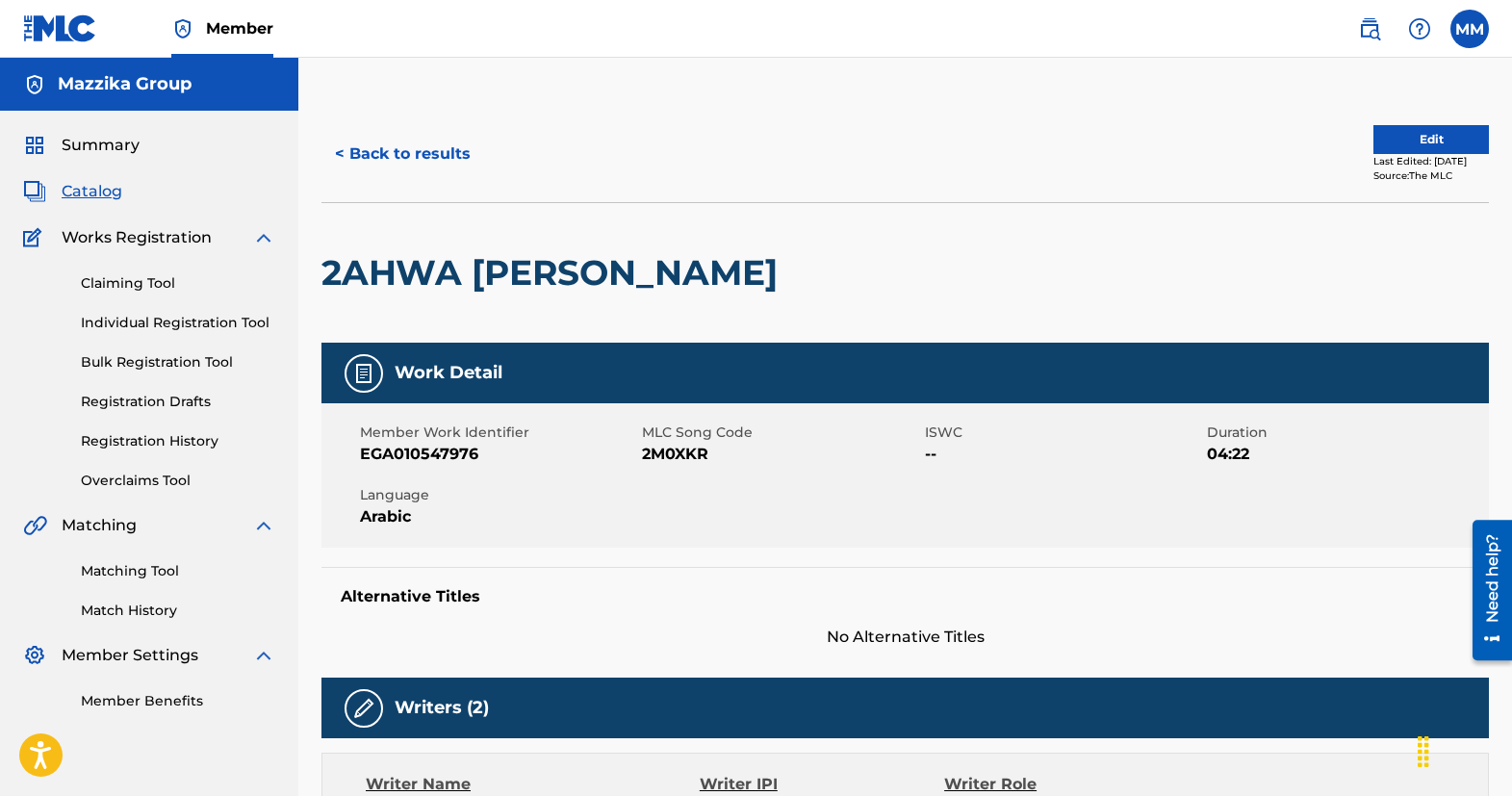
click at [85, 188] on span "Catalog" at bounding box center [92, 192] width 61 height 23
